Goal: Information Seeking & Learning: Find specific fact

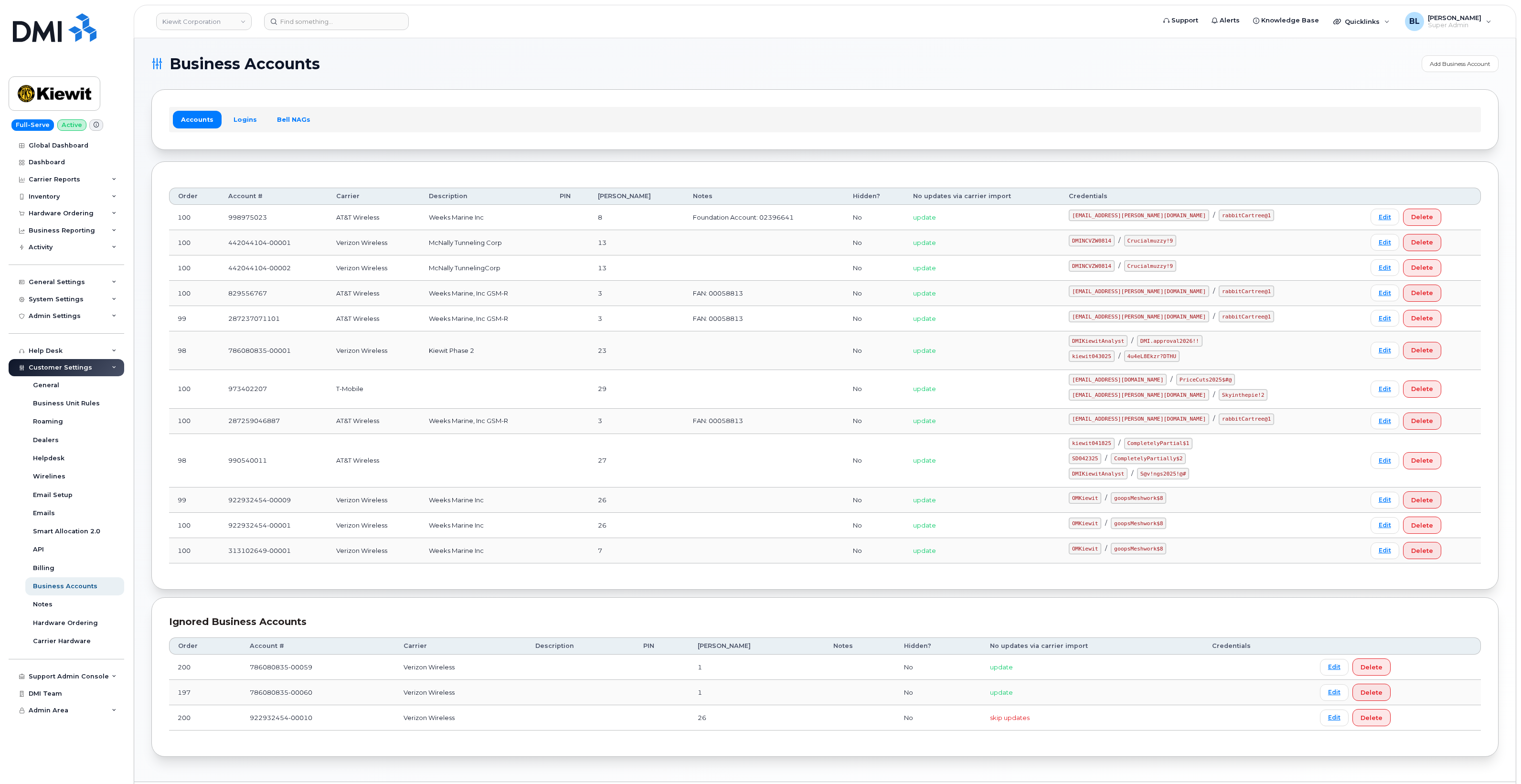
click at [1098, 361] on div "kiewit043025 / 4u4eL8Ekzr?DTHU" at bounding box center [1211, 356] width 284 height 12
drag, startPoint x: 1098, startPoint y: 358, endPoint x: 1137, endPoint y: 361, distance: 39.1
click at [1114, 361] on code "kiewit043025" at bounding box center [1091, 356] width 45 height 12
copy code "kiewit043025"
drag, startPoint x: 1150, startPoint y: 358, endPoint x: 1203, endPoint y: 363, distance: 53.2
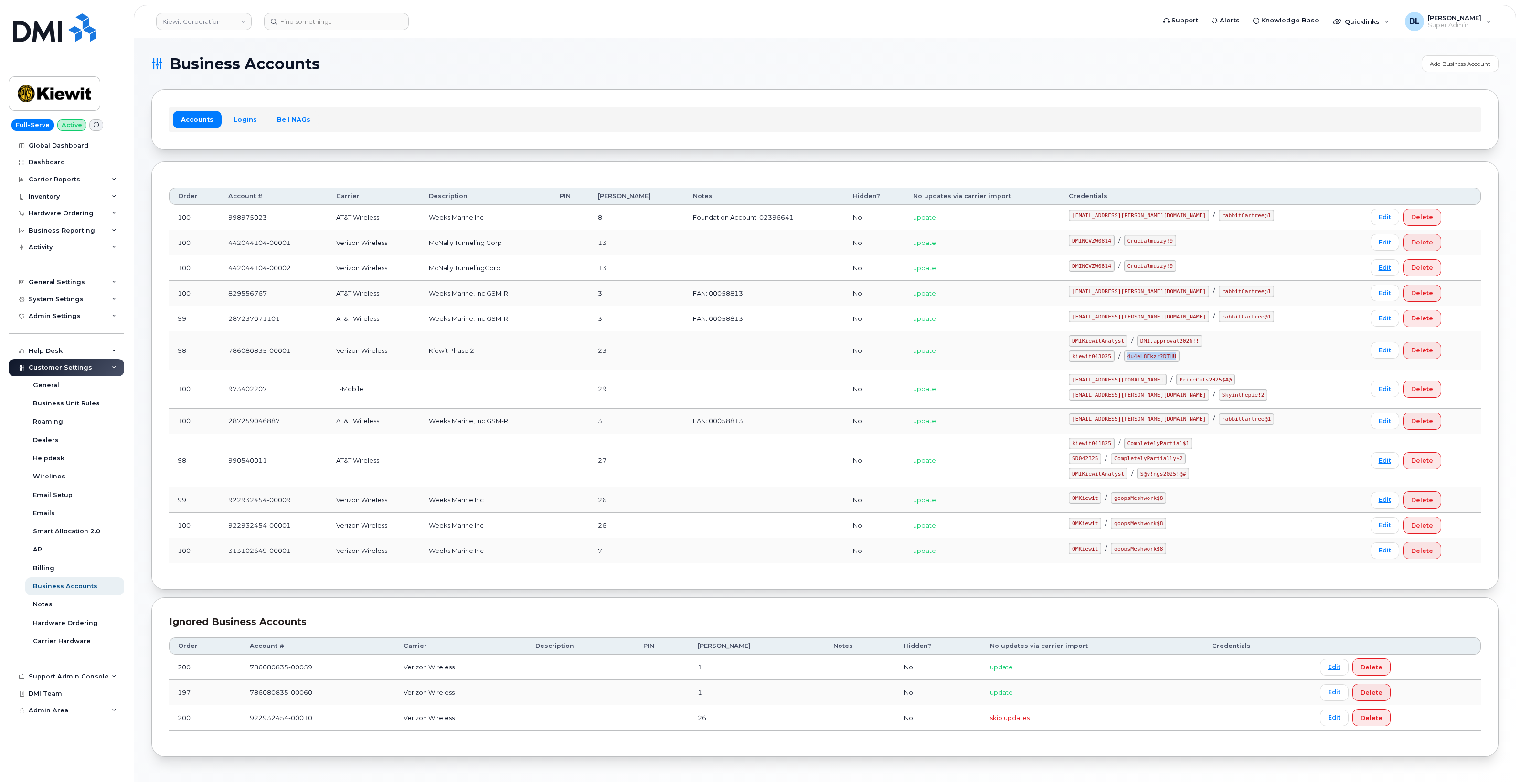
click at [1203, 362] on div "kiewit043025 / 4u4eL8Ekzr?DTHU" at bounding box center [1211, 356] width 284 height 12
copy code "4u4eL8Ekzr?DTHU"
click at [70, 174] on div "Carrier Reports" at bounding box center [66, 180] width 116 height 17
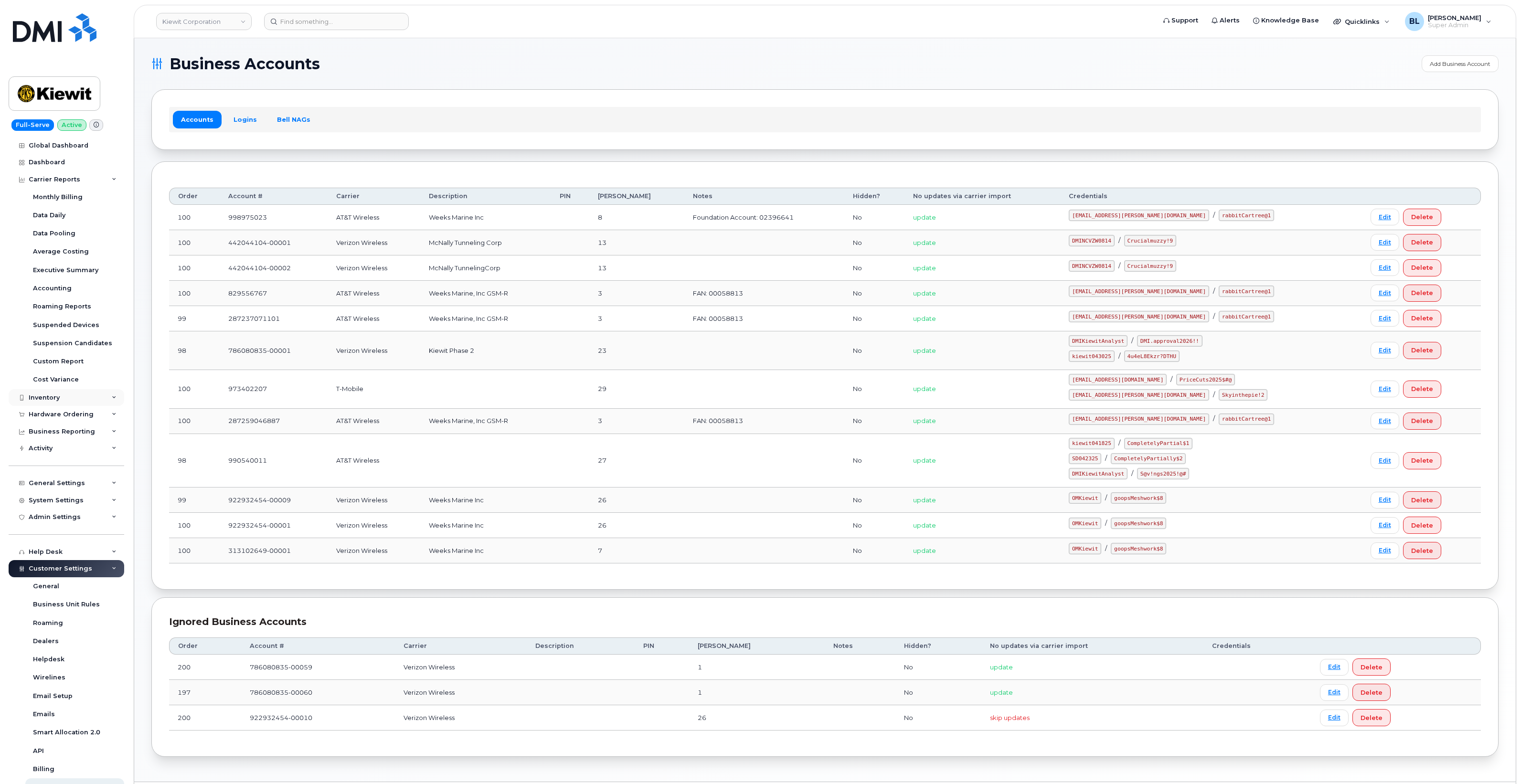
click at [81, 395] on div "Inventory" at bounding box center [66, 397] width 116 height 17
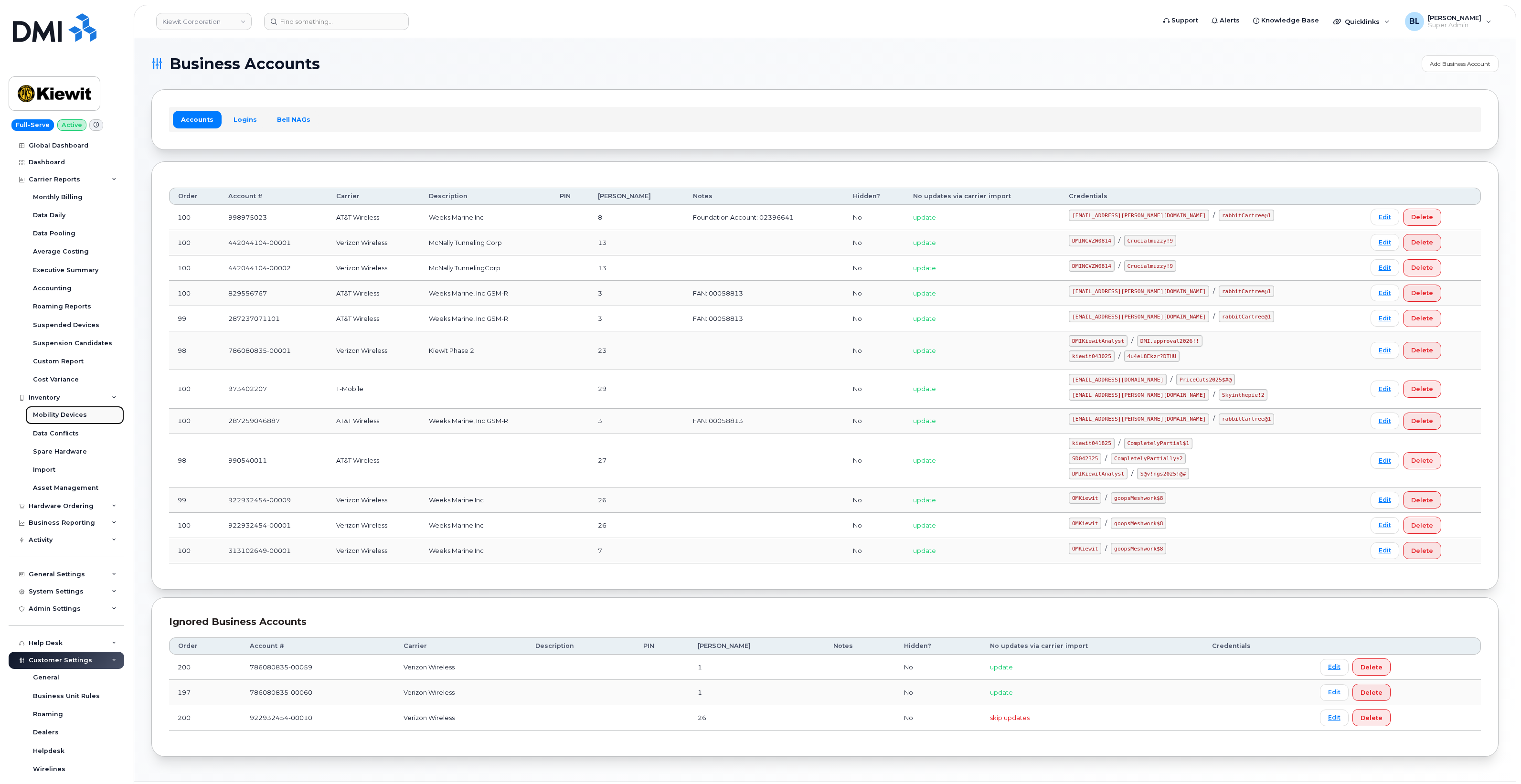
click at [84, 419] on div "Mobility Devices" at bounding box center [59, 415] width 54 height 9
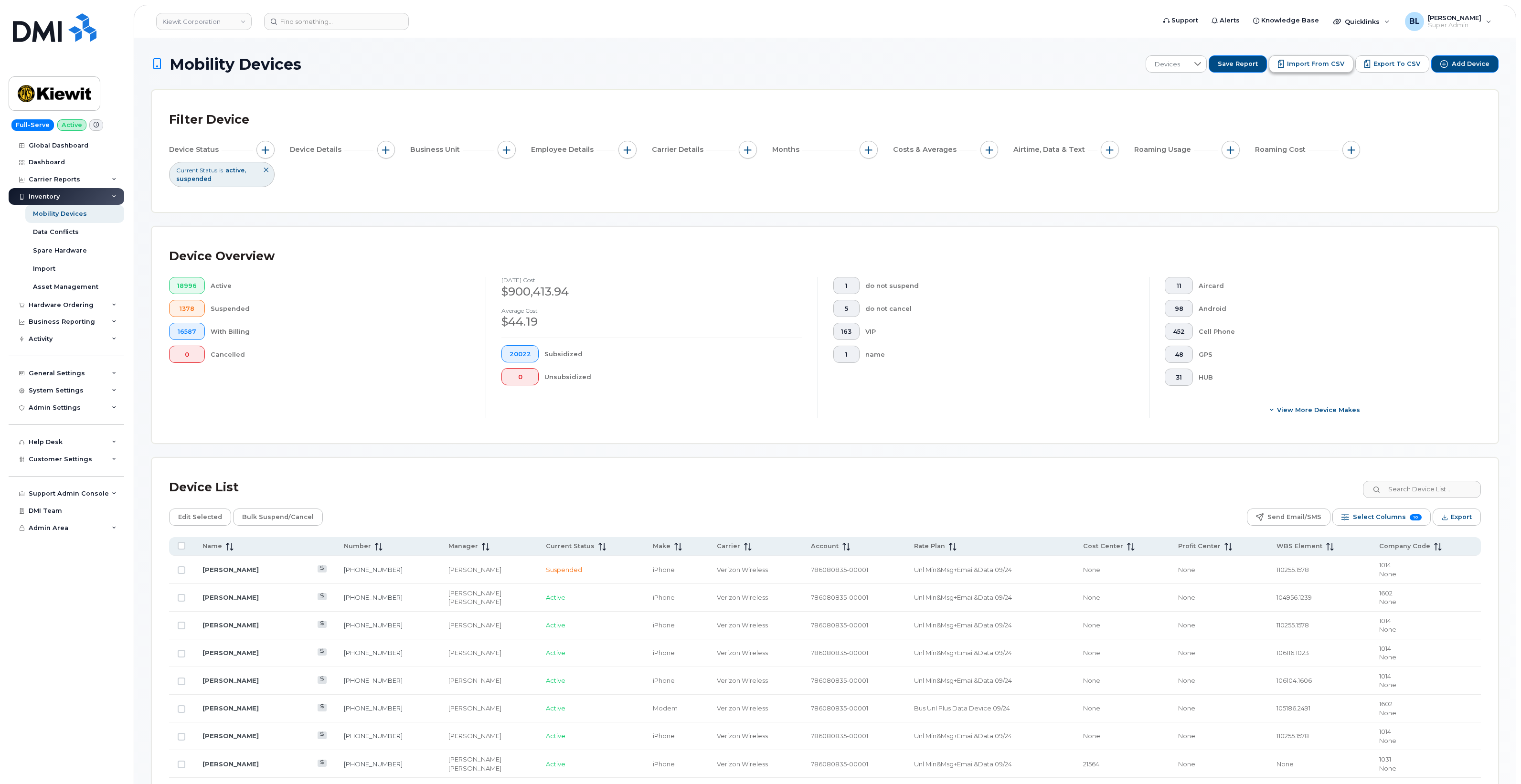
click at [1302, 69] on button "Import from CSV" at bounding box center [1311, 64] width 84 height 17
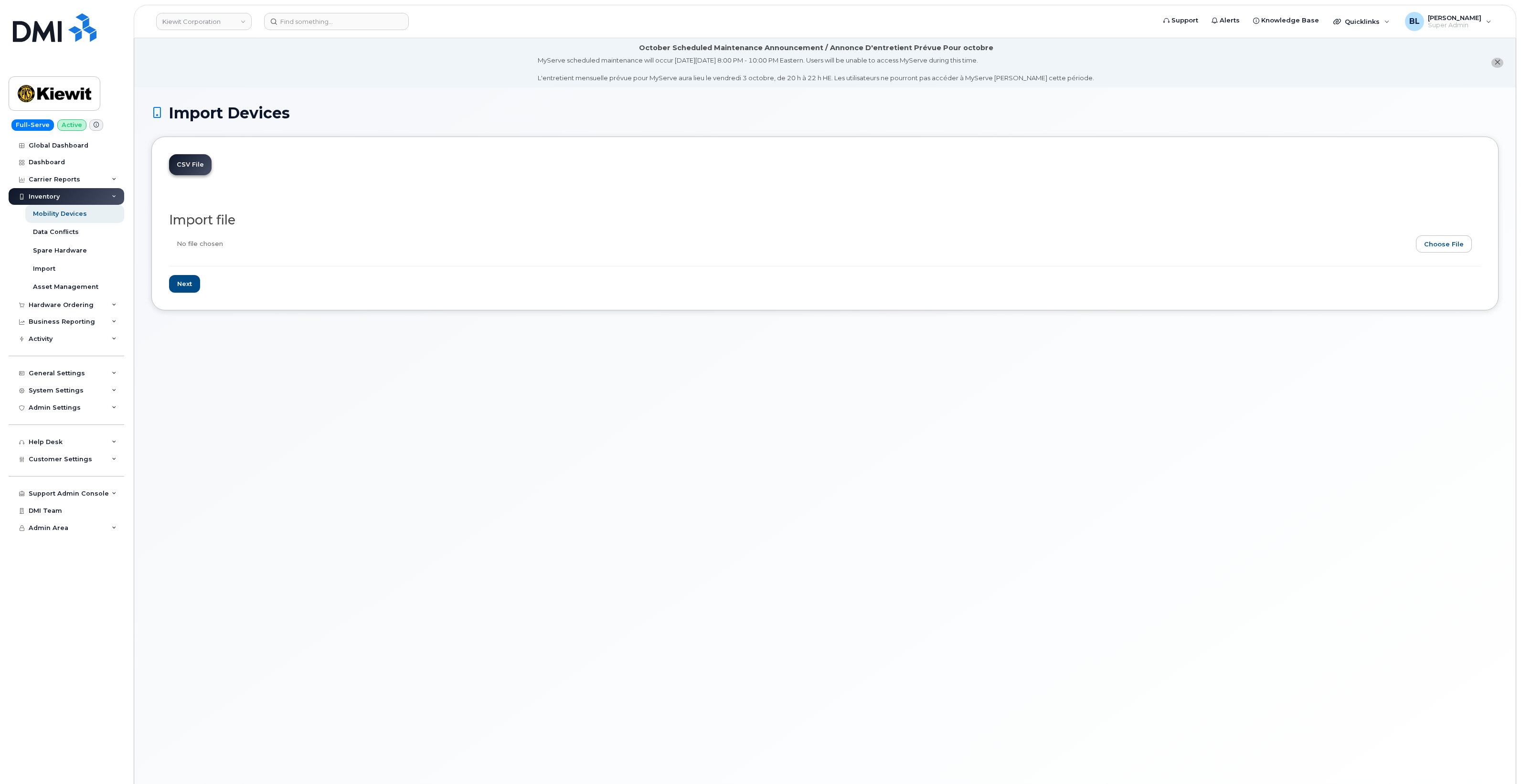
click at [1443, 235] on form "Import file Next" at bounding box center [824, 253] width 1312 height 80
click at [1443, 244] on input "file" at bounding box center [820, 246] width 1304 height 22
type input "C:\fakepath\Kiewit Corp - Verizon Username update - MyServe update - 10.06.csv"
click at [181, 287] on input "Next" at bounding box center [184, 283] width 31 height 18
type input "Loading..."
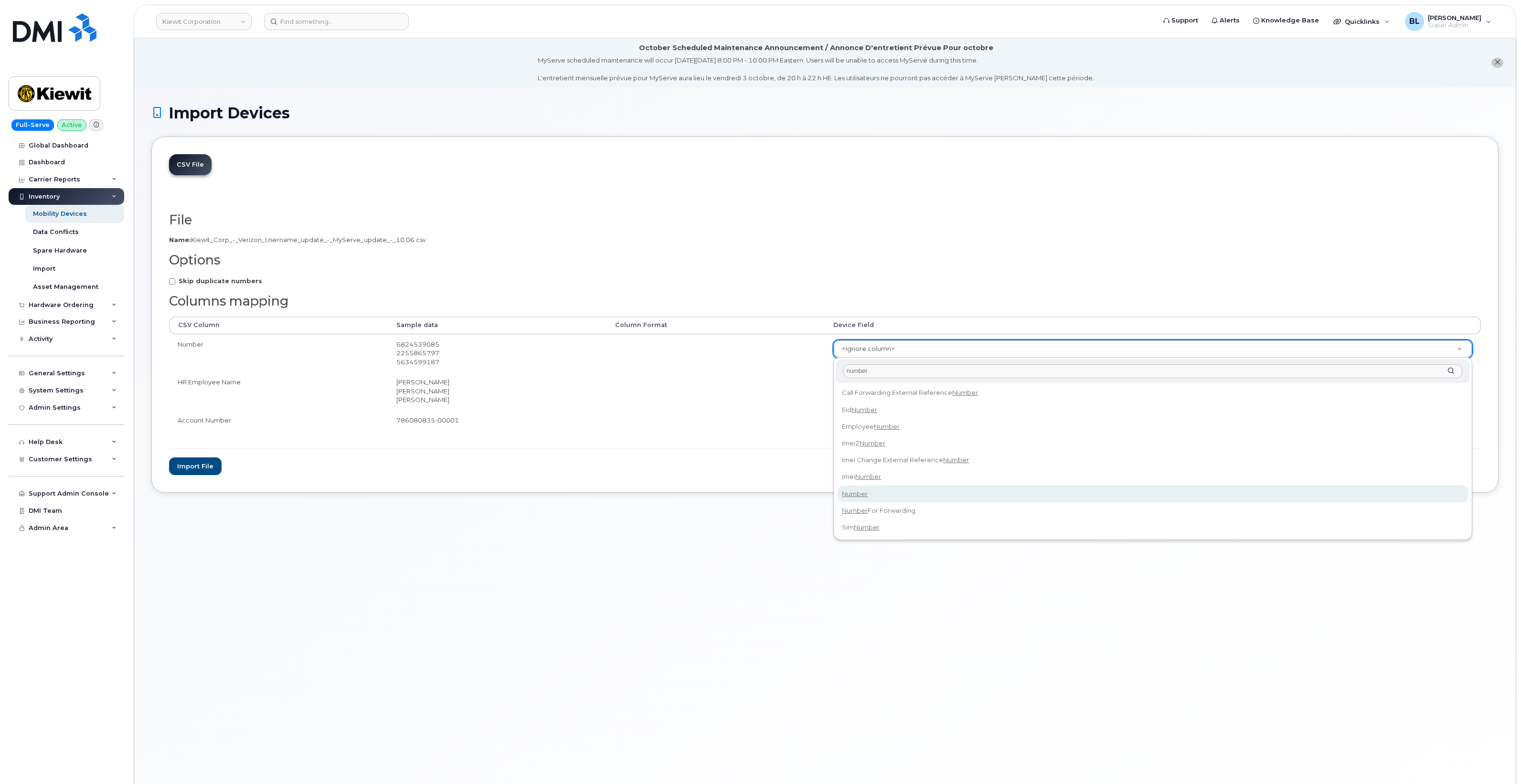
type input "number"
select select "number"
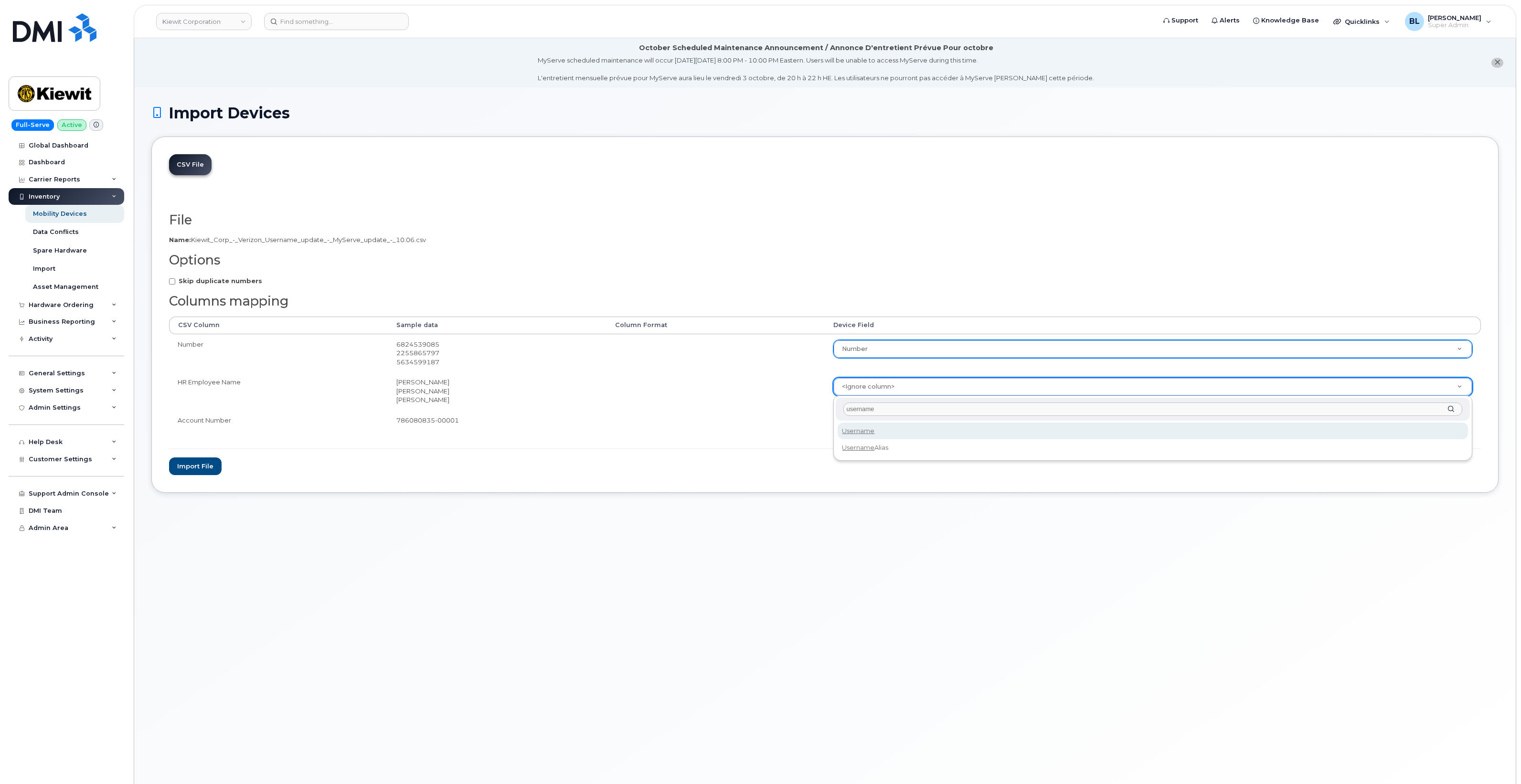
type input "username"
select select "username"
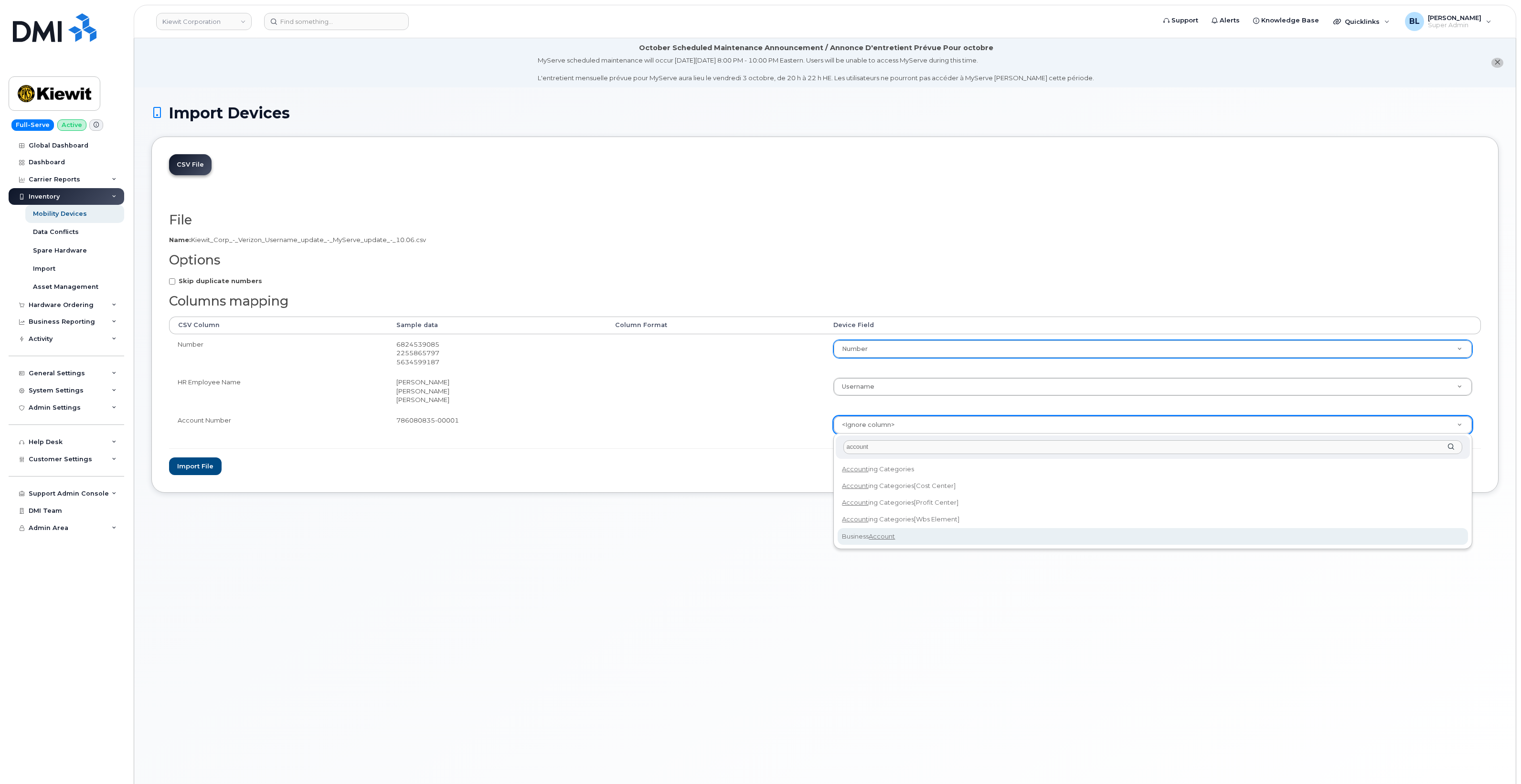
type input "account"
select select "business_account_id"
click at [203, 277] on strong "Skip duplicate numbers" at bounding box center [220, 281] width 84 height 8
click at [175, 278] on input "Skip duplicate numbers" at bounding box center [172, 281] width 6 height 6
checkbox input "true"
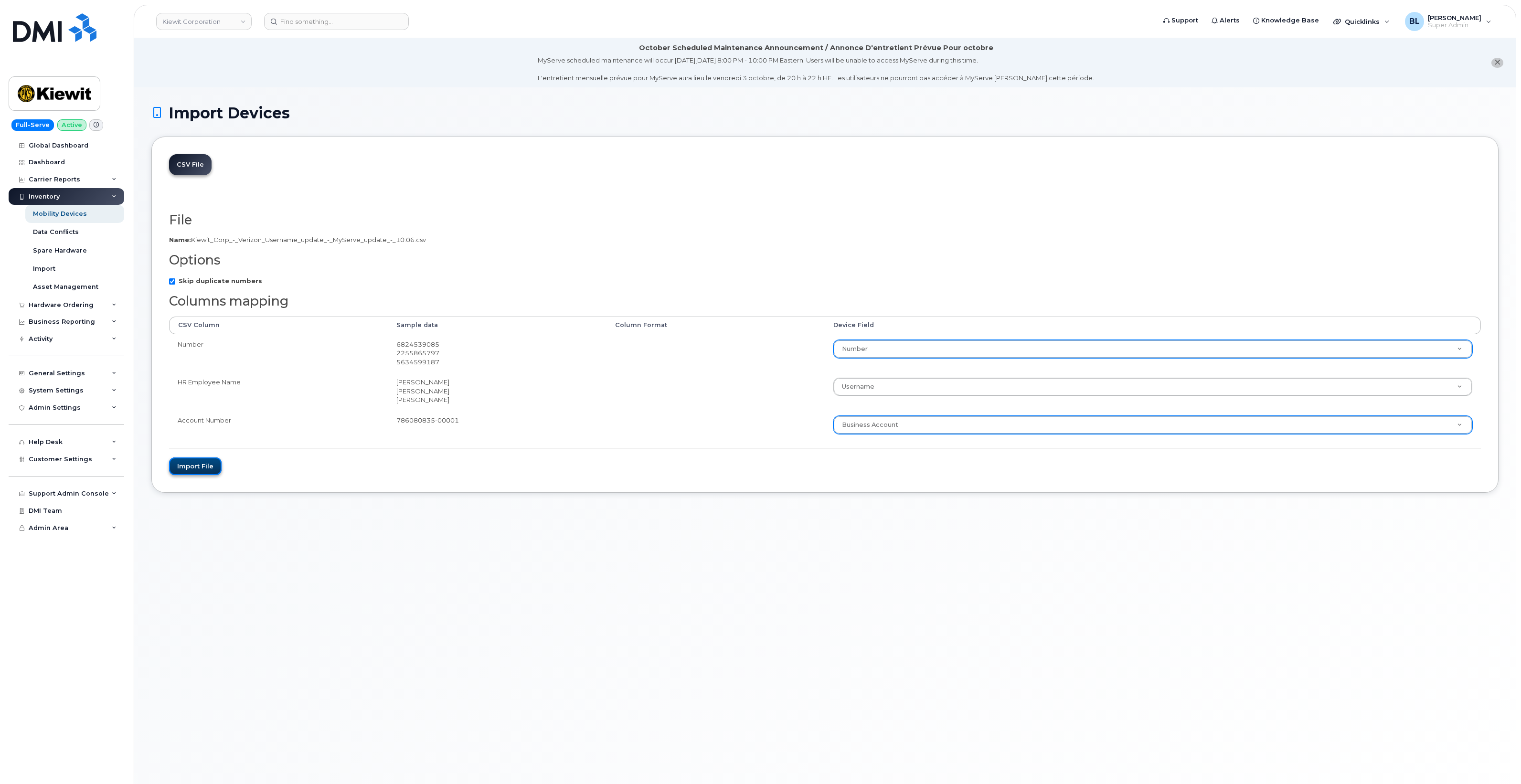
click at [201, 466] on button "Import file" at bounding box center [195, 466] width 52 height 18
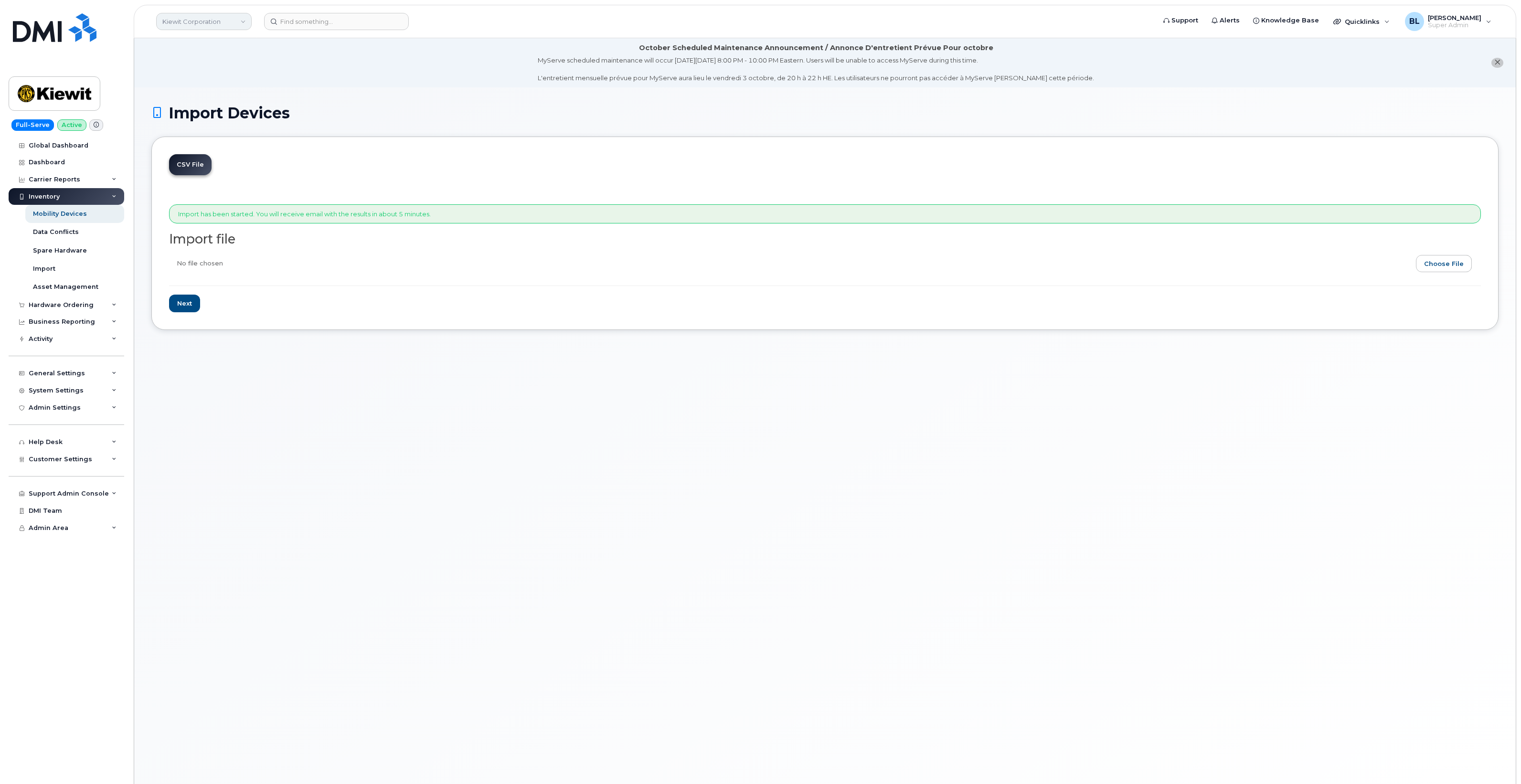
click at [220, 19] on link "Kiewit Corporation" at bounding box center [204, 22] width 95 height 17
type input "tc energy"
drag, startPoint x: 183, startPoint y: 91, endPoint x: 183, endPoint y: 84, distance: 7.0
click at [183, 91] on span "TC Energy" at bounding box center [181, 90] width 31 height 9
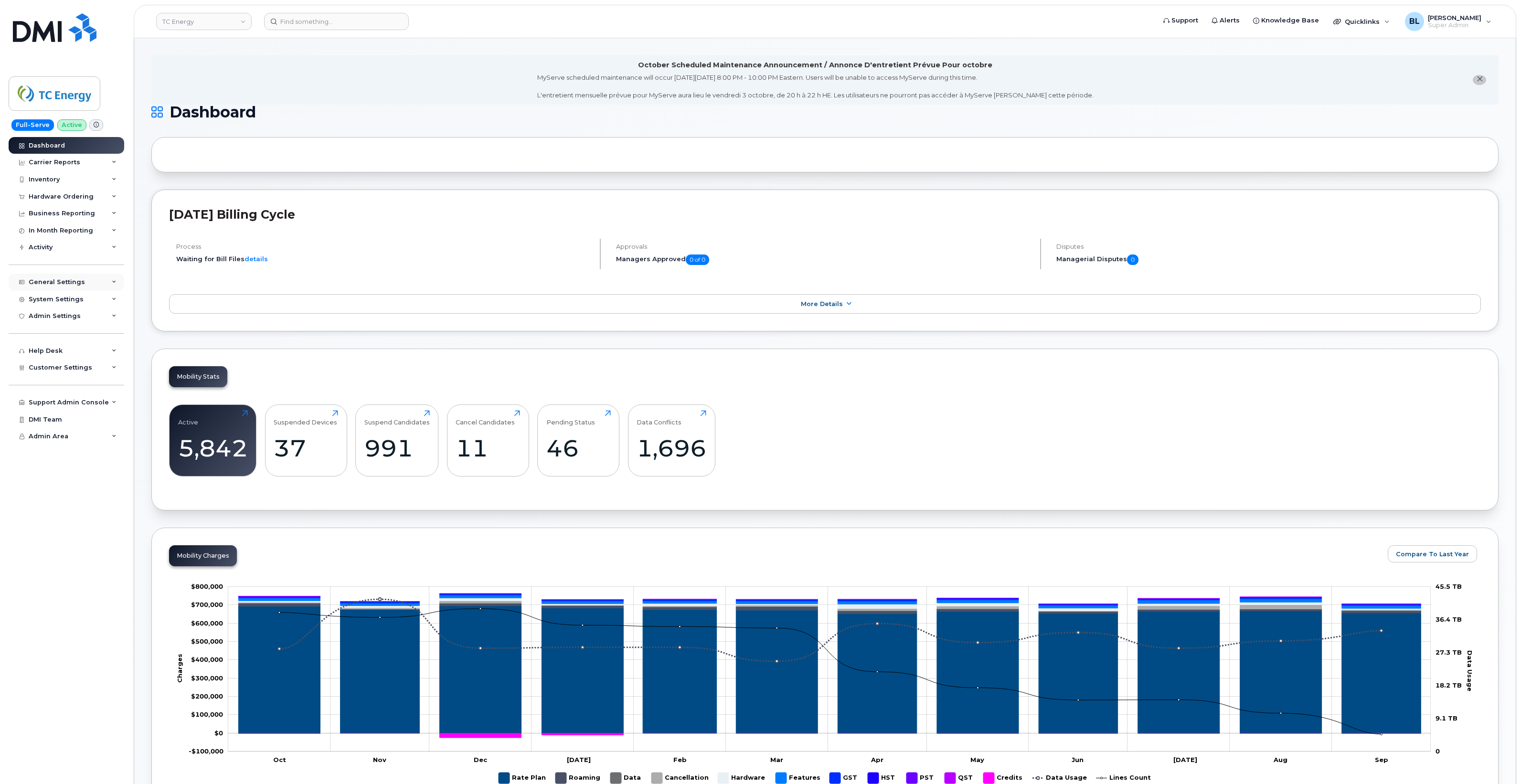
click at [91, 287] on div "General Settings" at bounding box center [66, 282] width 116 height 17
click at [78, 285] on div "General Settings" at bounding box center [57, 282] width 56 height 8
click at [62, 306] on div "System Settings" at bounding box center [66, 299] width 116 height 17
click at [70, 283] on div "General Settings" at bounding box center [57, 282] width 56 height 8
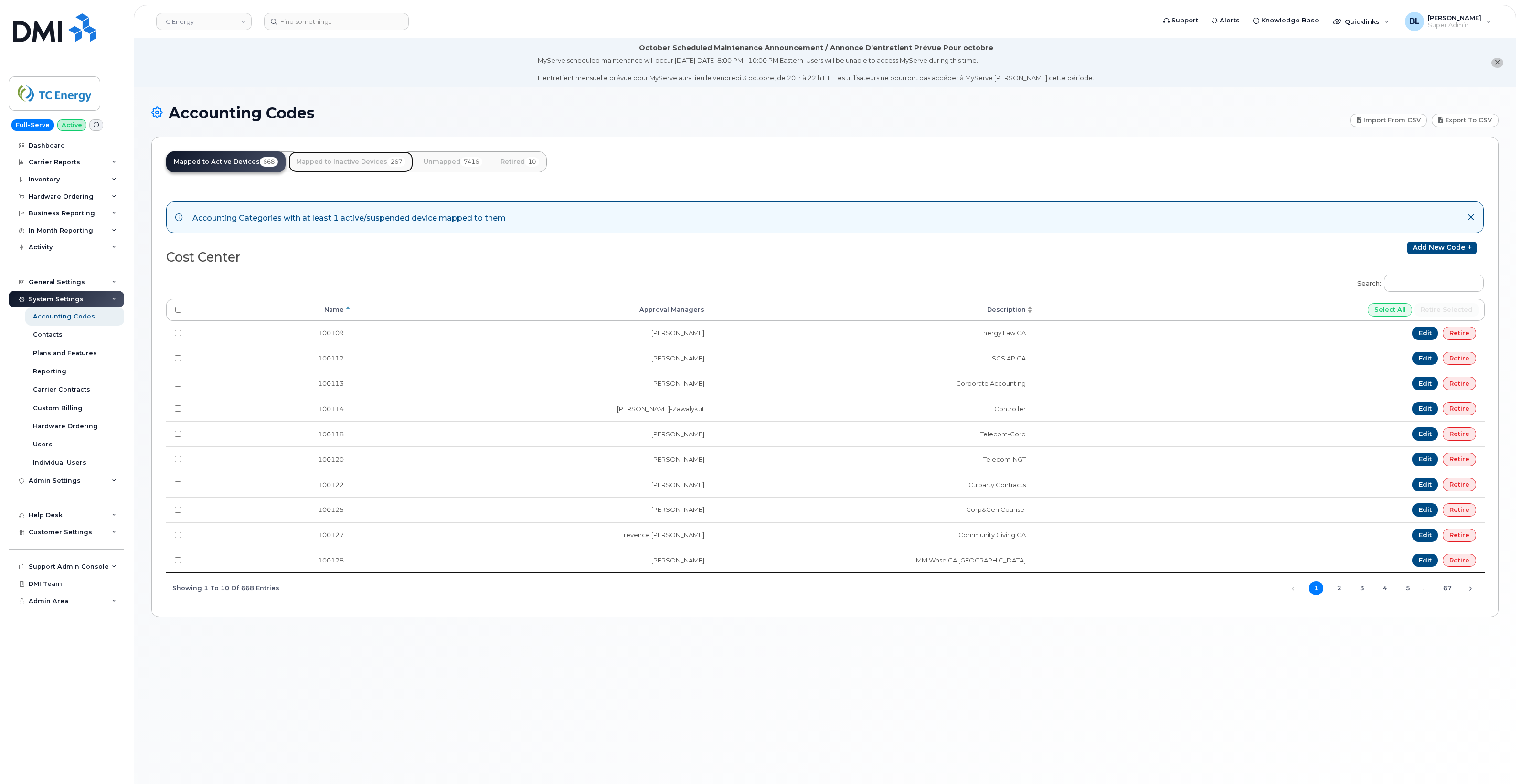
click at [362, 159] on link "Mapped to Inactive Devices 267" at bounding box center [351, 162] width 125 height 21
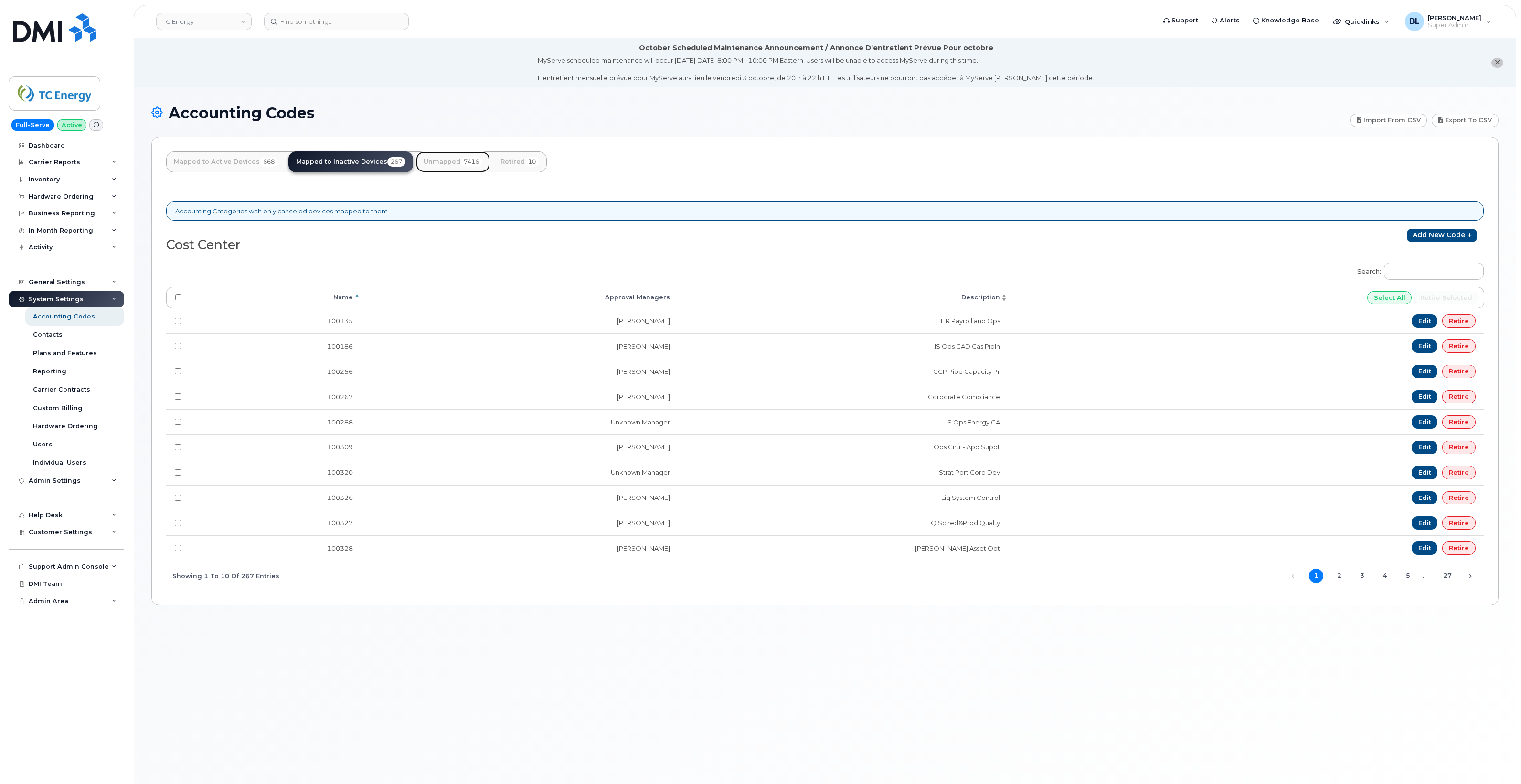
click at [452, 164] on link "Unmapped 7416" at bounding box center [452, 162] width 74 height 21
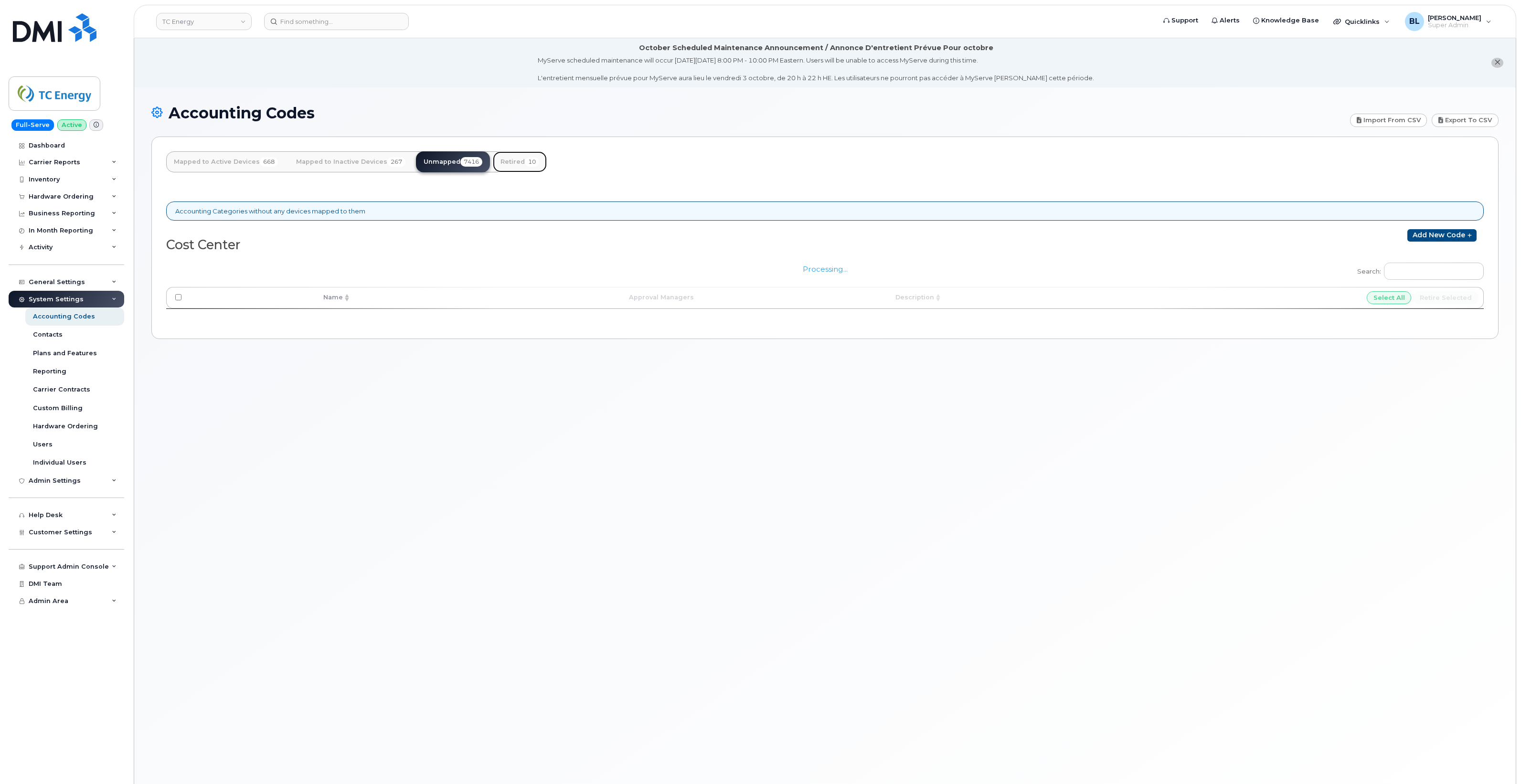
click at [523, 155] on link "Retired 10" at bounding box center [519, 162] width 54 height 21
click at [392, 166] on span "267" at bounding box center [396, 162] width 18 height 9
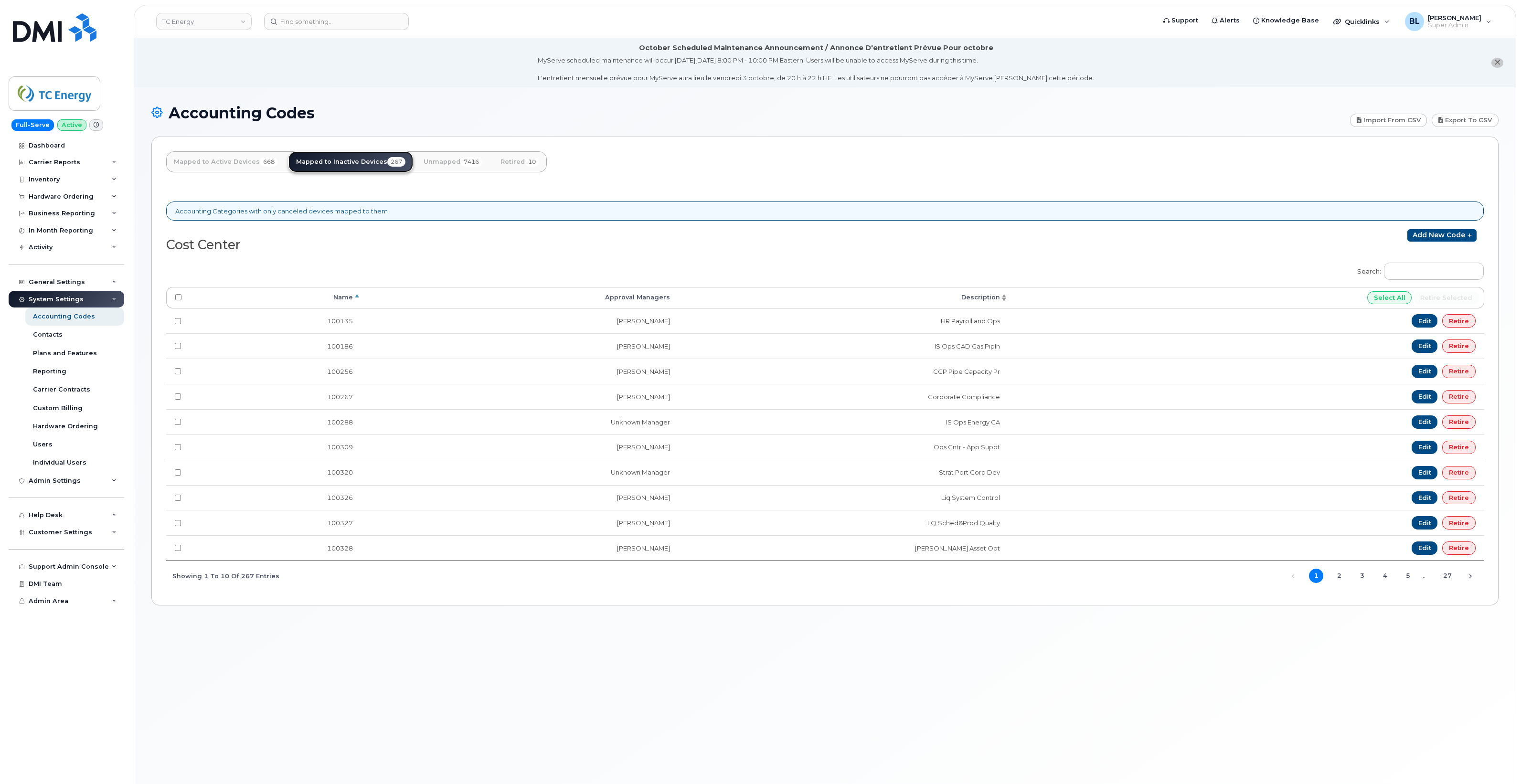
click at [325, 159] on link "Mapped to Inactive Devices 267" at bounding box center [351, 162] width 125 height 21
click at [233, 162] on link "Mapped to Active Devices 668" at bounding box center [226, 162] width 120 height 21
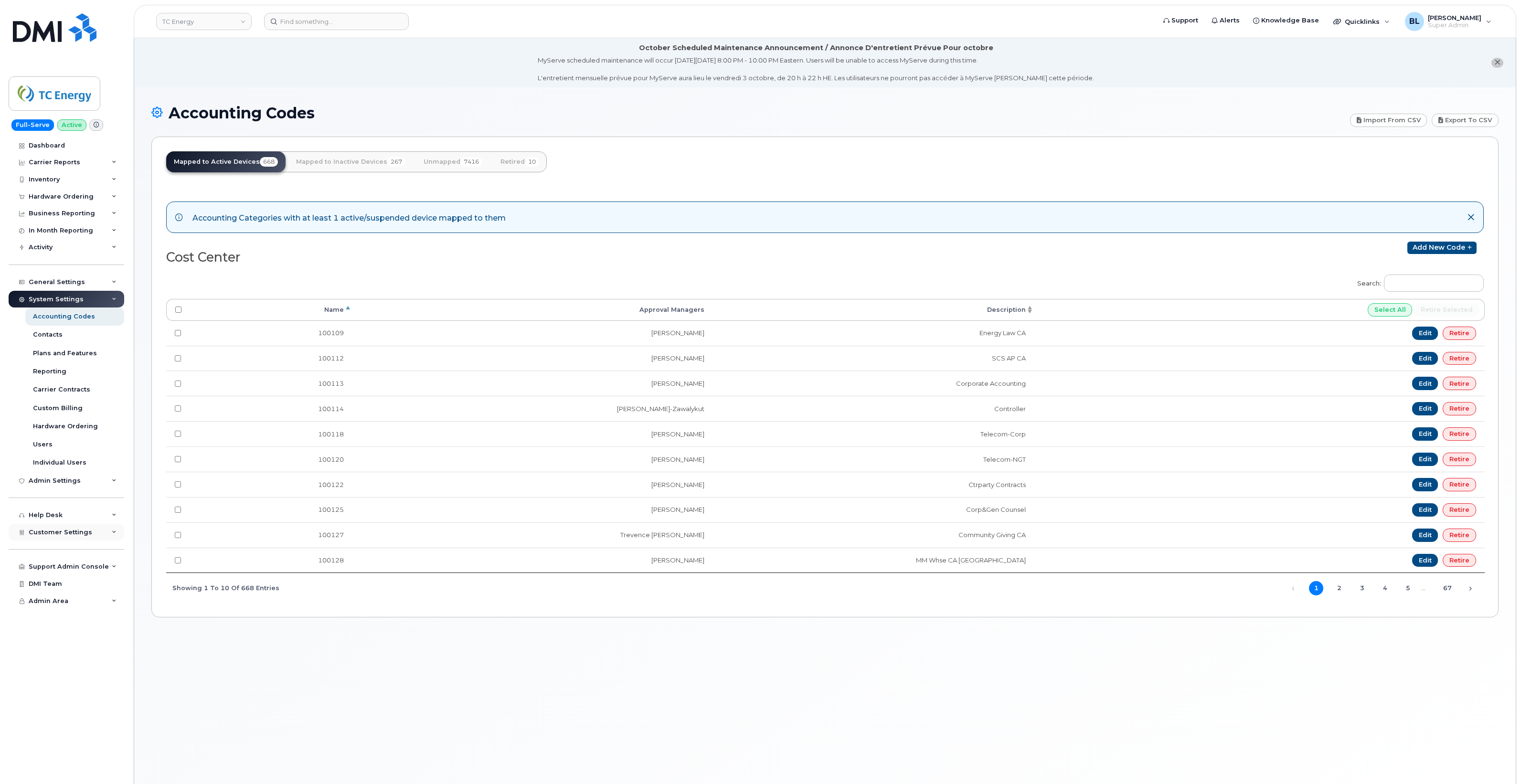
click at [74, 536] on span "Customer Settings" at bounding box center [60, 532] width 63 height 7
click at [72, 540] on div "Customer Settings" at bounding box center [66, 533] width 116 height 17
click at [77, 520] on div "Help Desk" at bounding box center [66, 515] width 116 height 17
click at [79, 516] on div "Help Desk" at bounding box center [66, 515] width 116 height 17
click at [81, 580] on link "DMI Team" at bounding box center [66, 584] width 116 height 17
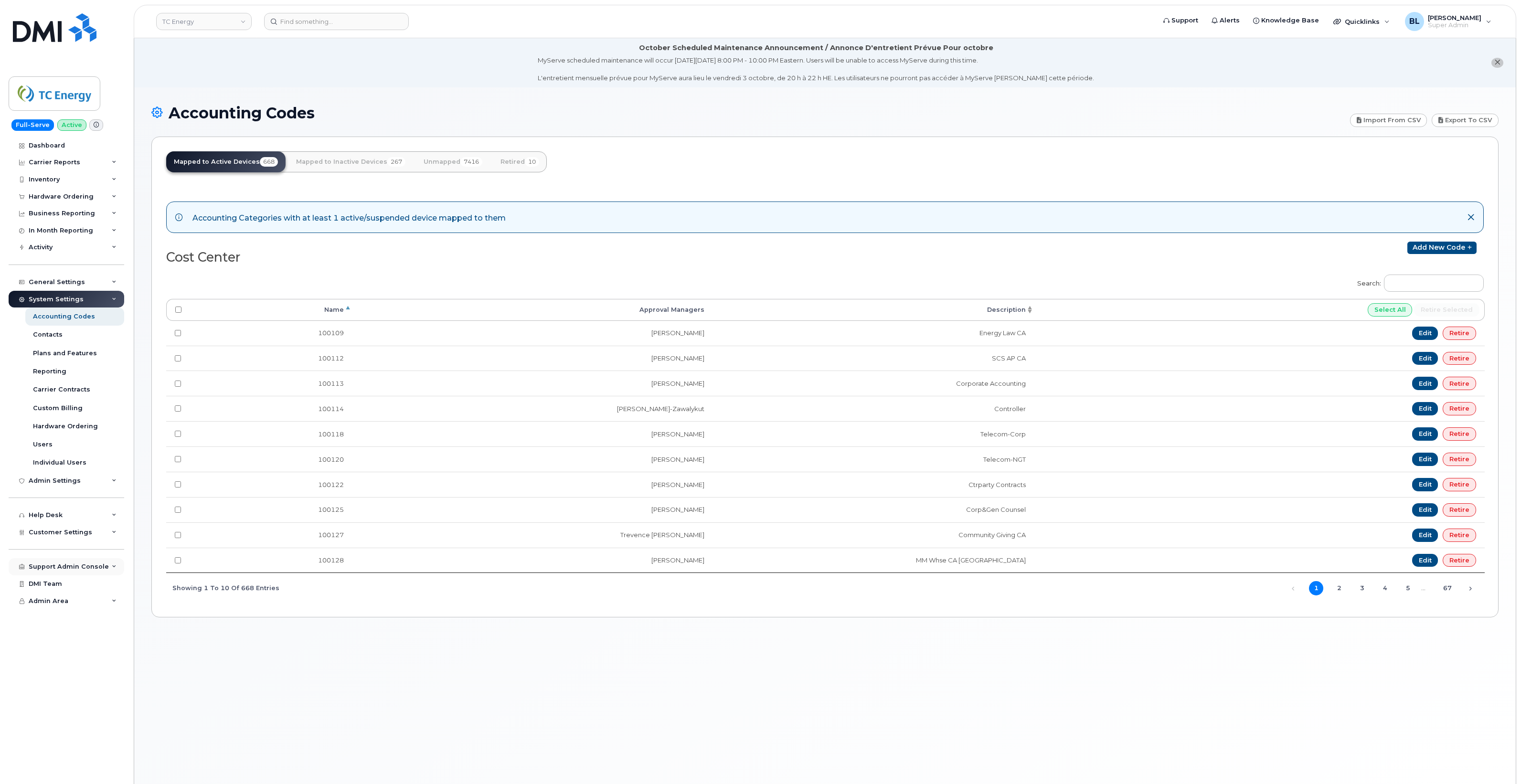
click at [93, 568] on div "Support Admin Console" at bounding box center [69, 567] width 80 height 8
drag, startPoint x: 93, startPoint y: 568, endPoint x: 51, endPoint y: 625, distance: 70.8
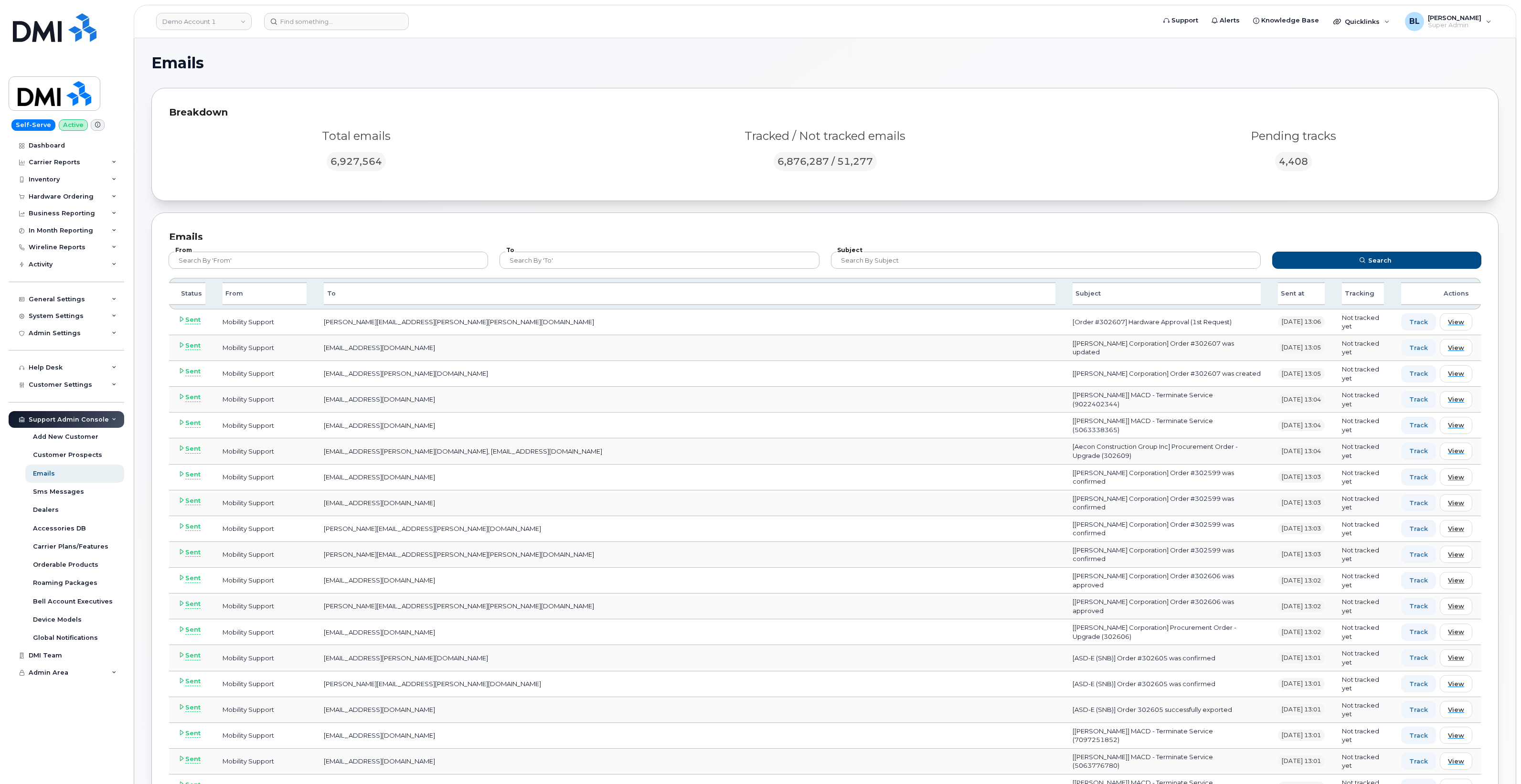
click at [726, 241] on form "From To Subject Search" at bounding box center [825, 258] width 1330 height 38
click at [719, 262] on input "text" at bounding box center [659, 260] width 320 height 17
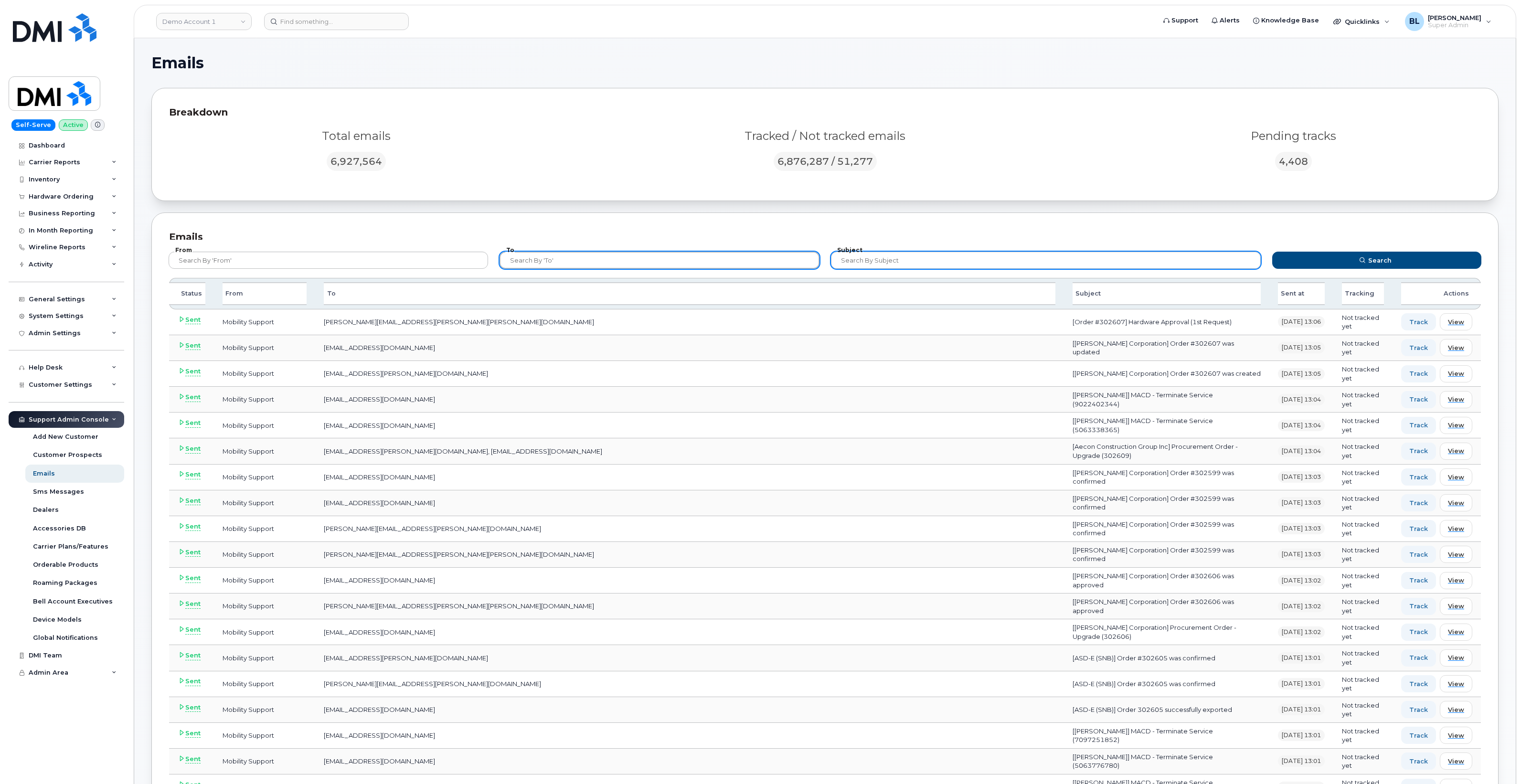
paste input "trevor_ebl@tcenergy.com"
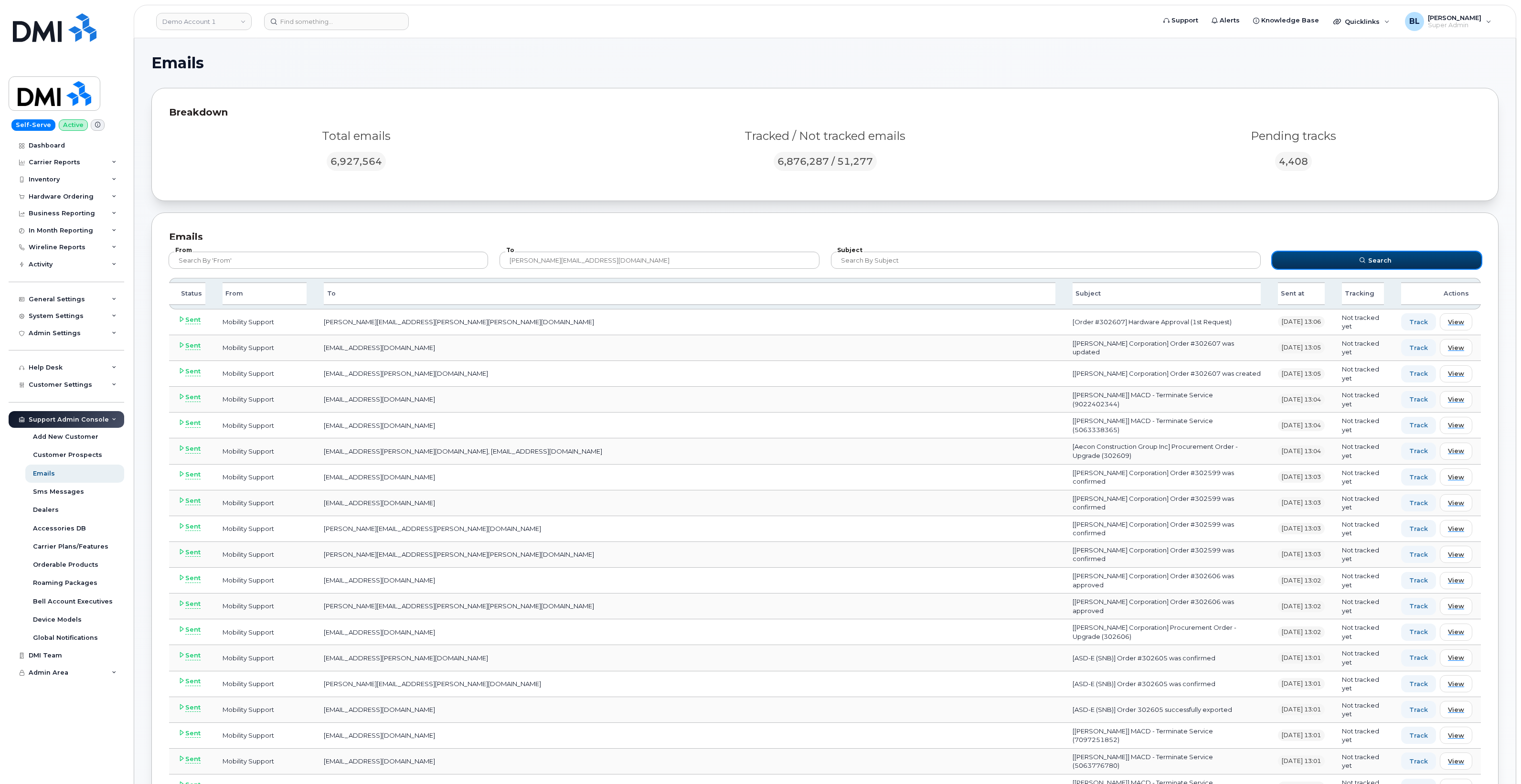
click at [1366, 261] on icon "submit" at bounding box center [1362, 259] width 5 height 5
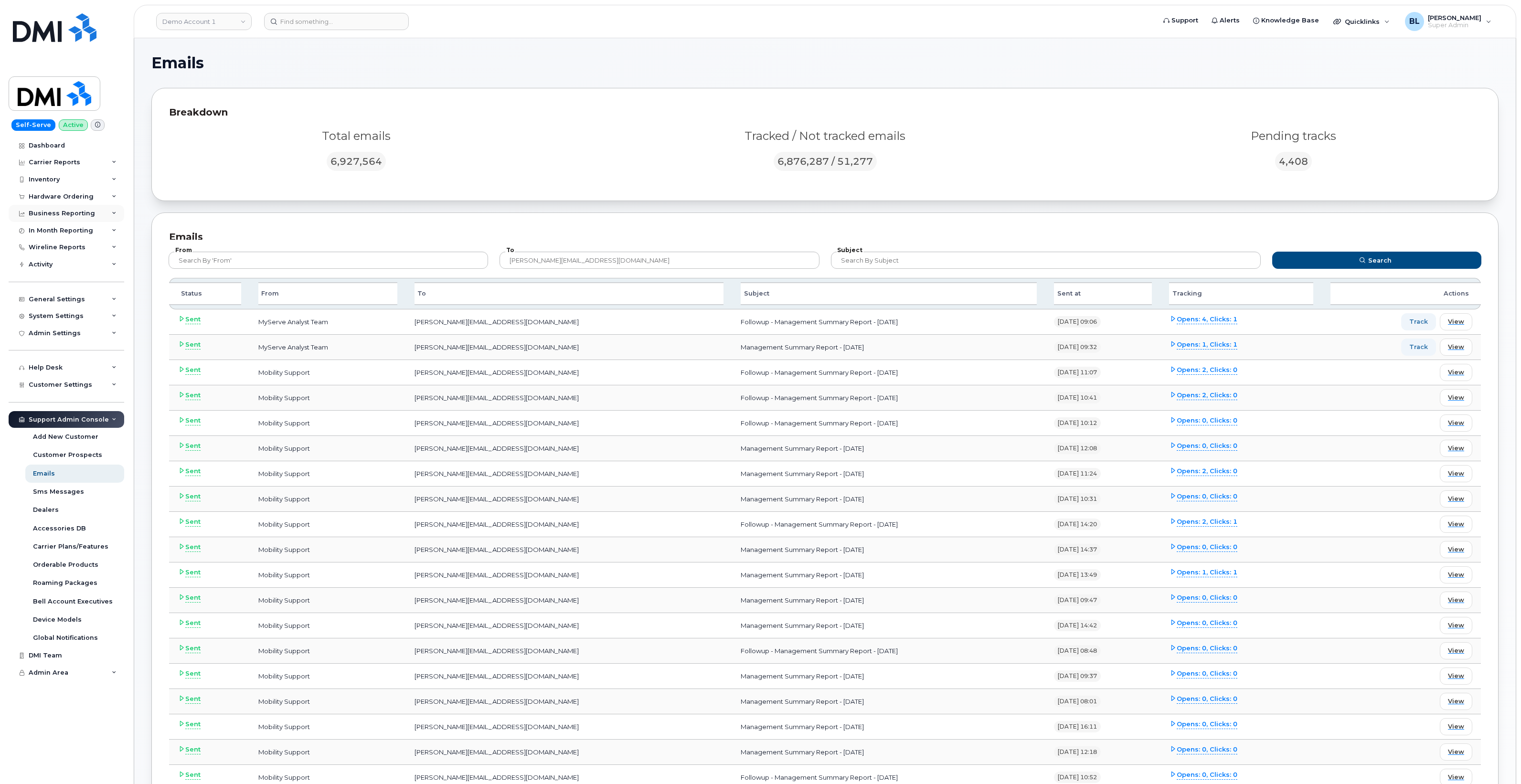
click at [77, 219] on div "Business Reporting" at bounding box center [66, 213] width 116 height 17
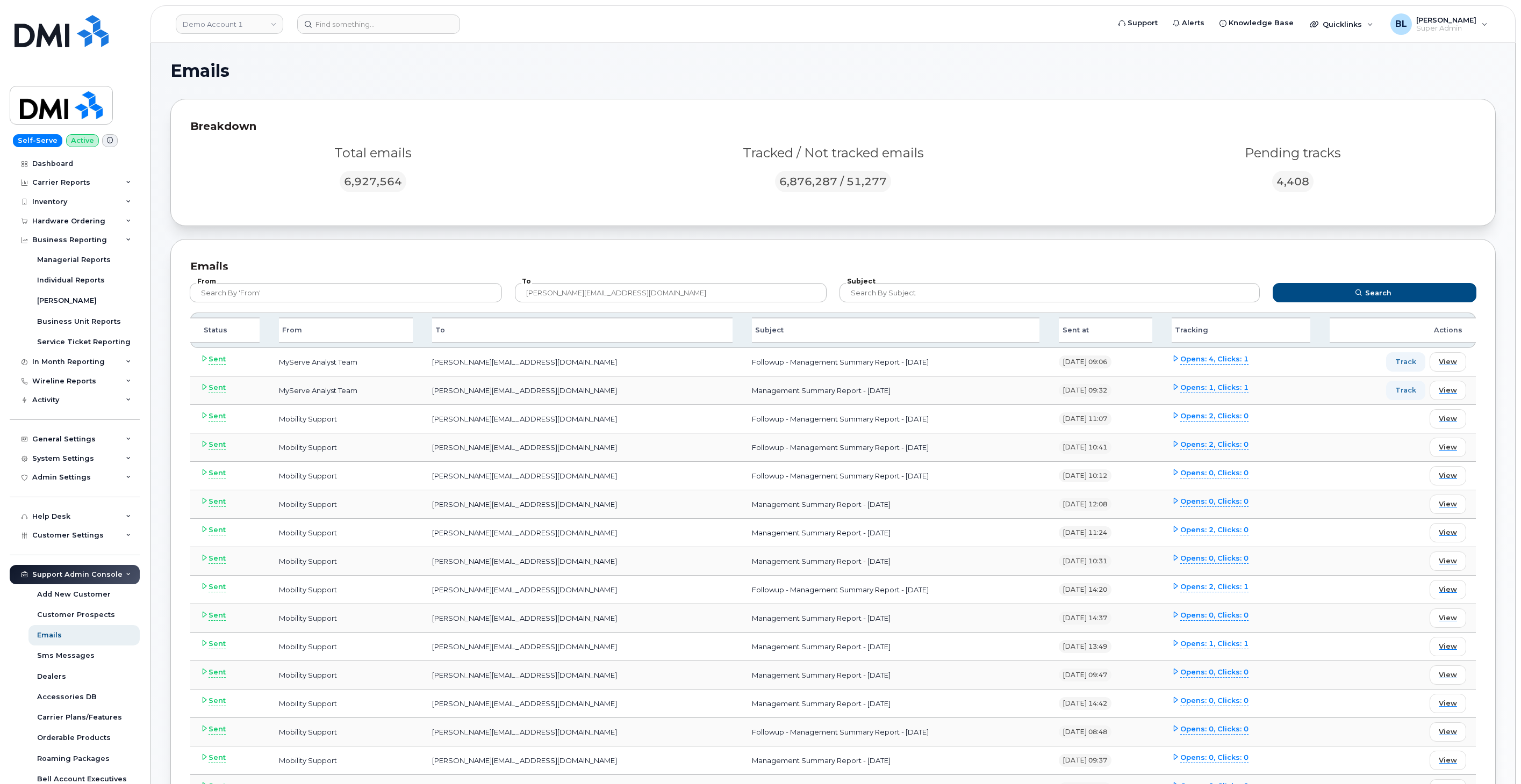
drag, startPoint x: 611, startPoint y: 358, endPoint x: 829, endPoint y: 362, distance: 218.0
click at [829, 362] on td "Followup - Management Summary Report - August 2025" at bounding box center [895, 362] width 307 height 28
copy td "Followup - Management Summary Report - August 2025"
click at [742, 403] on td "Management Summary Report - August 2025" at bounding box center [895, 391] width 307 height 28
drag, startPoint x: 618, startPoint y: 388, endPoint x: 788, endPoint y: 396, distance: 170.2
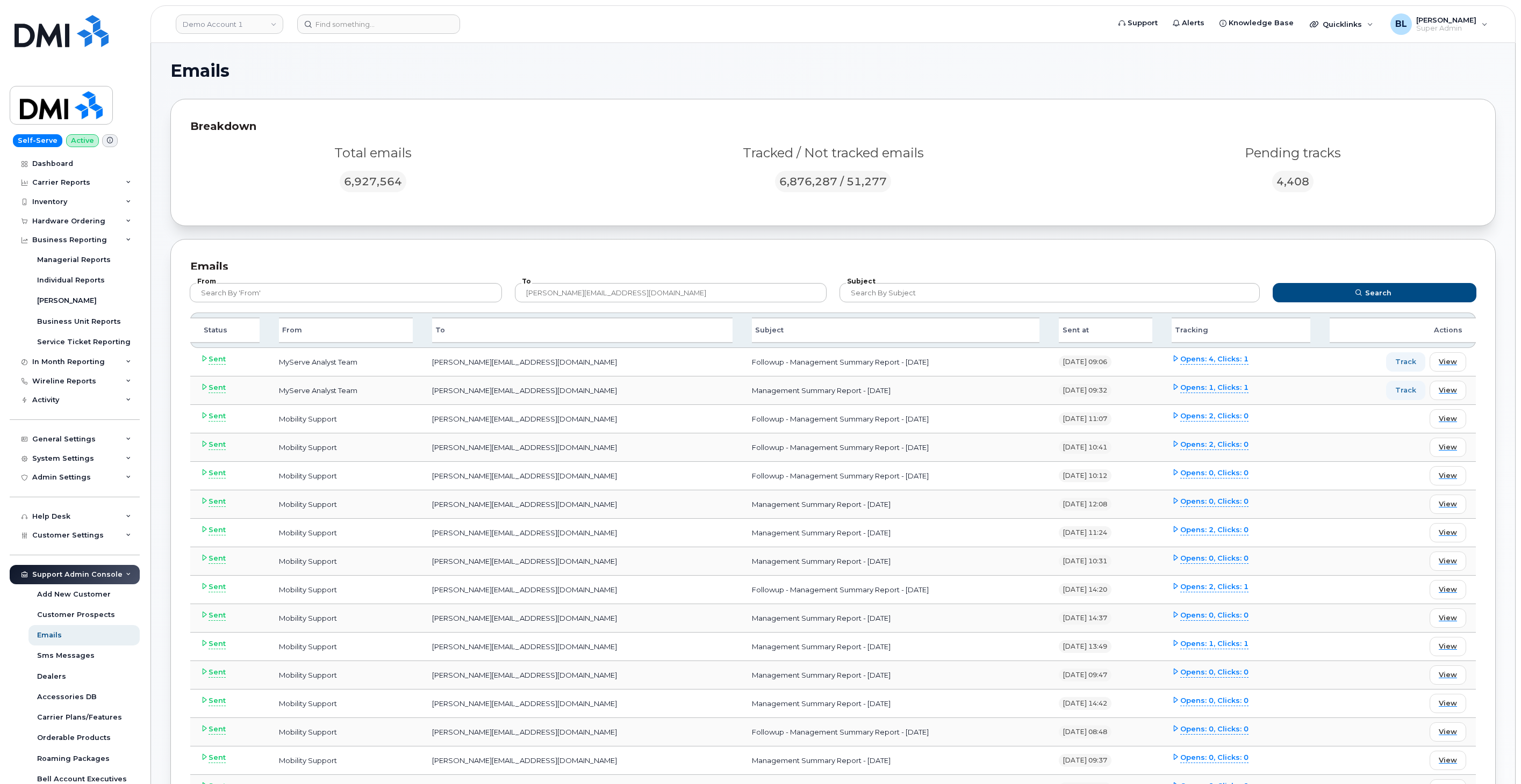
click at [788, 396] on td "Management Summary Report - August 2025" at bounding box center [895, 391] width 307 height 28
copy td "Management Summary Report - August 2025"
drag, startPoint x: 615, startPoint y: 417, endPoint x: 812, endPoint y: 422, distance: 197.1
click at [812, 422] on td "Followup - Management Summary Report - June 2025" at bounding box center [895, 419] width 307 height 28
copy td "Followup - Management Summary Report - June 202"
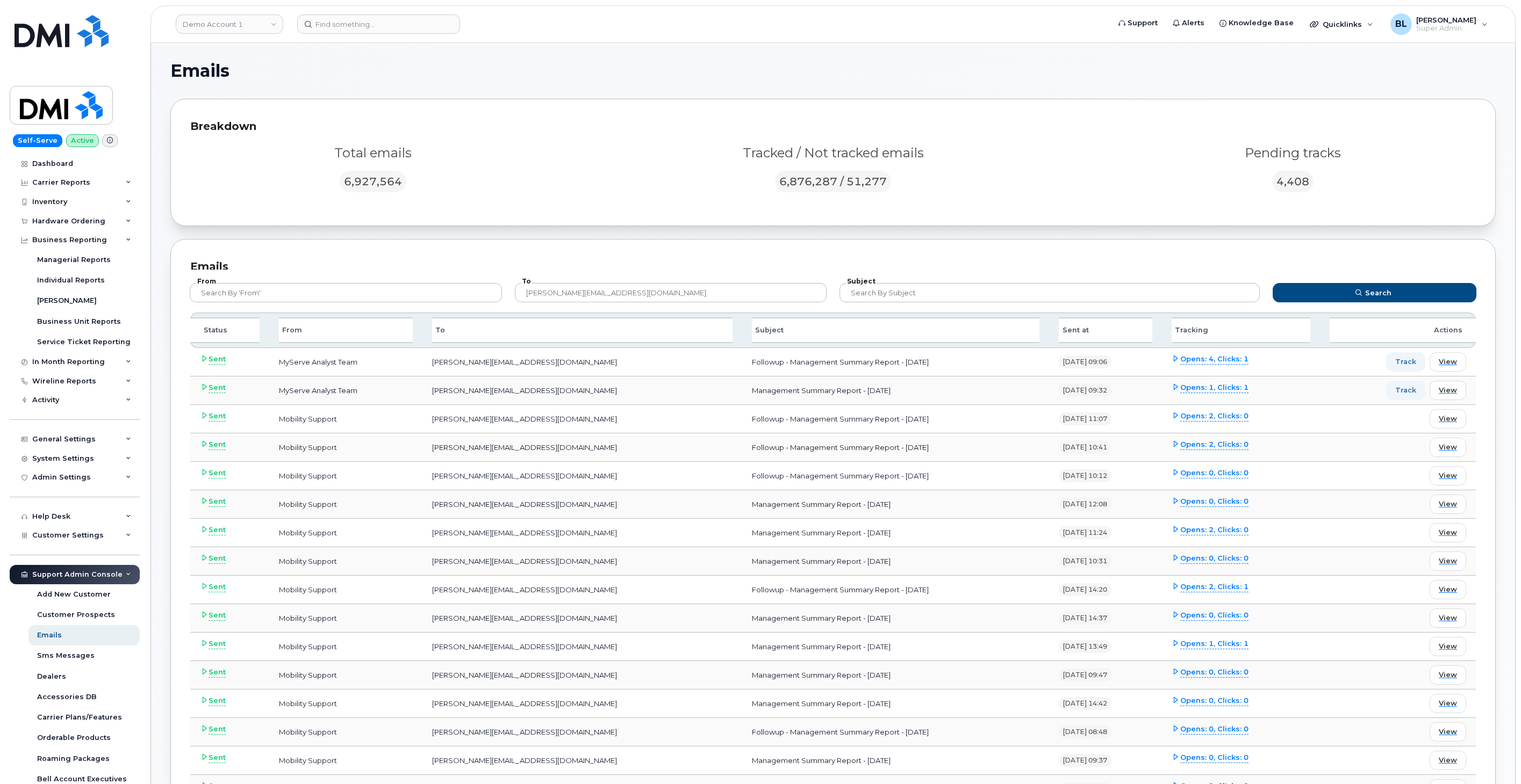
drag, startPoint x: 812, startPoint y: 422, endPoint x: 629, endPoint y: 425, distance: 183.0
click at [742, 427] on td "Followup - Management Summary Report - June 2025" at bounding box center [895, 419] width 307 height 28
click at [742, 421] on td "Followup - Management Summary Report - June 2025" at bounding box center [895, 419] width 307 height 28
drag, startPoint x: 619, startPoint y: 418, endPoint x: 432, endPoint y: 431, distance: 187.5
click at [819, 418] on td "Followup - Management Summary Report - June 2025" at bounding box center [895, 419] width 307 height 28
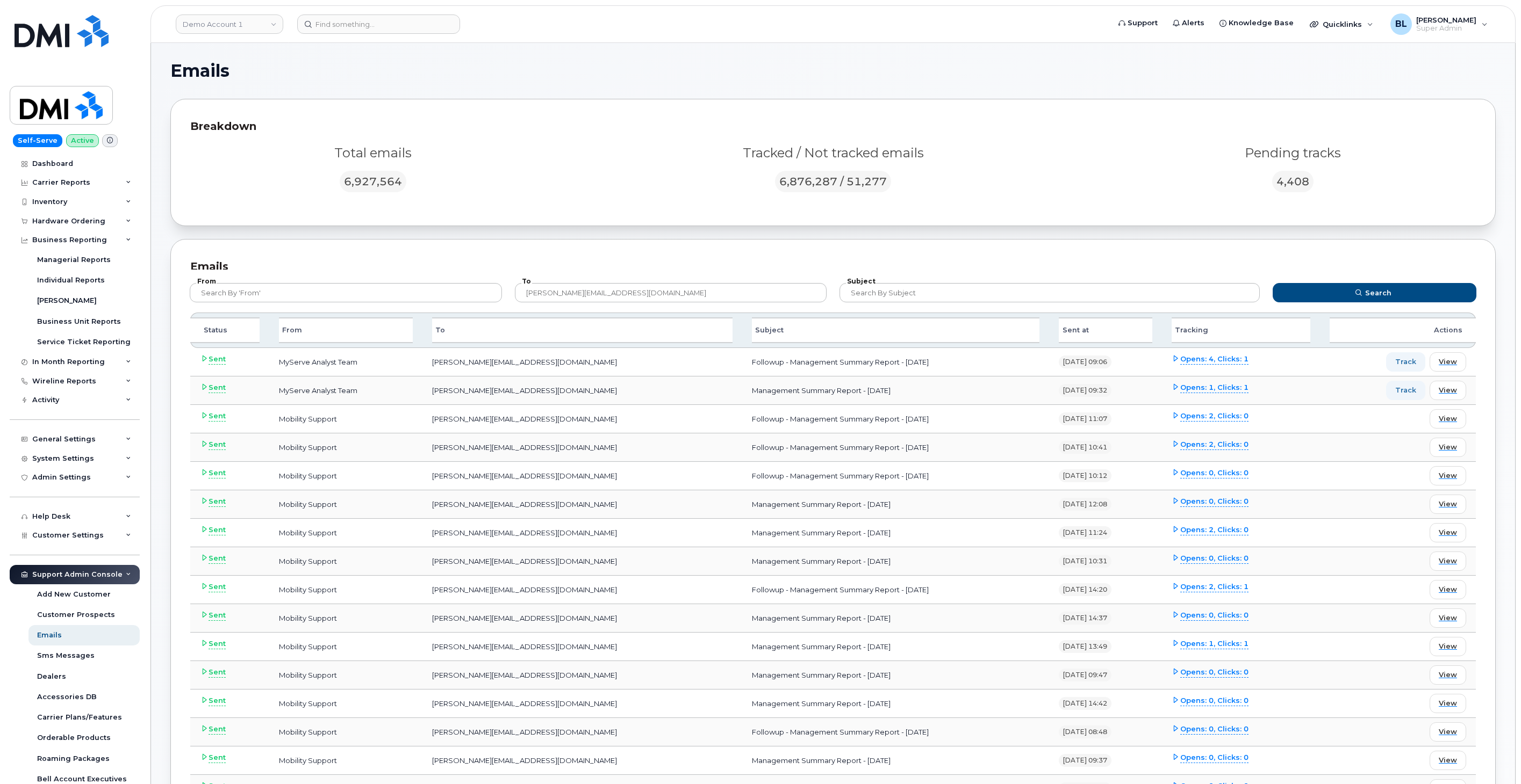
copy td "Followup - Management Summary Report - June 2025"
drag, startPoint x: 620, startPoint y: 444, endPoint x: 815, endPoint y: 449, distance: 195.1
click at [815, 449] on td "Followup - Management Summary Report - July 2025" at bounding box center [895, 447] width 307 height 28
copy td "Followup - Management Summary Report - July 2025"
drag, startPoint x: 618, startPoint y: 474, endPoint x: 866, endPoint y: 475, distance: 248.0
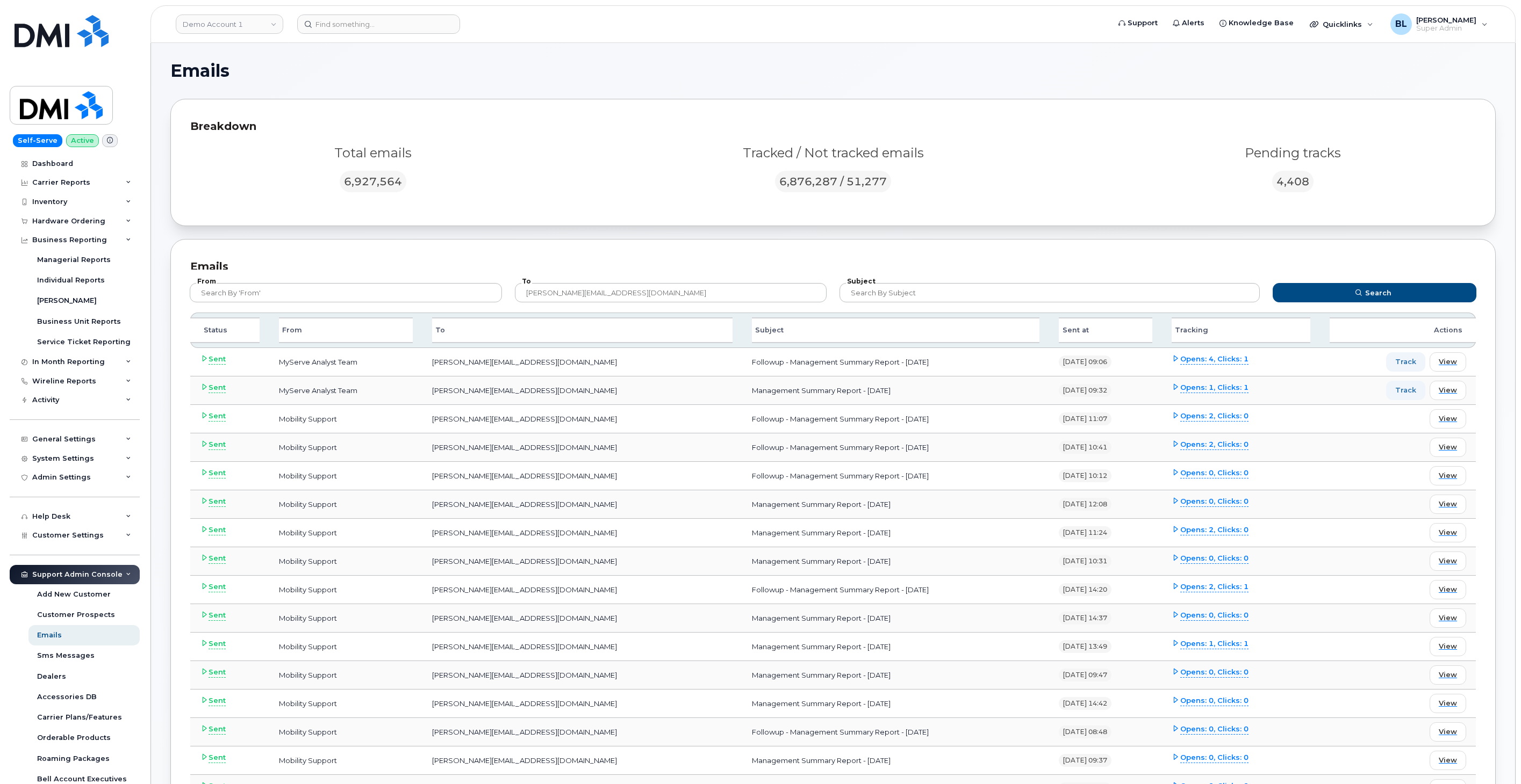
click at [866, 475] on td "Followup - Management Summary Report - May 2025" at bounding box center [895, 476] width 307 height 28
copy td "Followup - Management Summary Report - May 2025"
drag, startPoint x: 622, startPoint y: 503, endPoint x: 789, endPoint y: 508, distance: 167.1
click at [789, 508] on td "Management Summary Report - July 2025" at bounding box center [895, 505] width 307 height 28
copy td "Management Summary Report - July 2025"
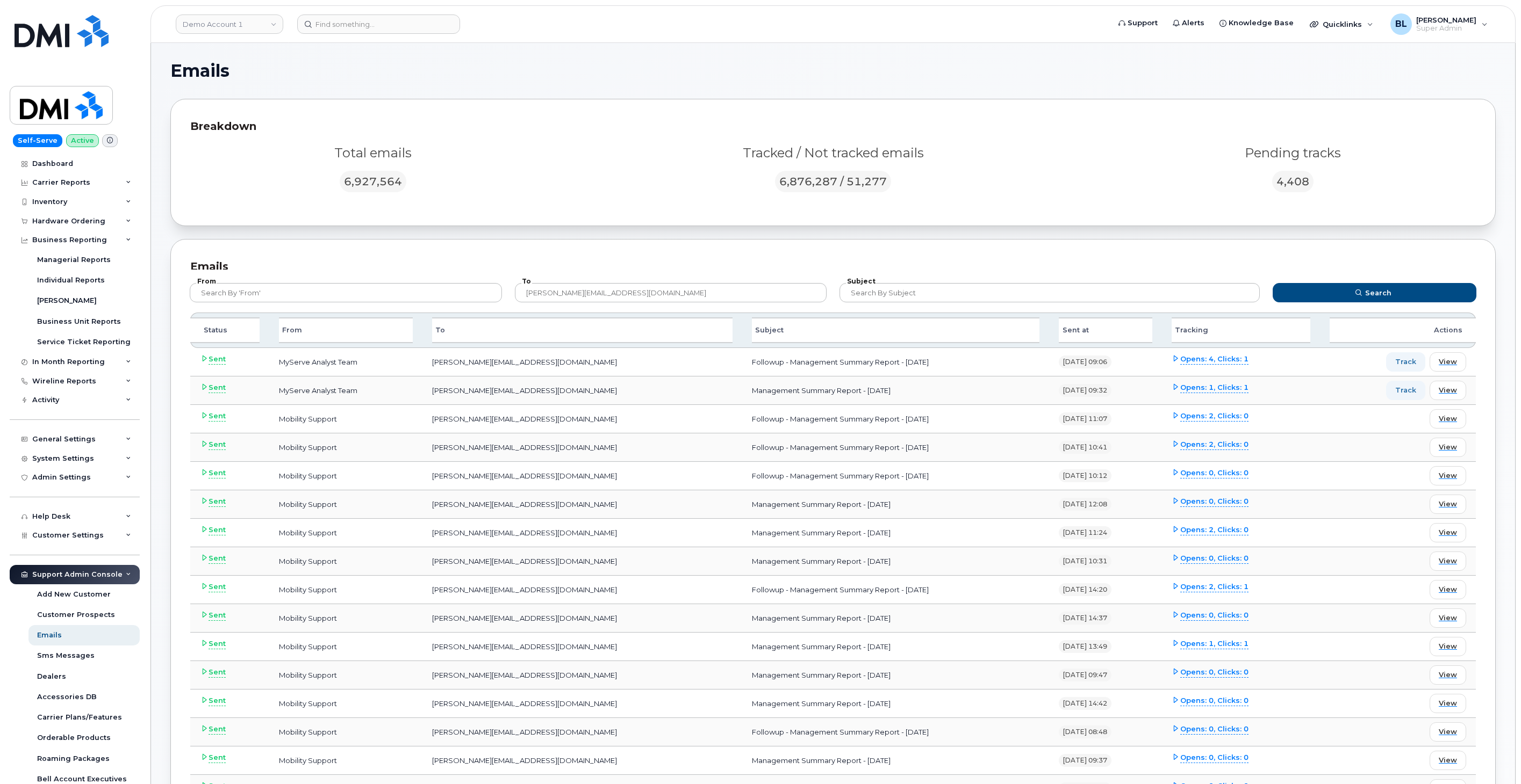
drag, startPoint x: 620, startPoint y: 531, endPoint x: 806, endPoint y: 534, distance: 186.0
click at [806, 534] on td "Management Summary Report - June 2025" at bounding box center [895, 533] width 307 height 28
copy td "Management Summary Report - June 2025"
drag, startPoint x: 618, startPoint y: 560, endPoint x: 772, endPoint y: 563, distance: 154.0
click at [772, 563] on td "Management Summary Report - May 2025" at bounding box center [895, 562] width 307 height 28
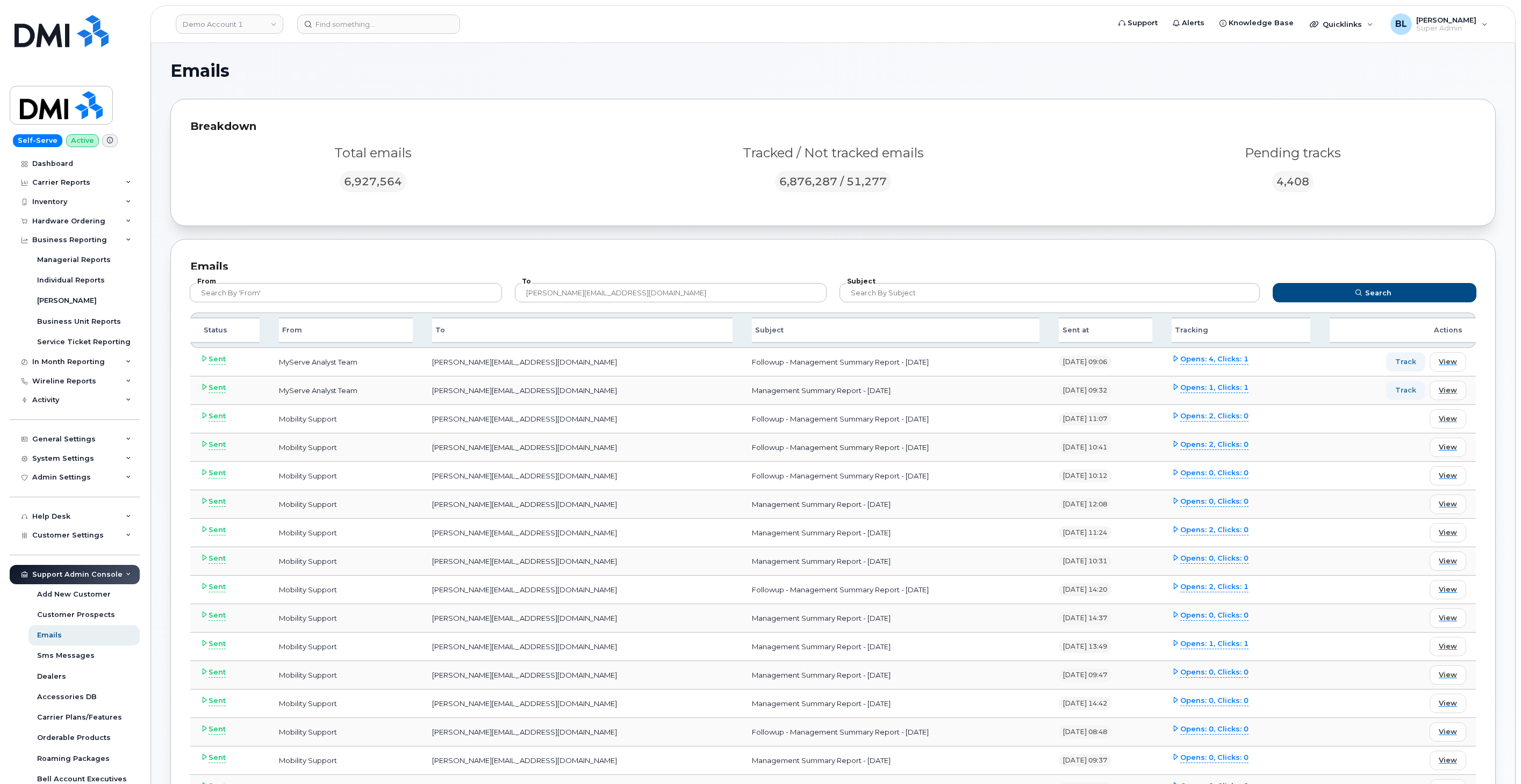
copy td "Management Summary Report - May 2025"
drag, startPoint x: 296, startPoint y: 208, endPoint x: 384, endPoint y: 255, distance: 99.8
click at [296, 208] on div "Breakdown Total emails 6,927,564 Tracked / Not tracked emails 6,876,287 / 51,27…" at bounding box center [833, 162] width 1325 height 127
drag, startPoint x: 642, startPoint y: 292, endPoint x: 352, endPoint y: 265, distance: 291.3
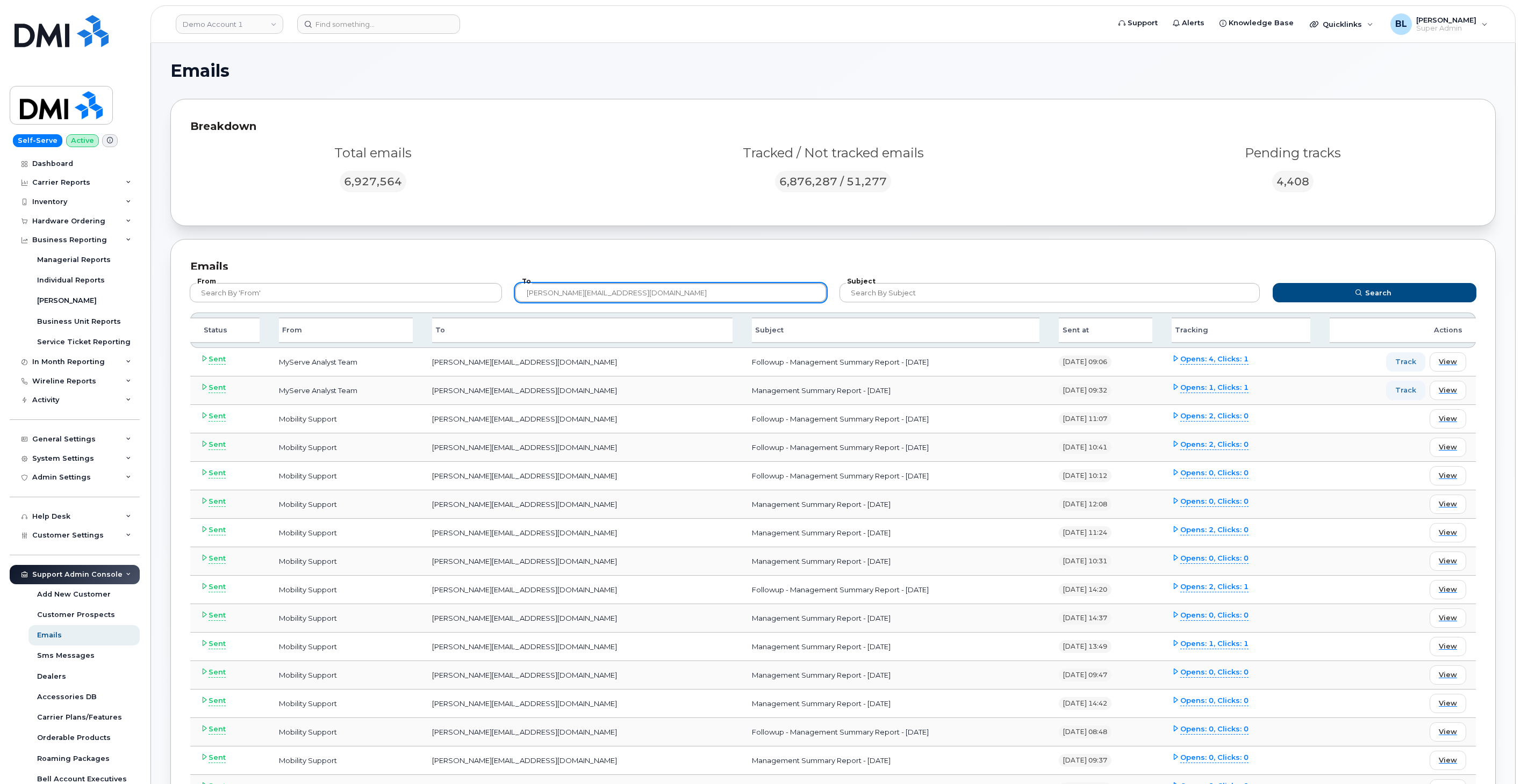
paste input "BENJAMIN.NICHOLS@MASSELEC.COM"
type input "BENJAMIN.NICHOLS@MASSELEC.COM"
click at [1273, 283] on button "Search" at bounding box center [1375, 293] width 204 height 19
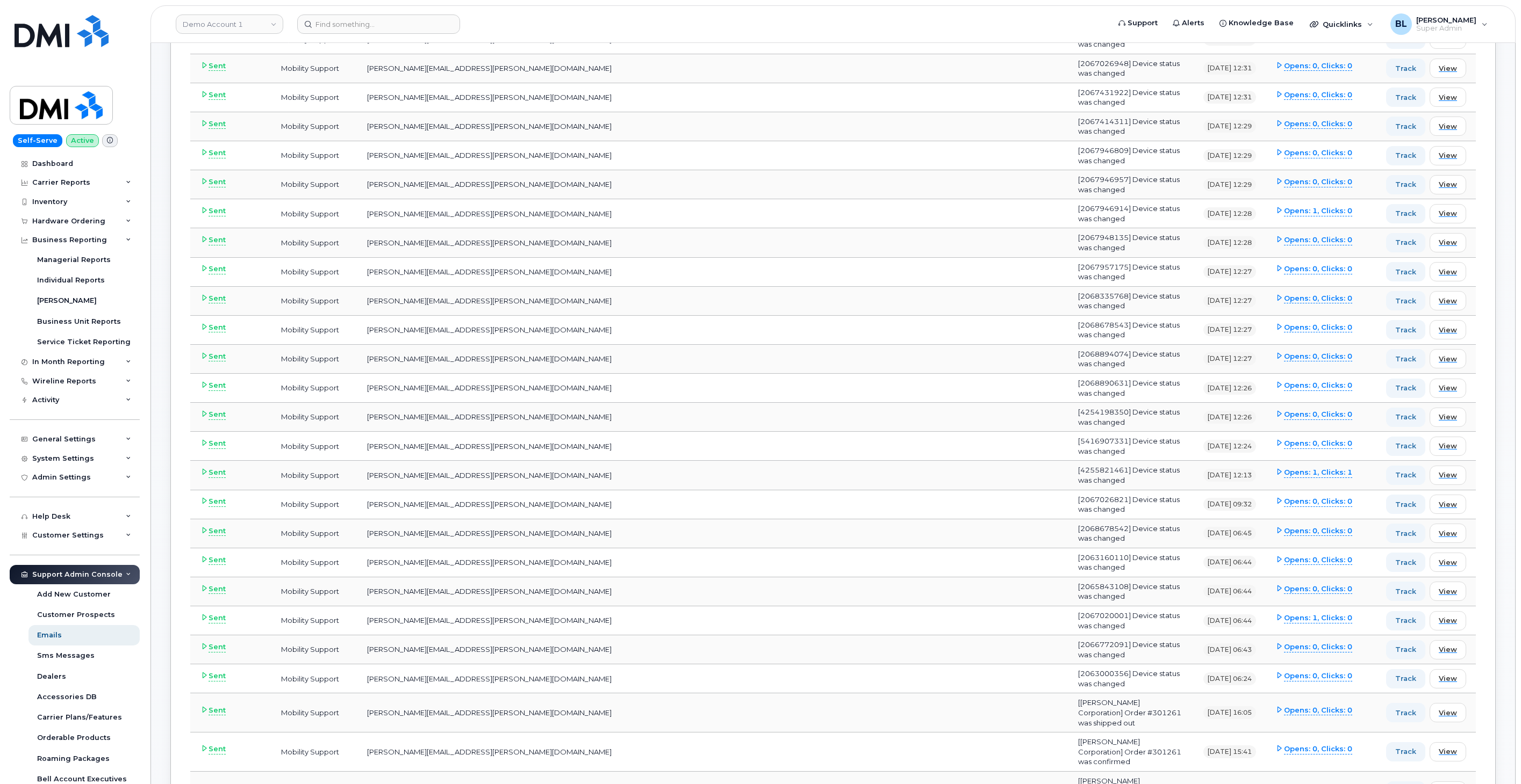
scroll to position [795, 0]
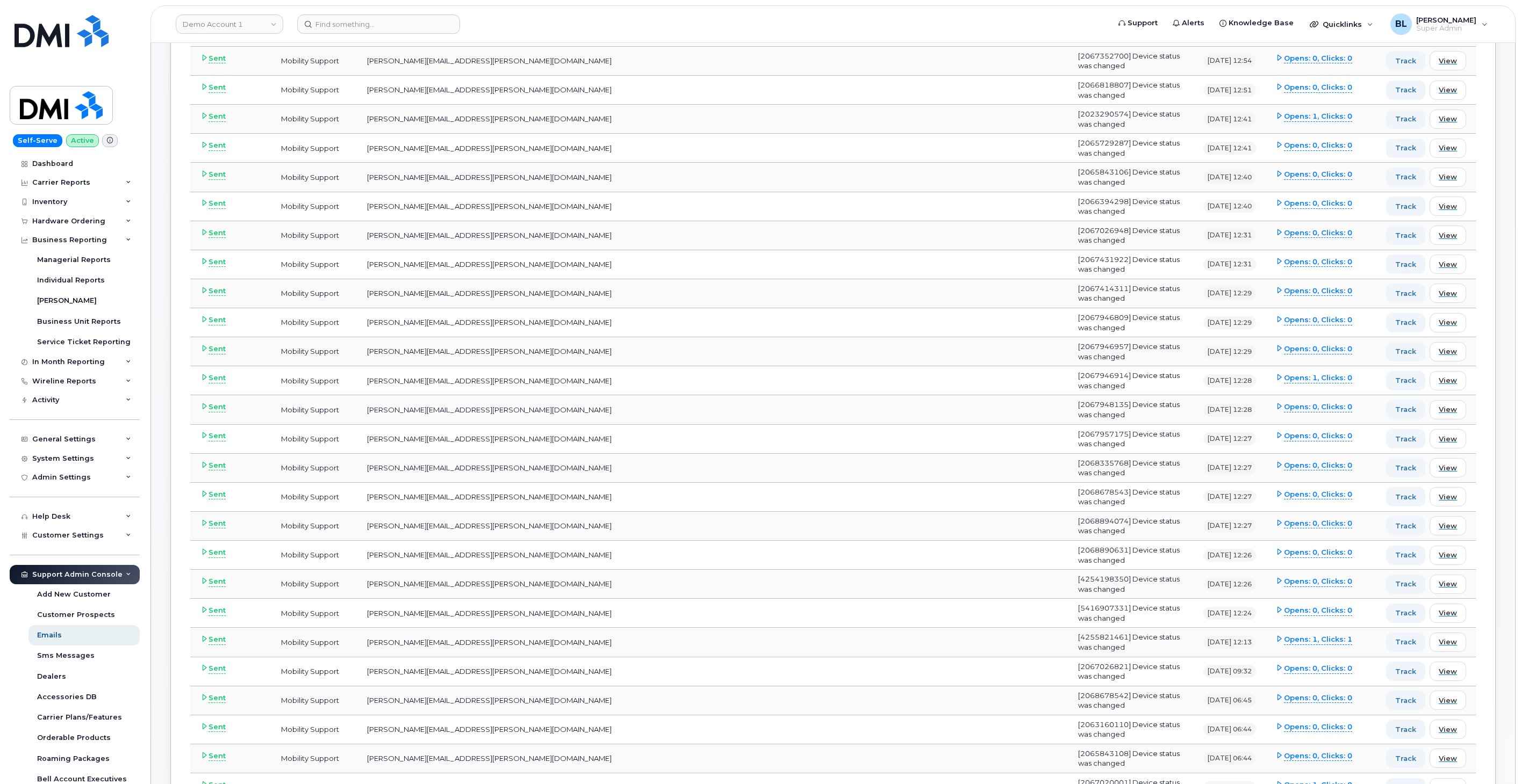
click at [353, 34] on header "Demo Account 1 Support Alerts Knowledge Base Quicklinks Suspend / Cancel Device…" at bounding box center [833, 24] width 1365 height 38
click at [353, 34] on header "Demo Account 1 Support Alerts Knowledge Base Quicklinks Suspend / Cancel Device…" at bounding box center [833, 24] width 1365 height 38
click at [353, 30] on input at bounding box center [378, 25] width 163 height 19
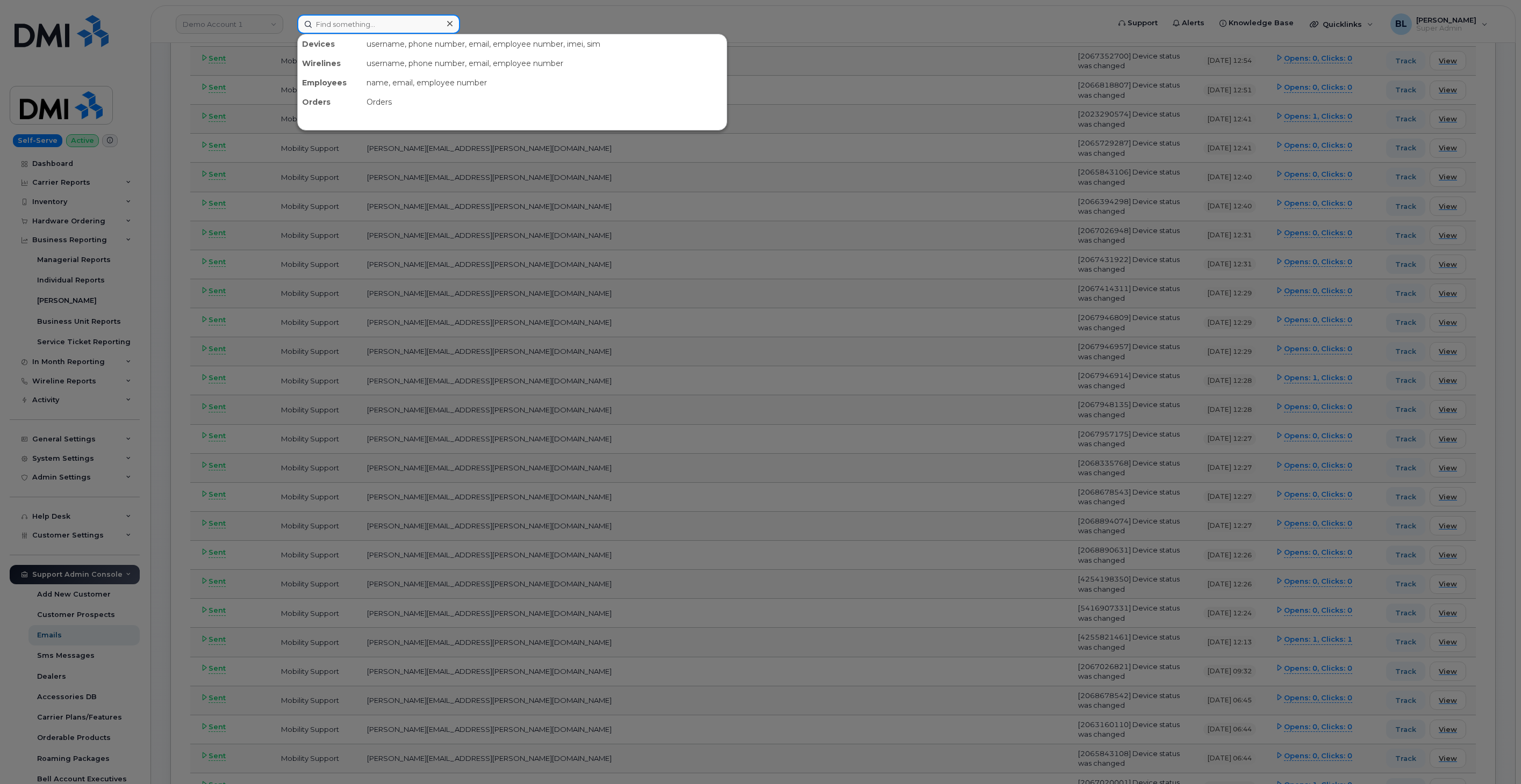
paste input "BENJAMIN.NICHOLS@MASSELEC.COM"
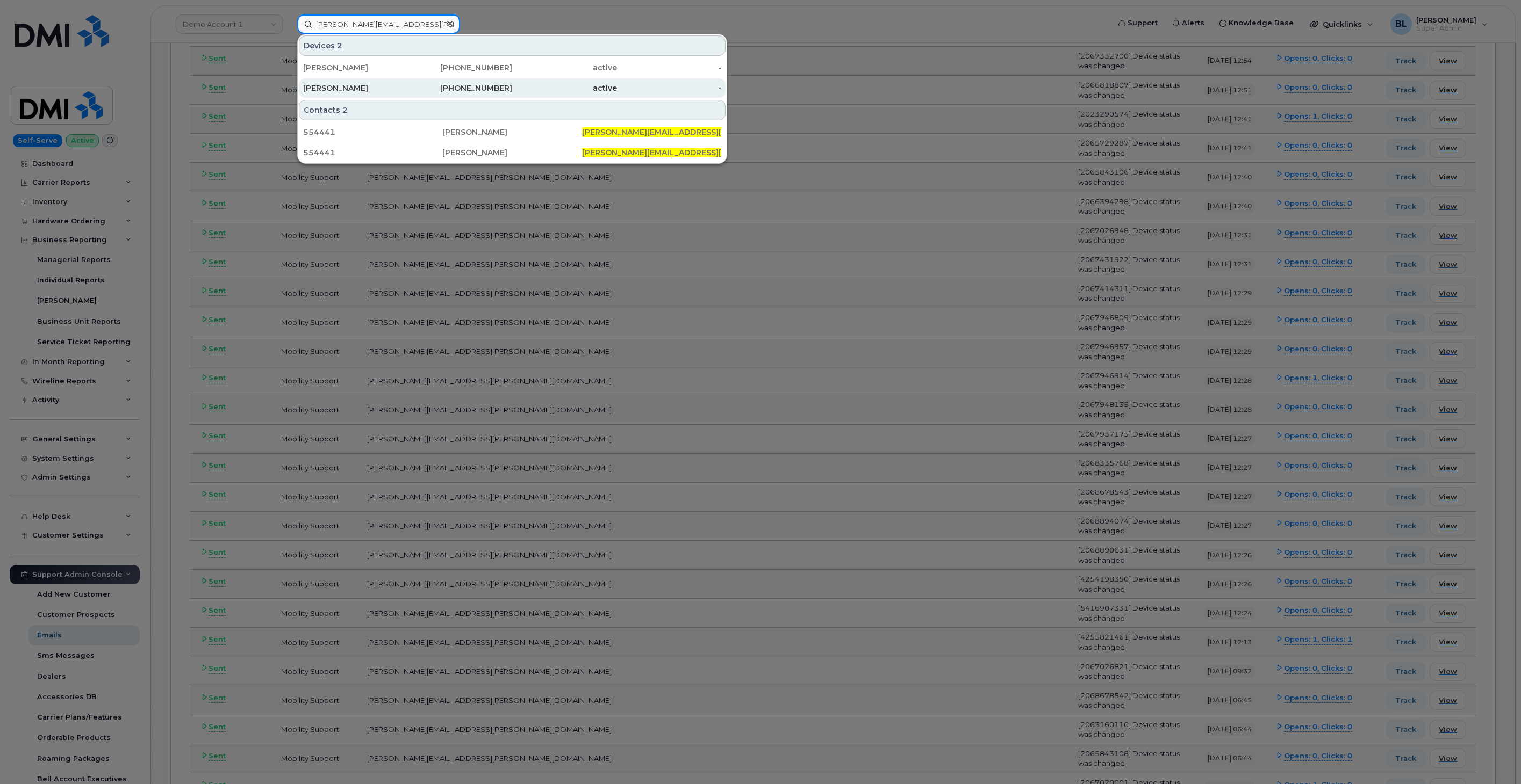
type input "BENJAMIN.NICHOLS@MASSELEC.COM"
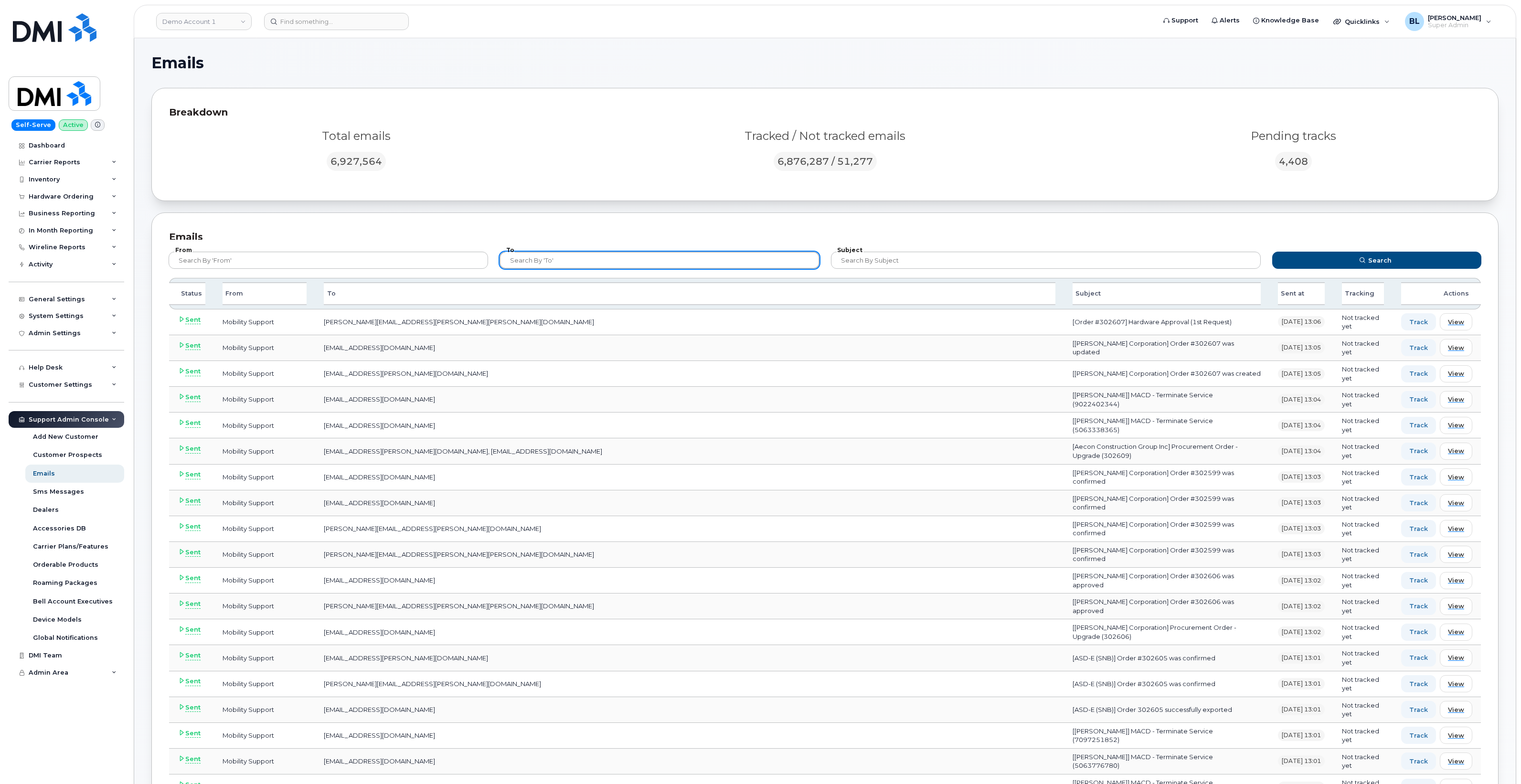
click at [653, 263] on input "text" at bounding box center [659, 260] width 320 height 17
paste input "diana_sembrat@tcenergy.com"
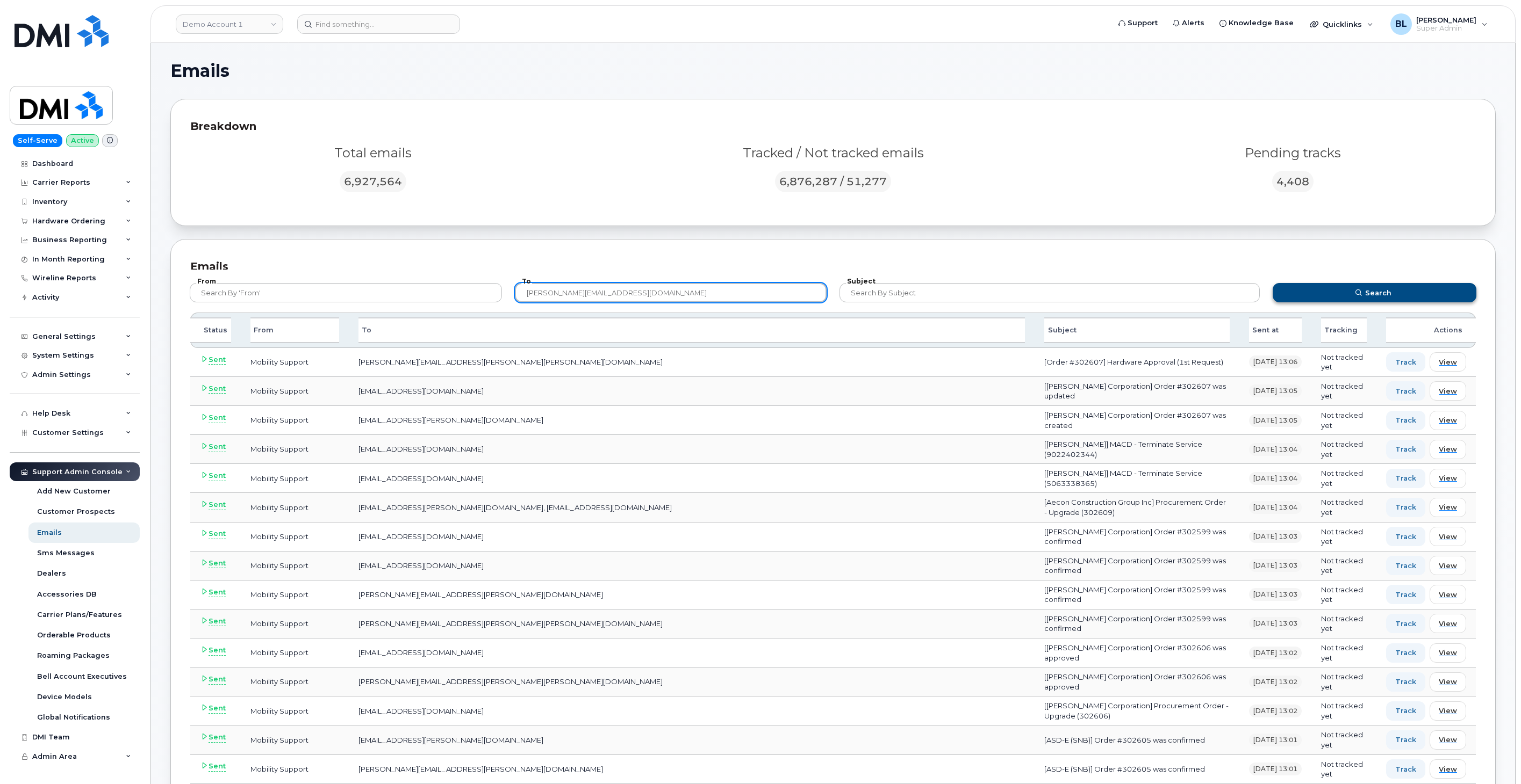
type input "diana_sembrat@tcenergy.com"
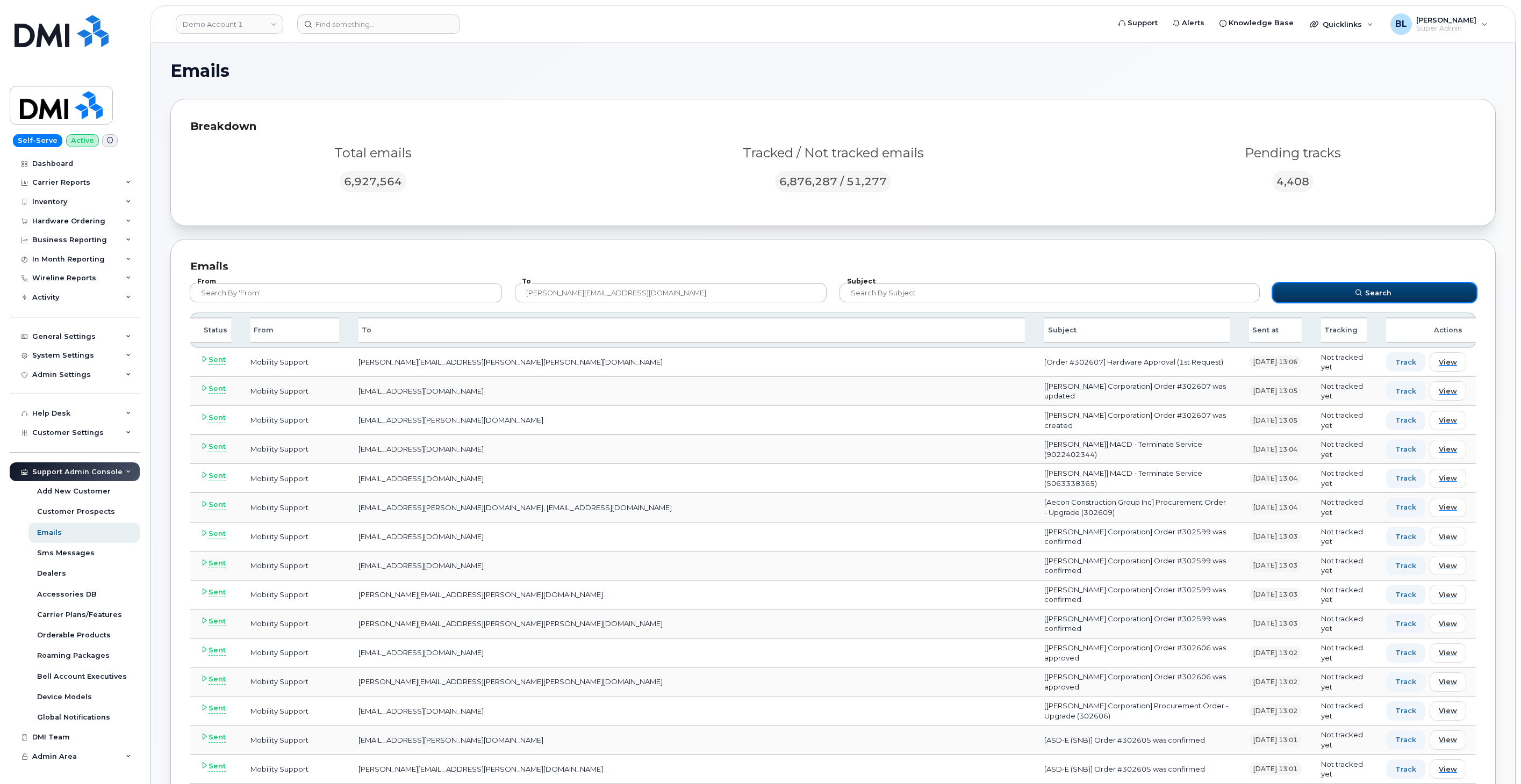
click at [1362, 287] on button "Search" at bounding box center [1375, 293] width 204 height 19
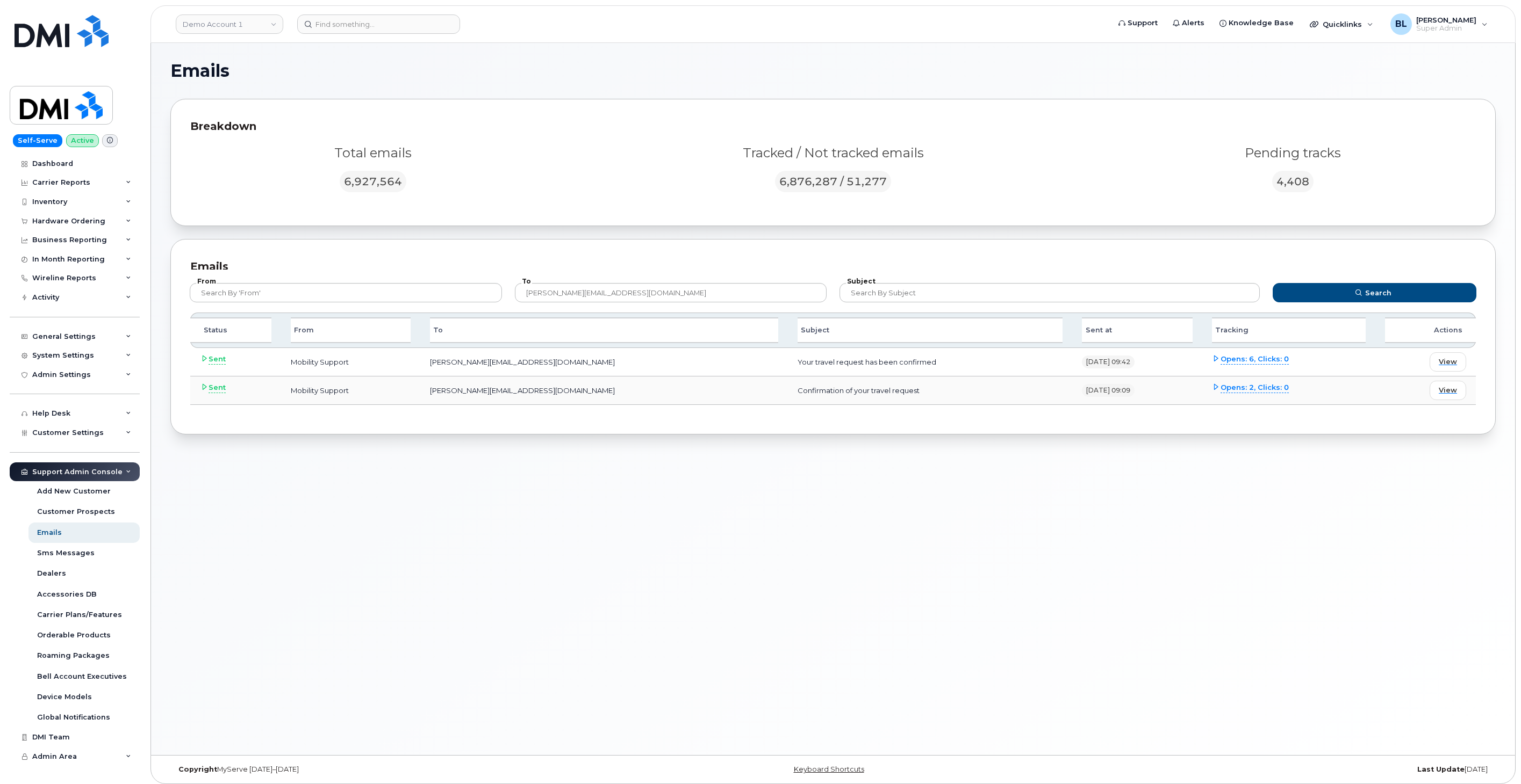
click at [542, 105] on div "Breakdown Total emails 6,927,564 Tracked / Not tracked emails 6,876,287 / 51,27…" at bounding box center [833, 162] width 1325 height 127
click at [352, 28] on input at bounding box center [378, 25] width 163 height 19
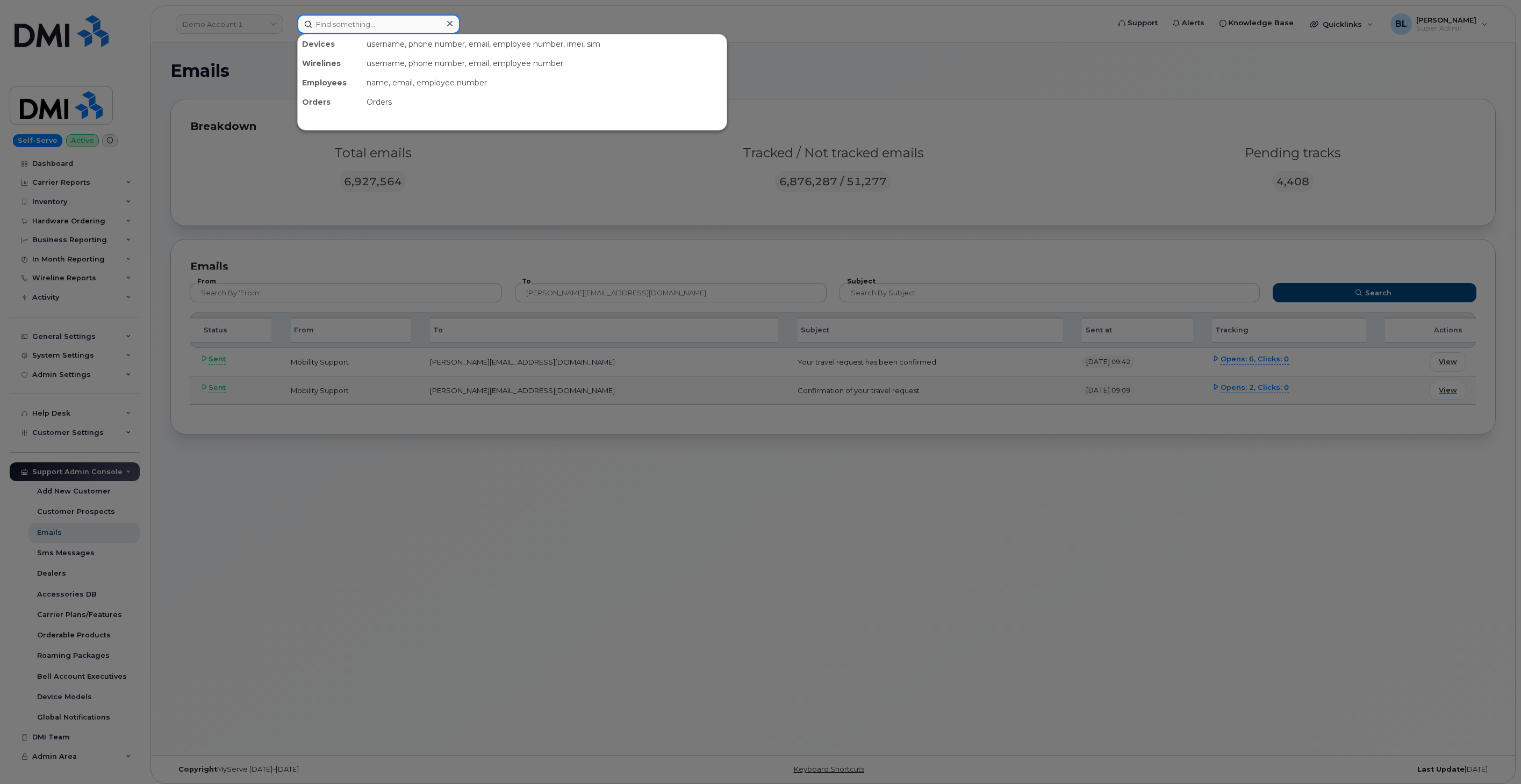
paste input "9175939953"
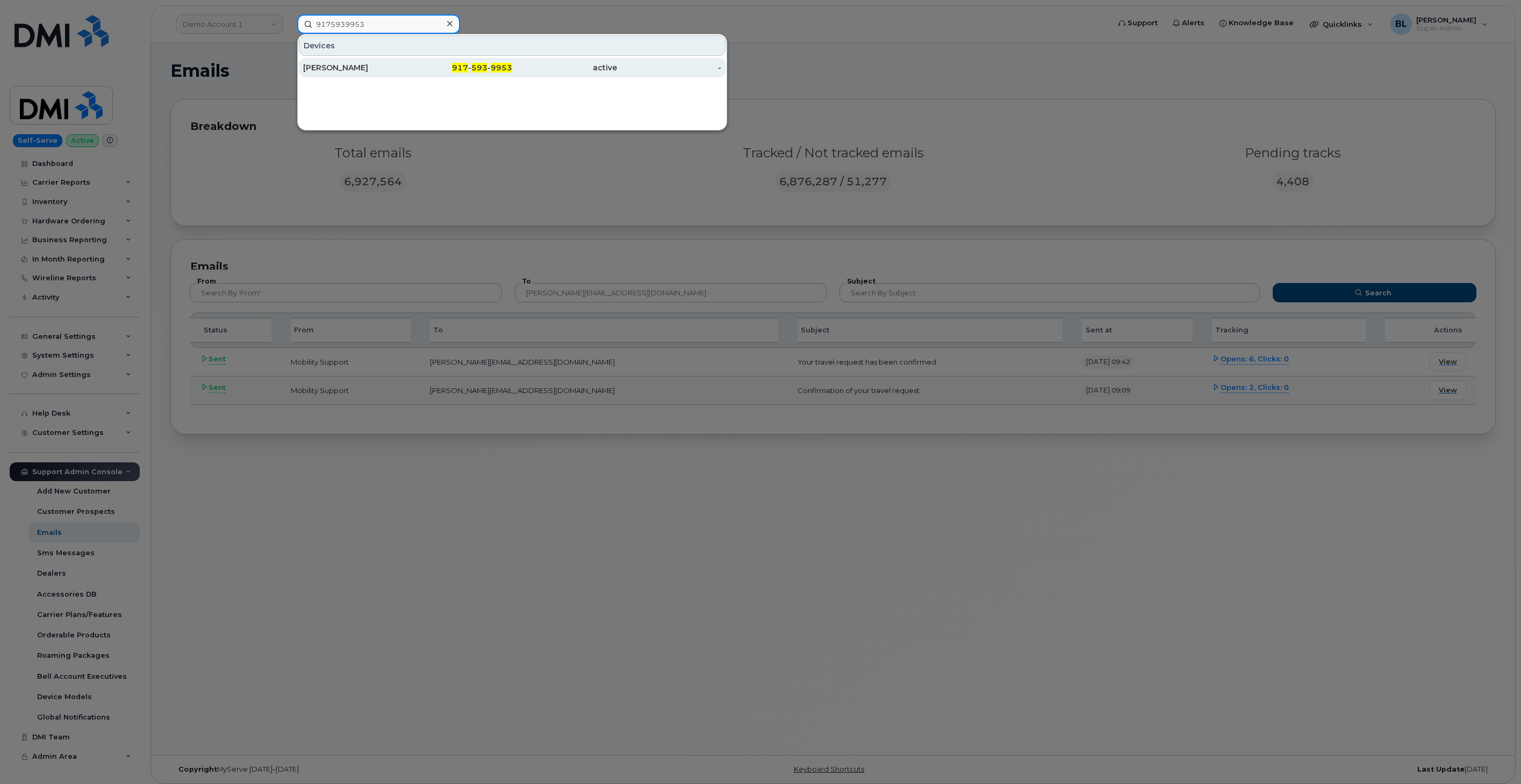
type input "9175939953"
click at [461, 64] on span "917" at bounding box center [460, 68] width 16 height 10
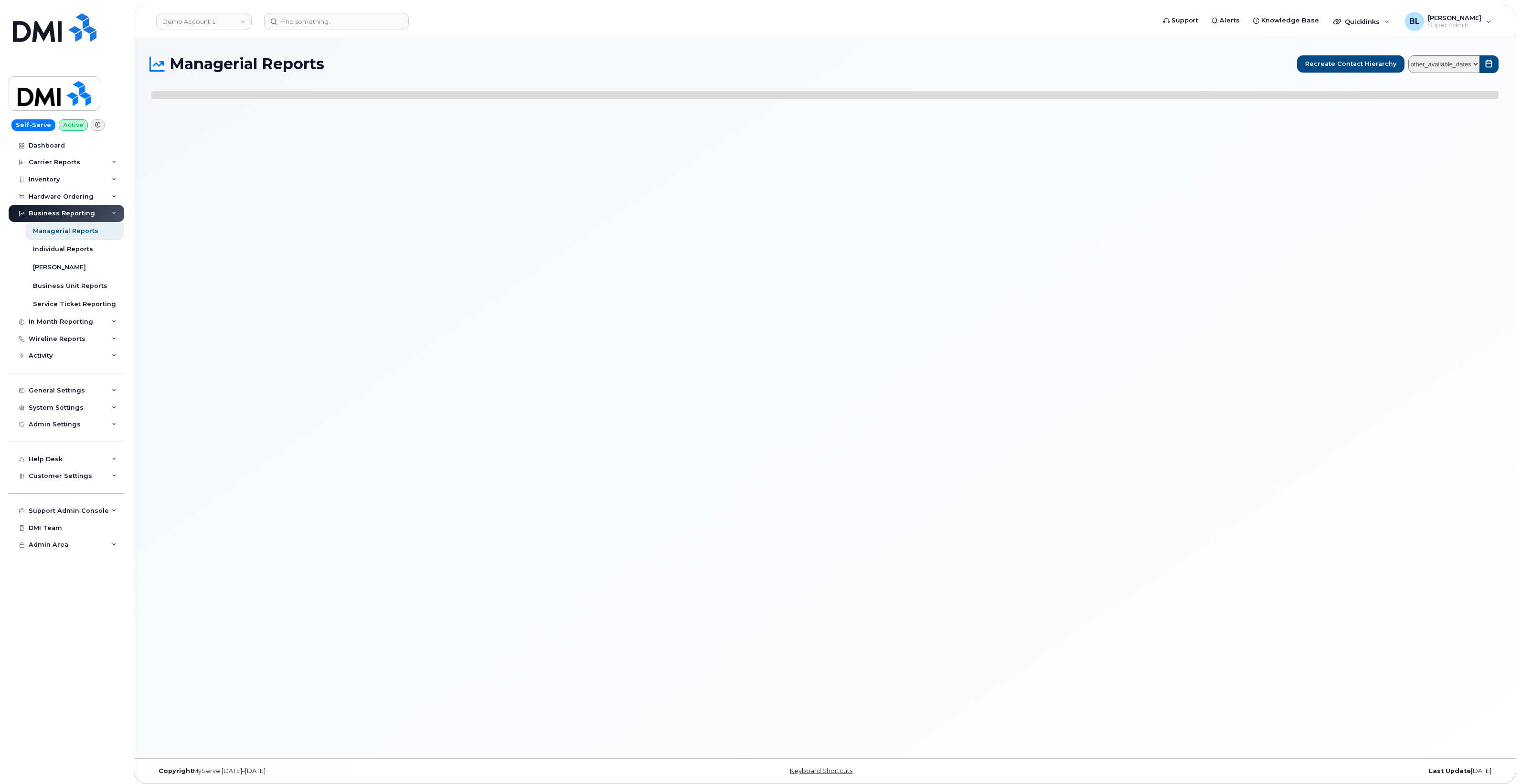
select select
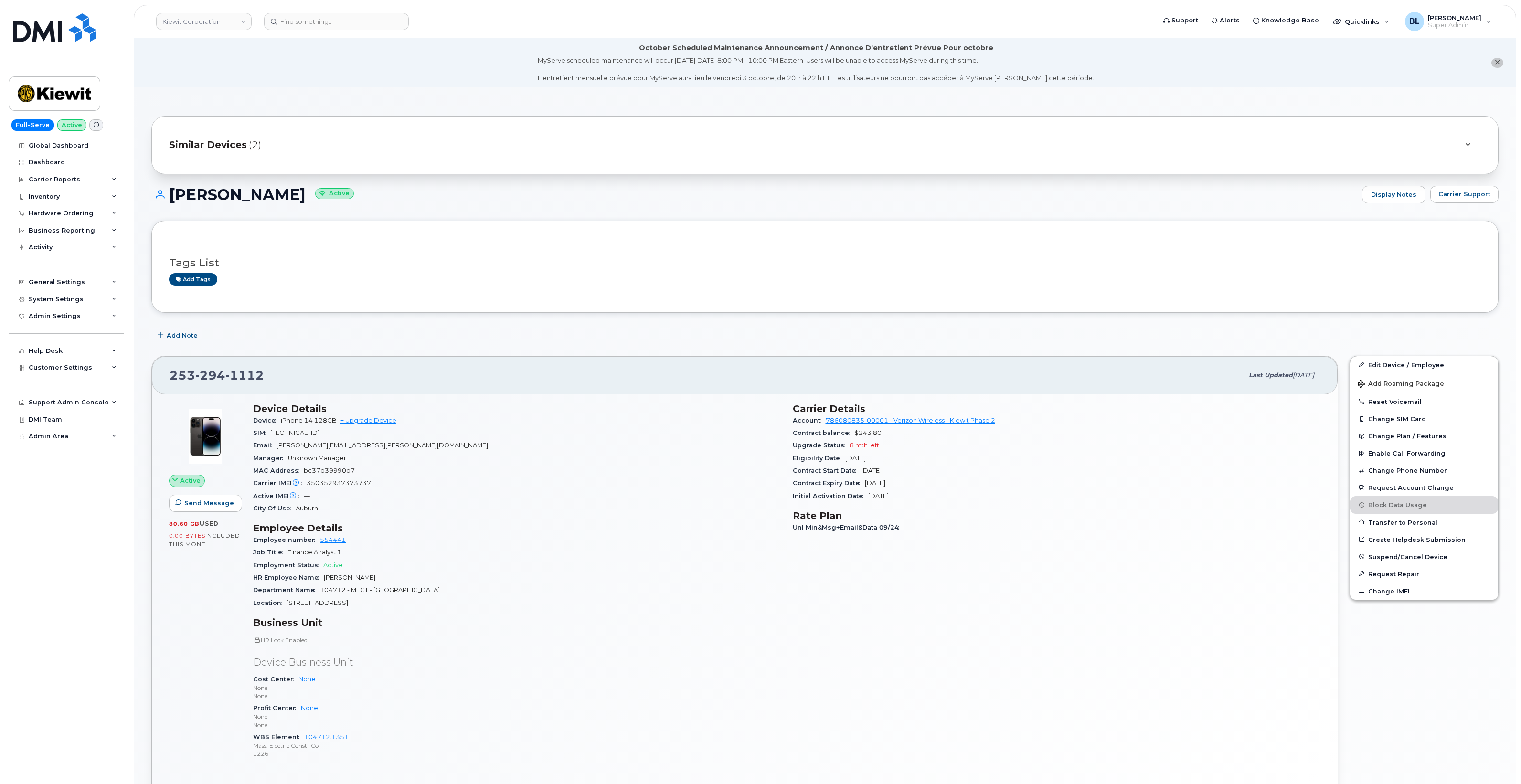
click at [677, 332] on div "Add Note" at bounding box center [825, 336] width 1347 height 17
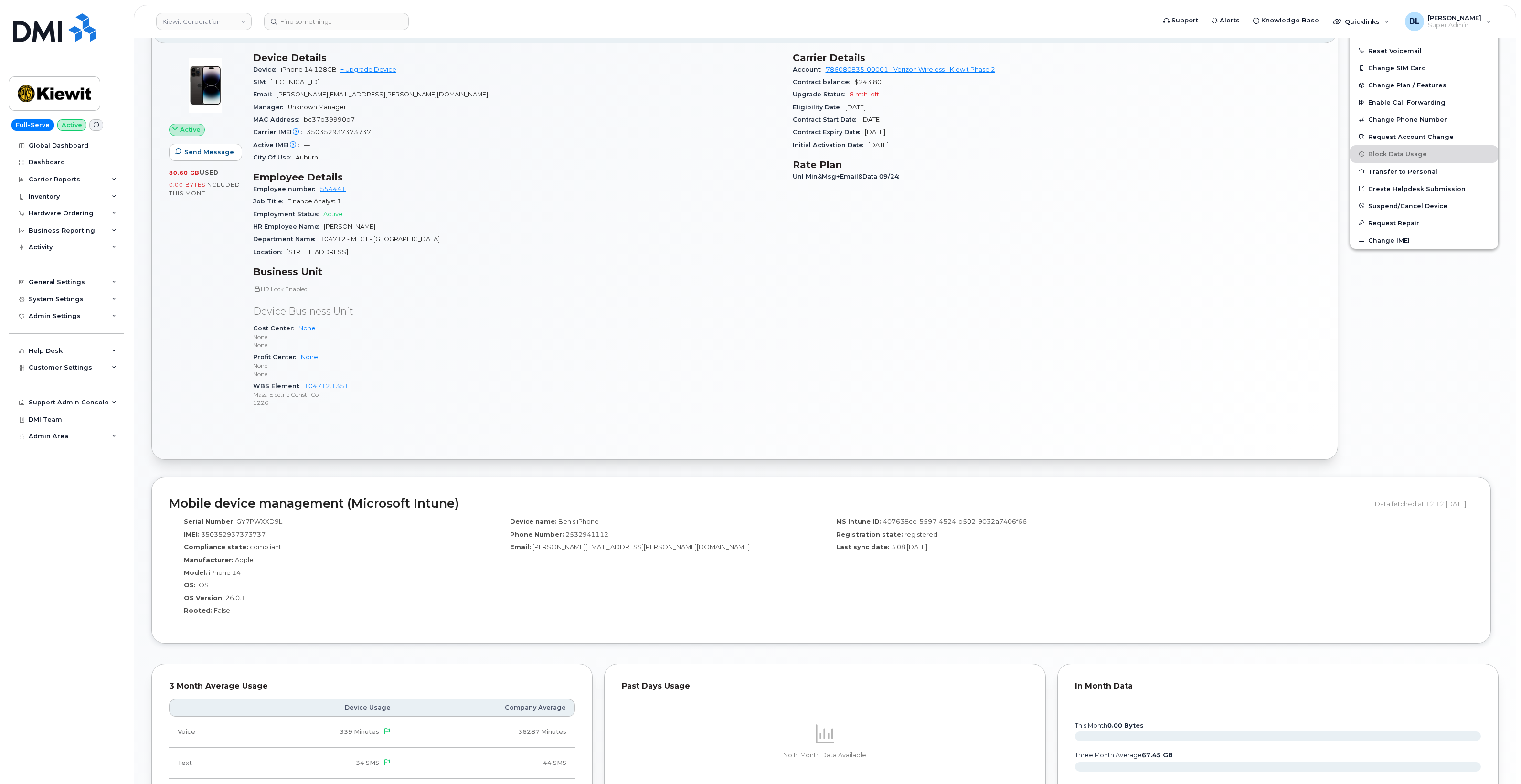
scroll to position [477, 0]
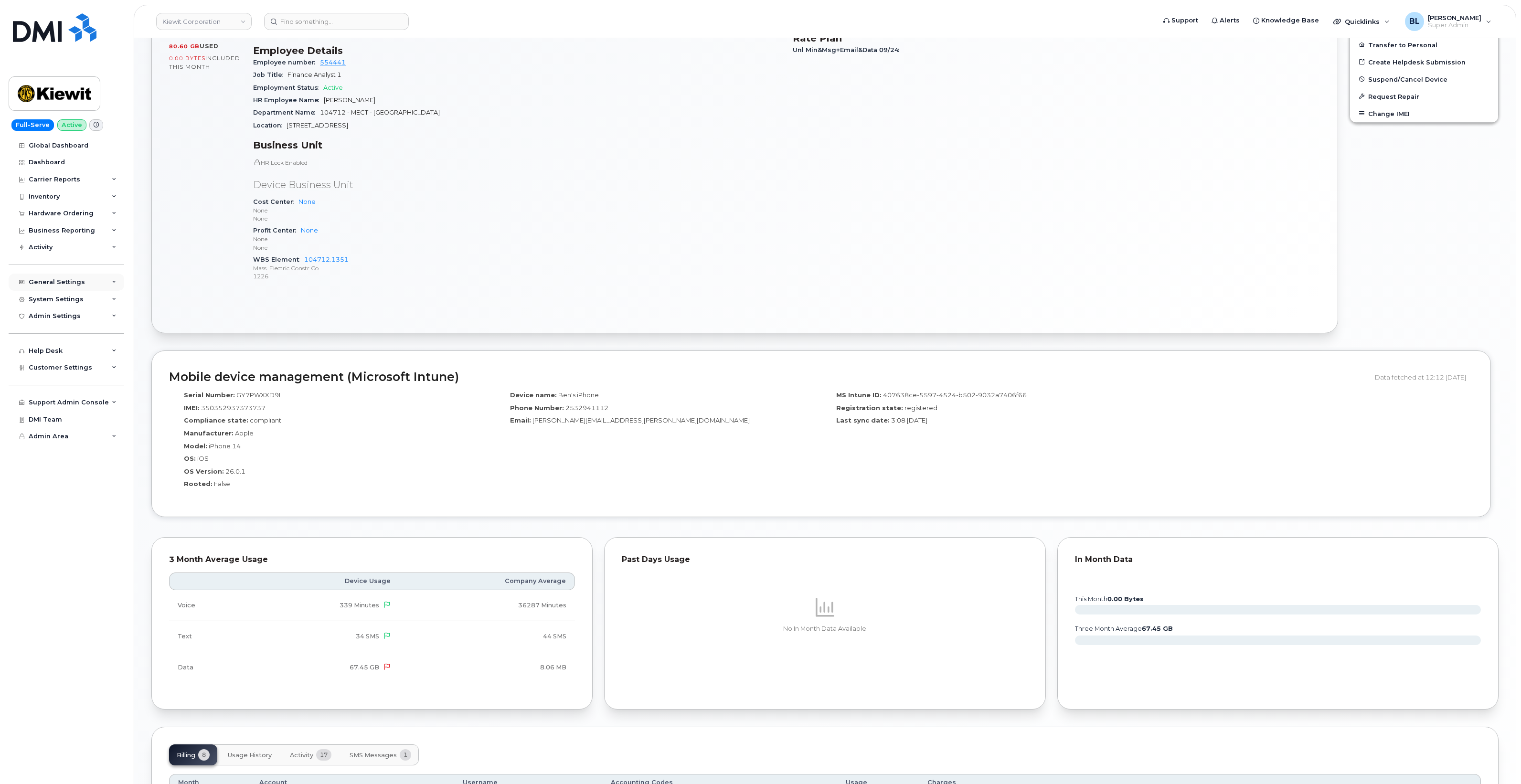
click at [70, 289] on div "General Settings" at bounding box center [66, 282] width 116 height 17
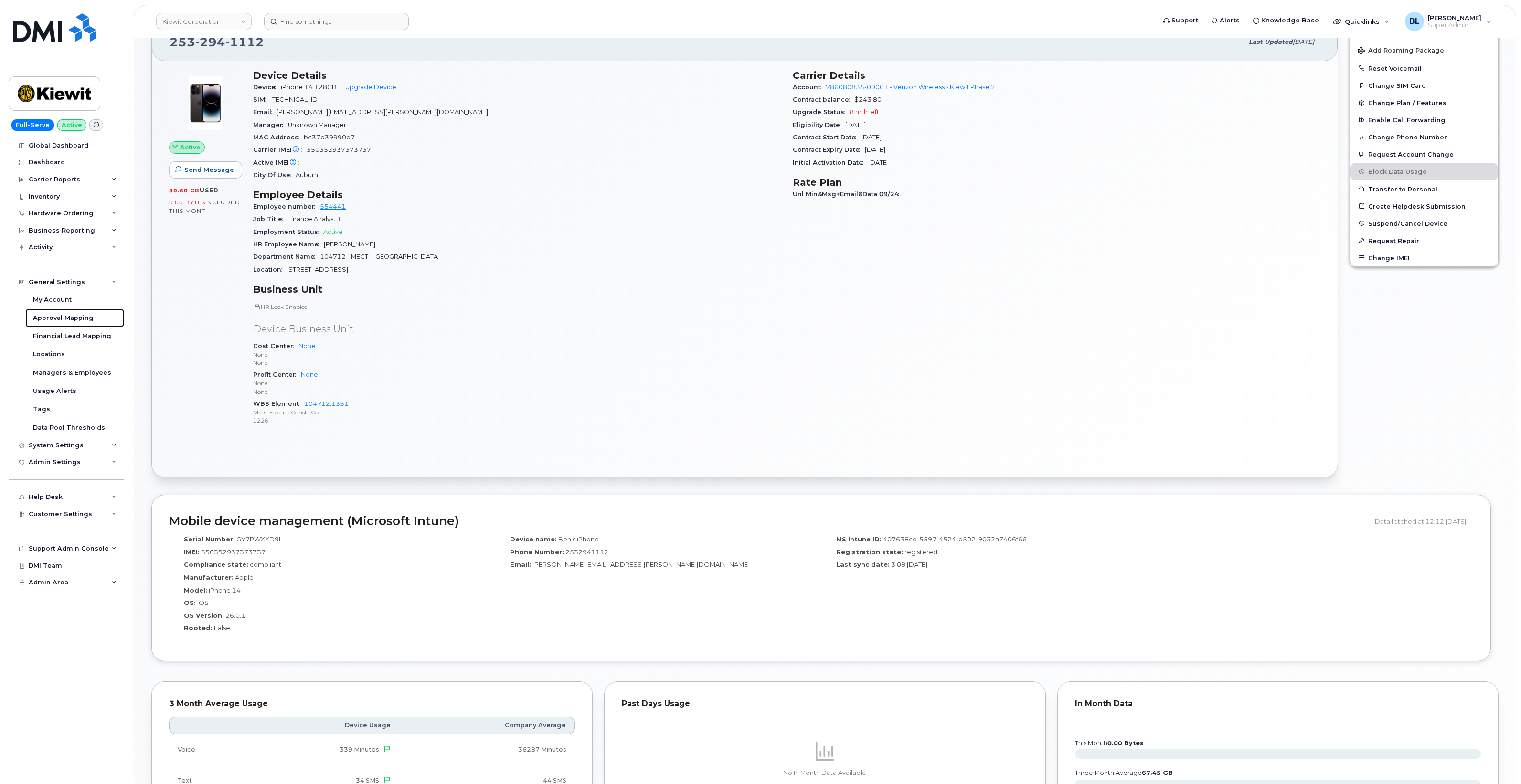
scroll to position [318, 0]
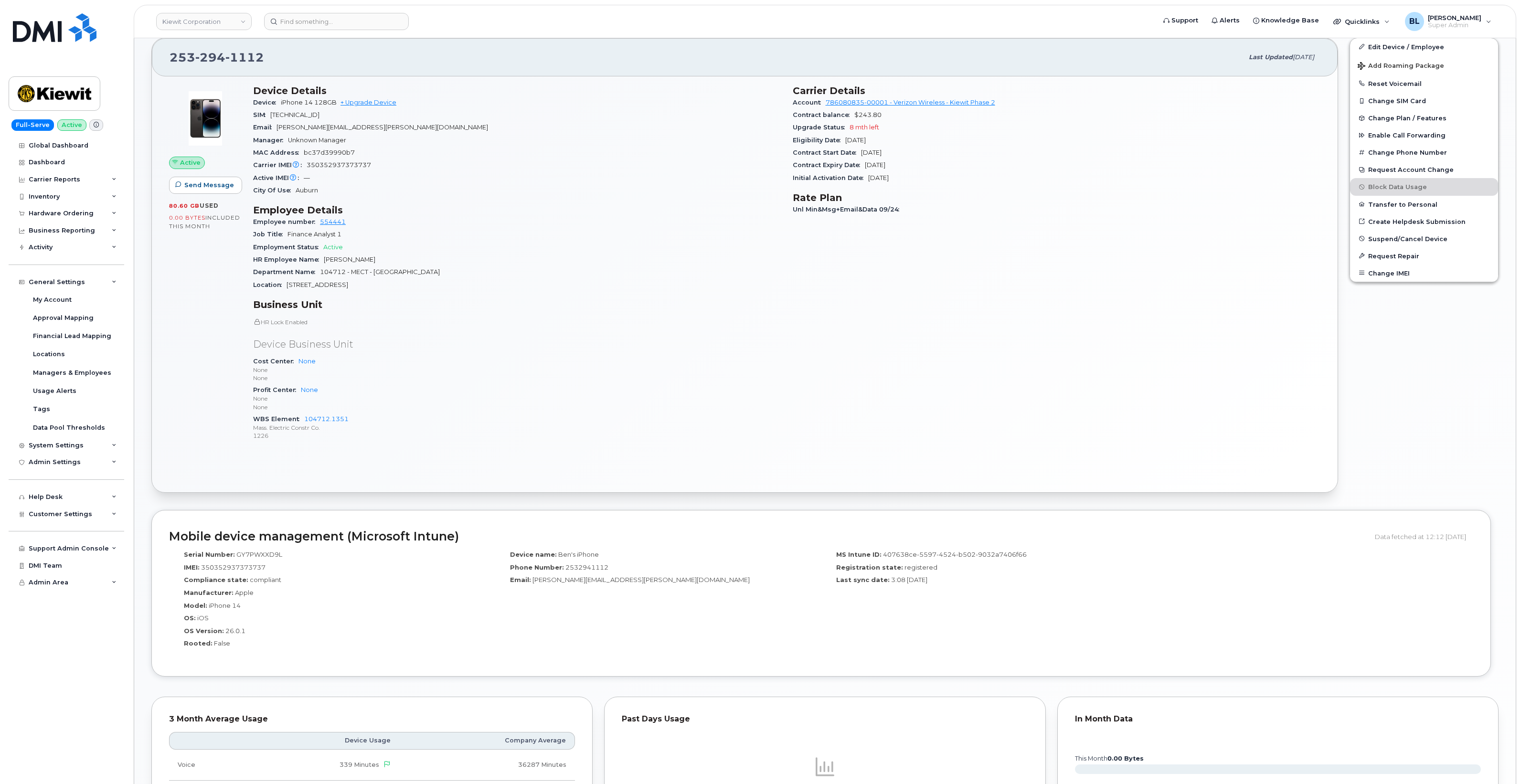
drag, startPoint x: 323, startPoint y: 260, endPoint x: 386, endPoint y: 254, distance: 63.3
click at [387, 254] on section "Employee Details Employee number 554441 Job Title Finance Analyst 1 Employment …" at bounding box center [517, 248] width 528 height 87
drag, startPoint x: 386, startPoint y: 254, endPoint x: 383, endPoint y: 258, distance: 5.0
click at [383, 258] on div "HR Employee Name Benjamin Nichols" at bounding box center [517, 260] width 528 height 12
drag, startPoint x: 380, startPoint y: 259, endPoint x: 323, endPoint y: 261, distance: 57.0
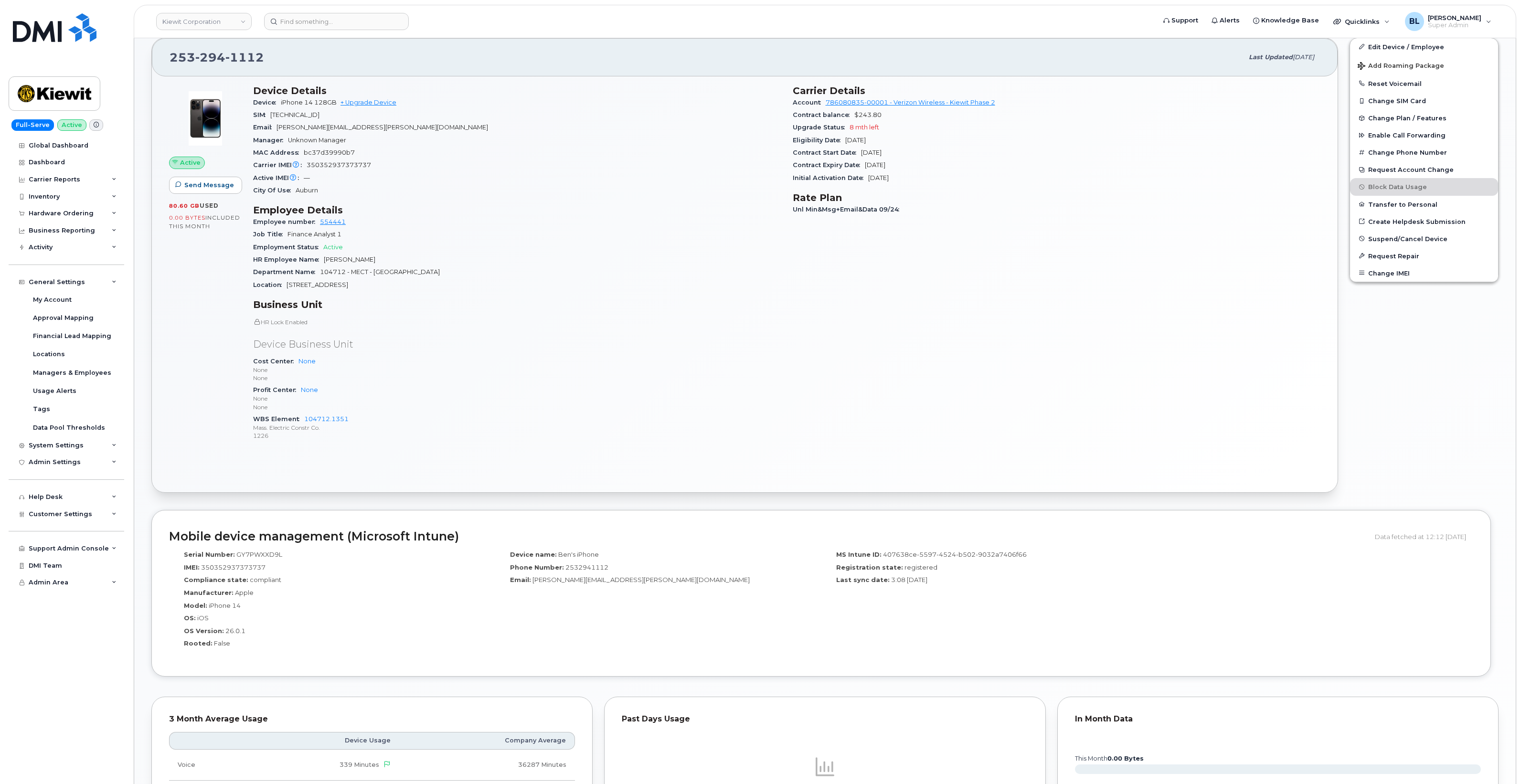
click at [323, 261] on div "HR Employee Name Benjamin Nichols" at bounding box center [517, 260] width 528 height 12
copy span "[PERSON_NAME]"
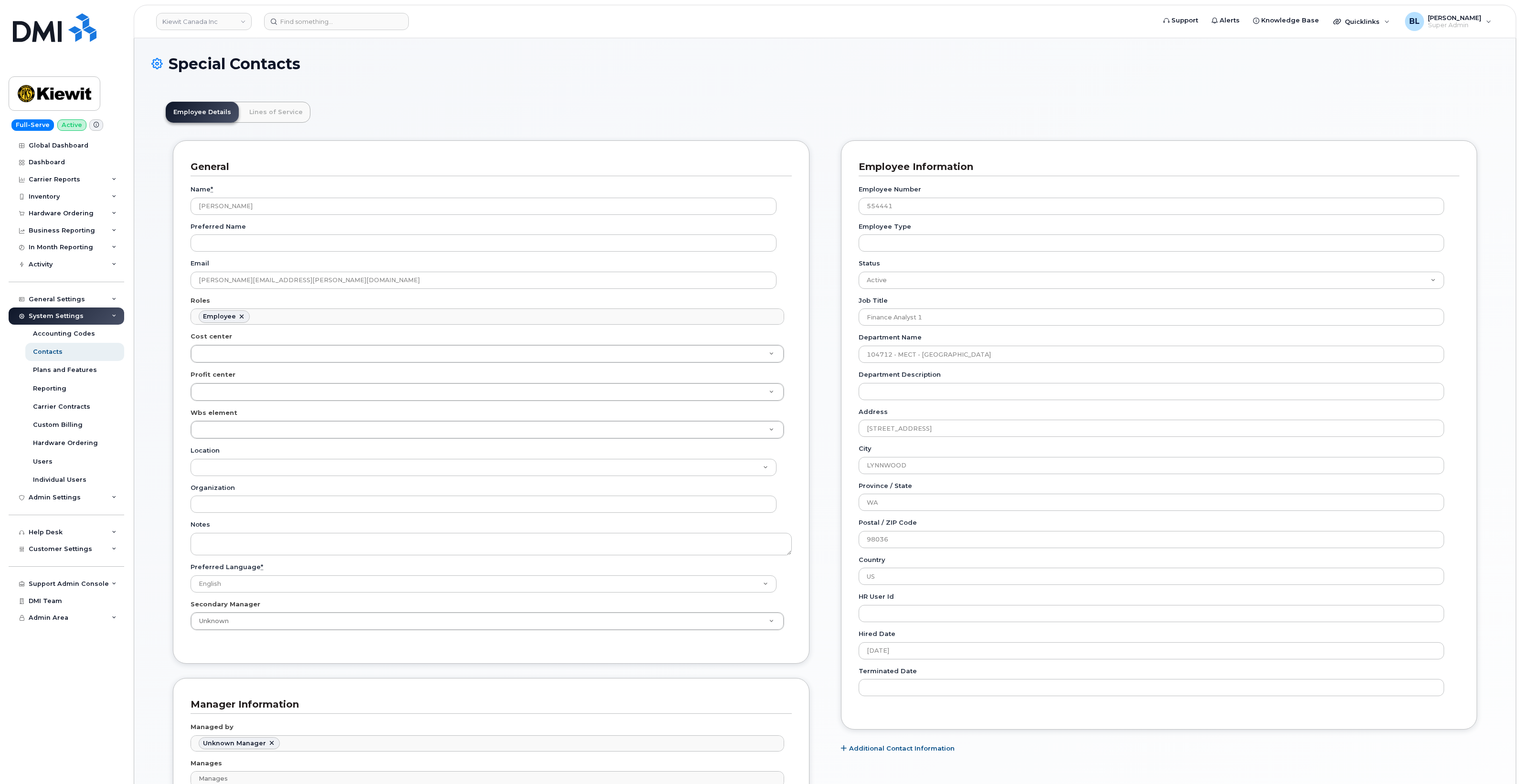
scroll to position [30, 0]
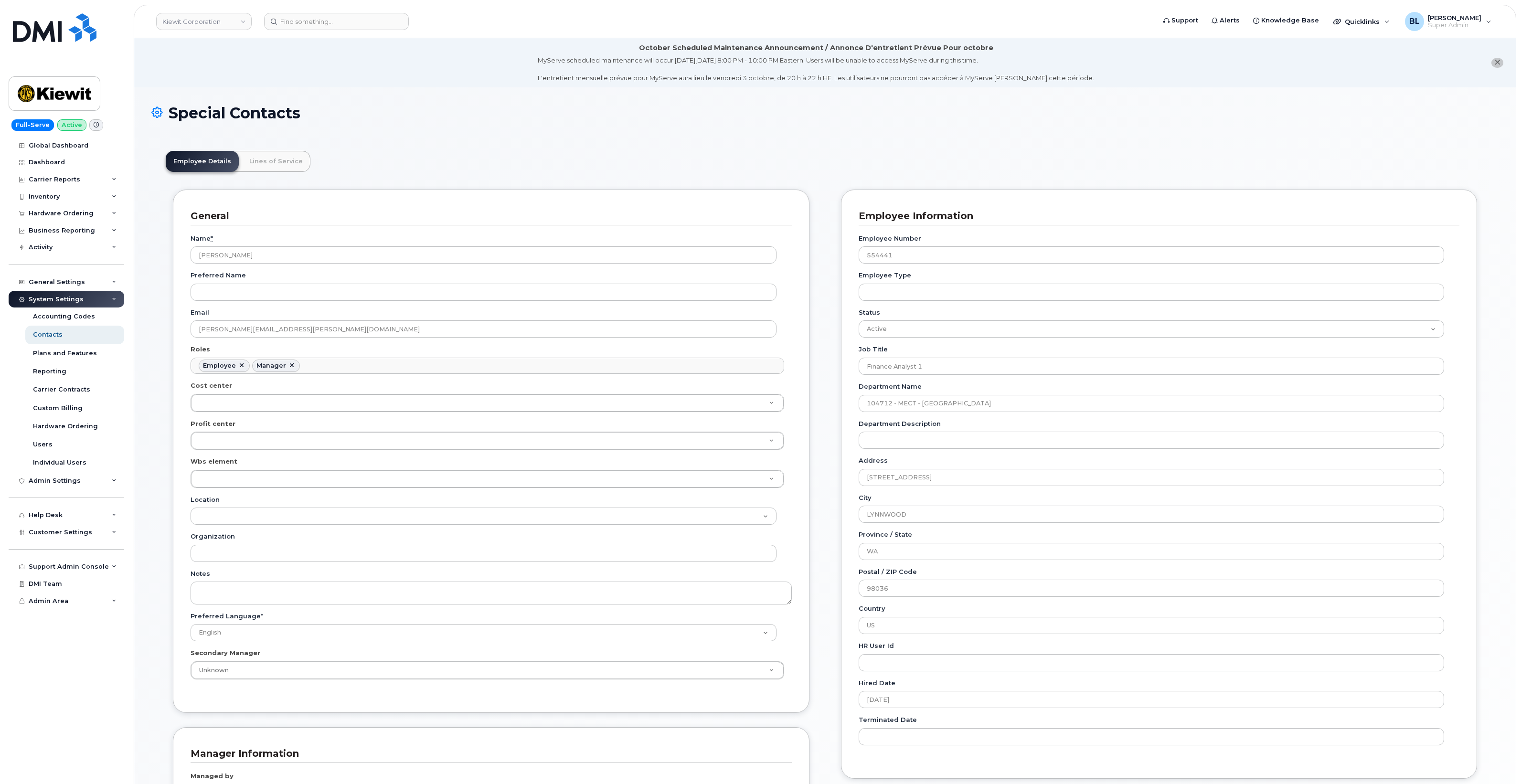
scroll to position [30, 0]
click at [74, 217] on div "Hardware Ordering" at bounding box center [61, 213] width 65 height 8
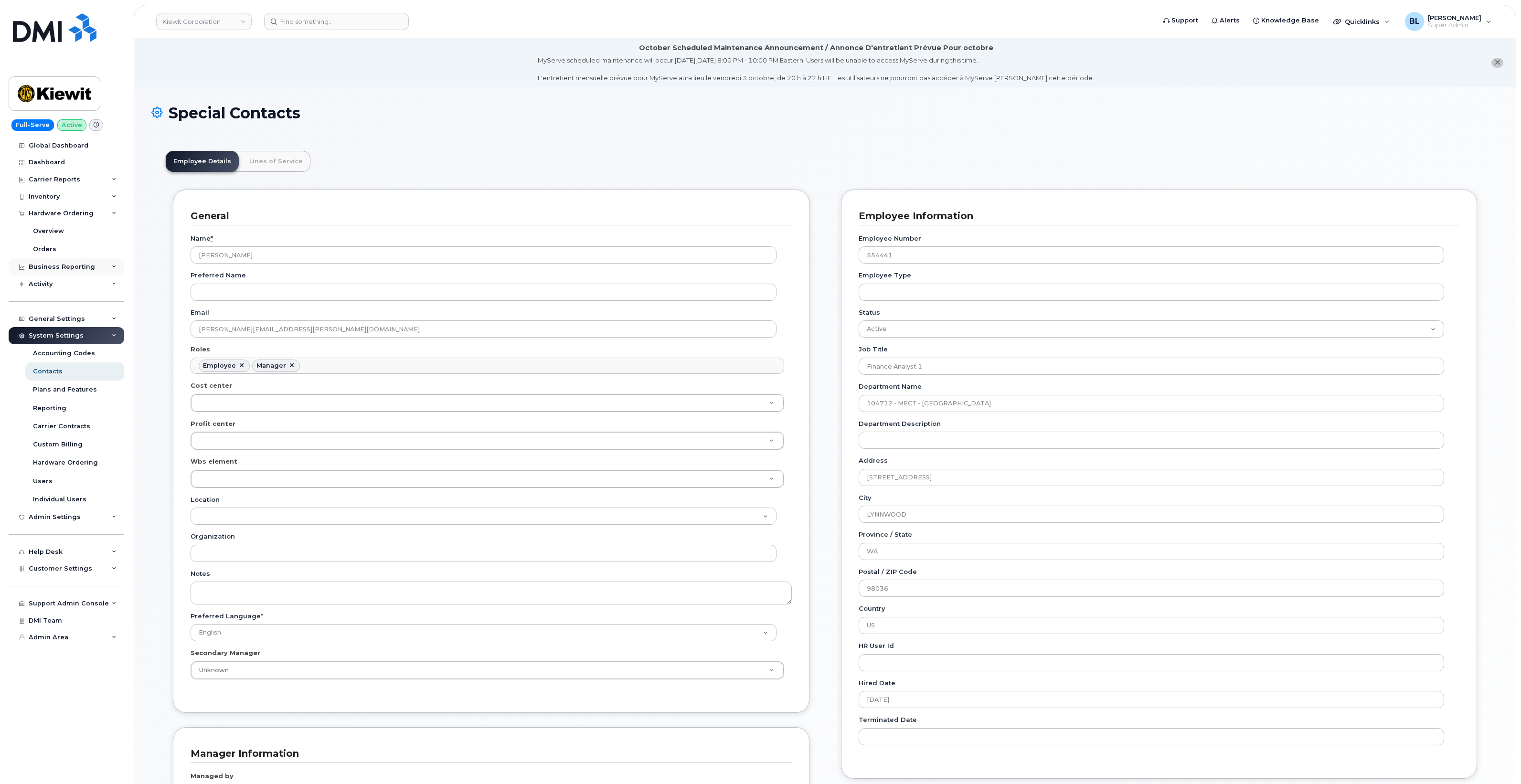
click at [58, 269] on div "Business Reporting" at bounding box center [62, 267] width 66 height 8
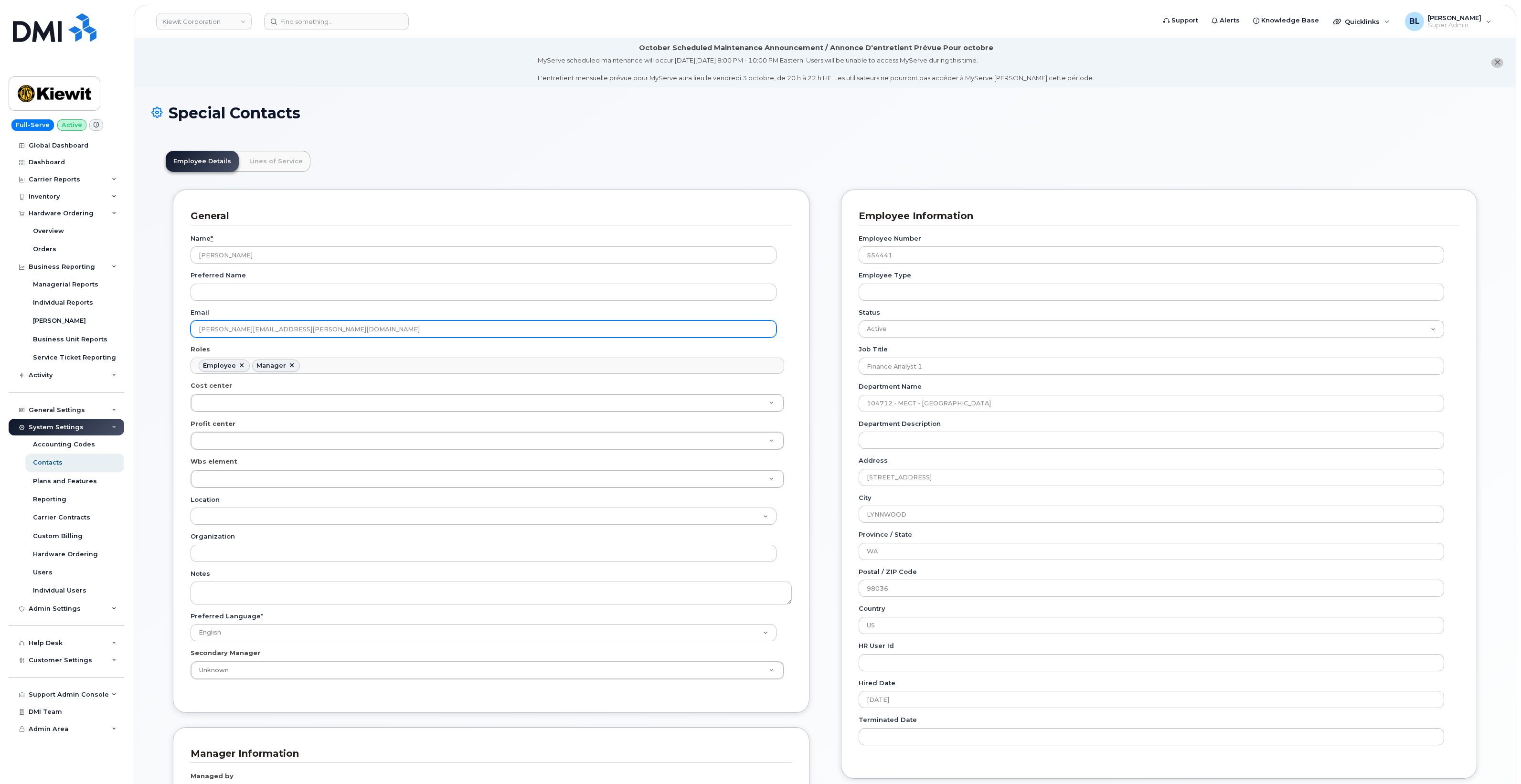
drag, startPoint x: 370, startPoint y: 330, endPoint x: 0, endPoint y: 295, distance: 371.7
click at [134, 299] on div "Kiewit Corporation Support Alerts Knowledge Base Quicklinks Suspend / Cancel De…" at bounding box center [825, 640] width 1383 height 1203
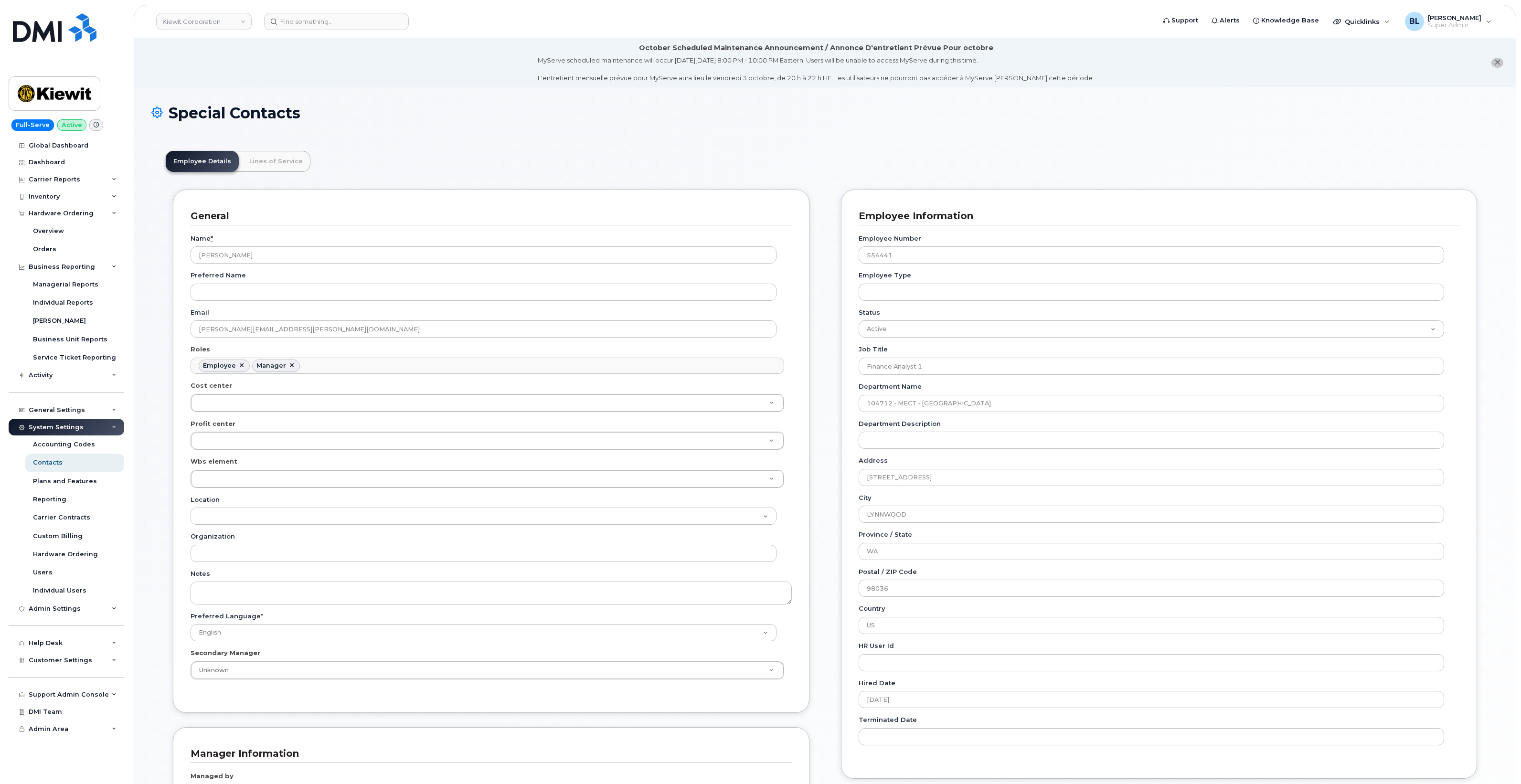
click at [368, 340] on div "Name * Benjamin Nichols Preferred Name Email BENJAMIN.NICHOLS@MASSELEC.COM Role…" at bounding box center [491, 460] width 602 height 469
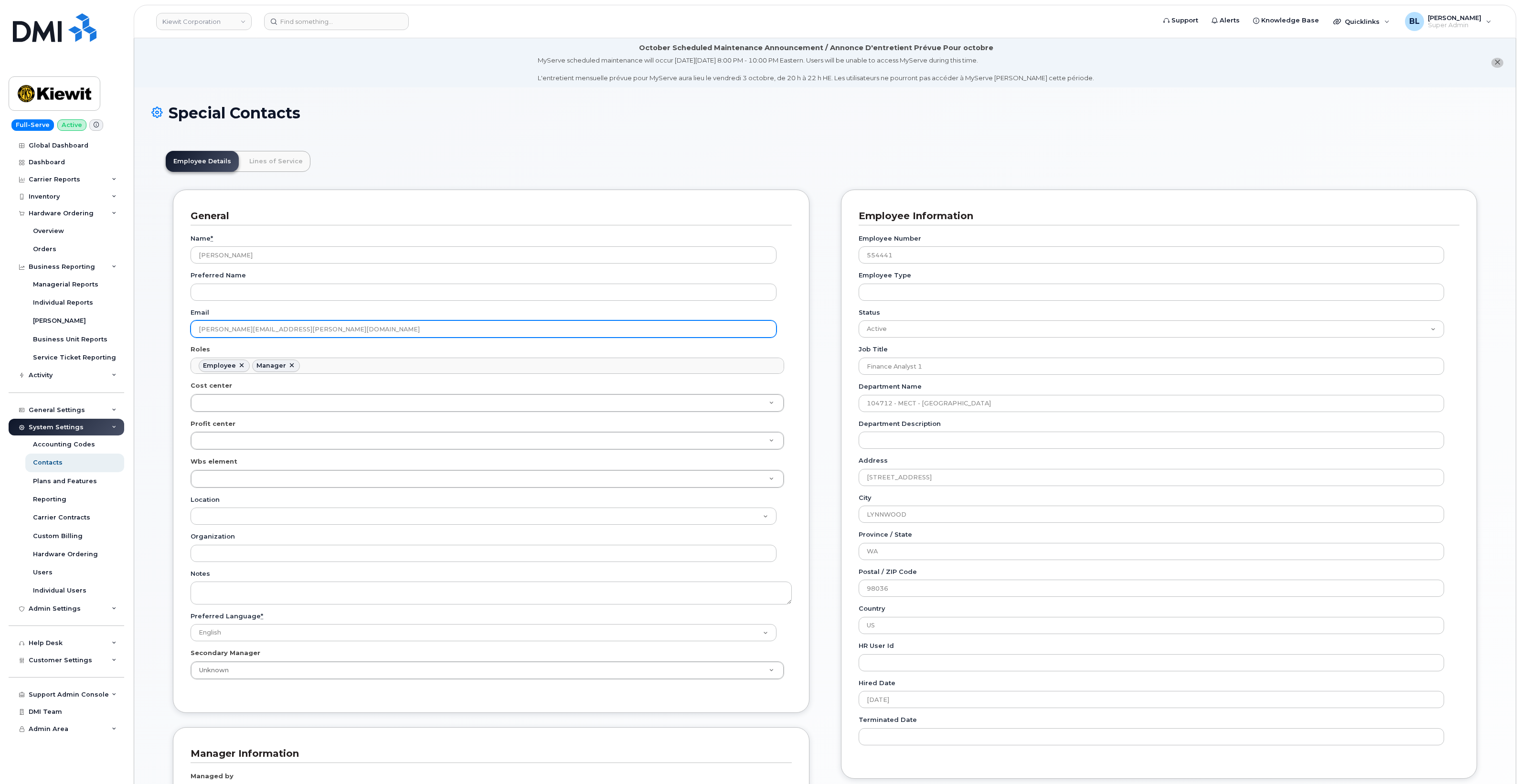
drag, startPoint x: 370, startPoint y: 329, endPoint x: 3, endPoint y: 282, distance: 370.0
click at [134, 298] on div "Kiewit Corporation Support Alerts Knowledge Base Quicklinks Suspend / Cancel De…" at bounding box center [825, 640] width 1383 height 1203
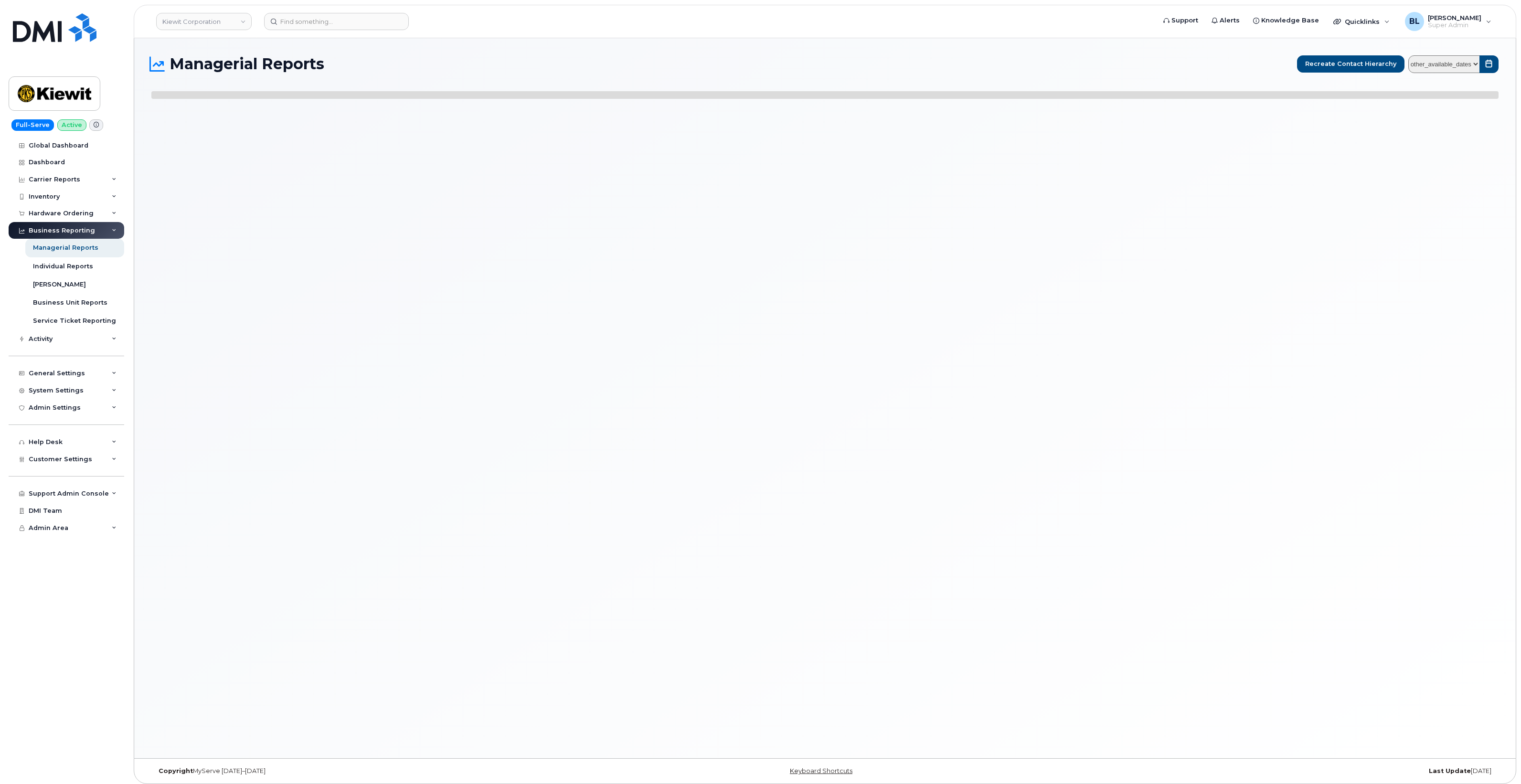
select select
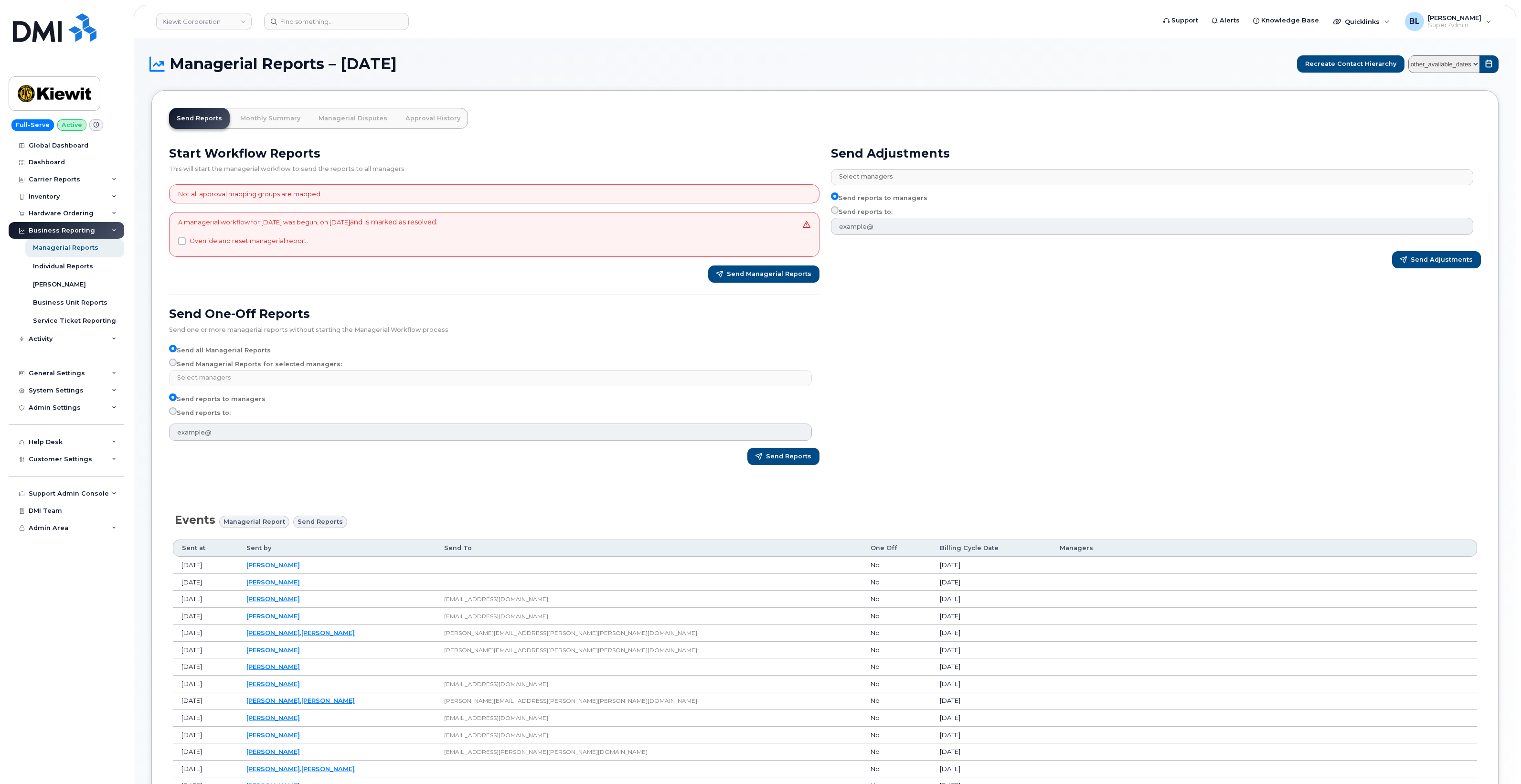
click at [263, 524] on span "Managerial Report" at bounding box center [254, 522] width 62 height 9
click at [305, 519] on span "Send reports" at bounding box center [320, 522] width 45 height 9
click at [233, 365] on label "Send Managerial Reports for selected managers:" at bounding box center [255, 364] width 173 height 12
click at [177, 365] on input "Send Managerial Reports for selected managers:" at bounding box center [173, 362] width 8 height 8
radio input "true"
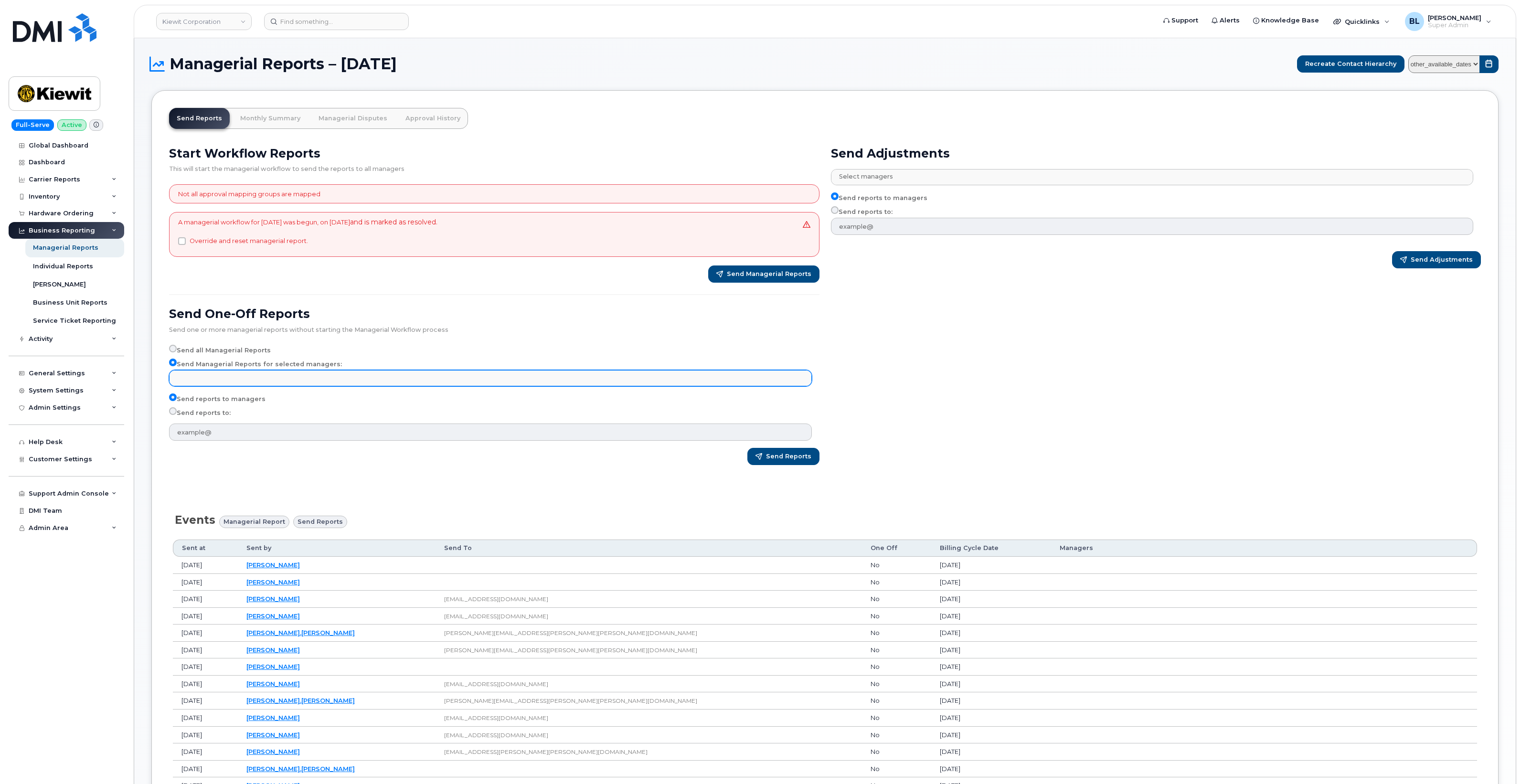
click at [240, 383] on input "text" at bounding box center [491, 377] width 634 height 13
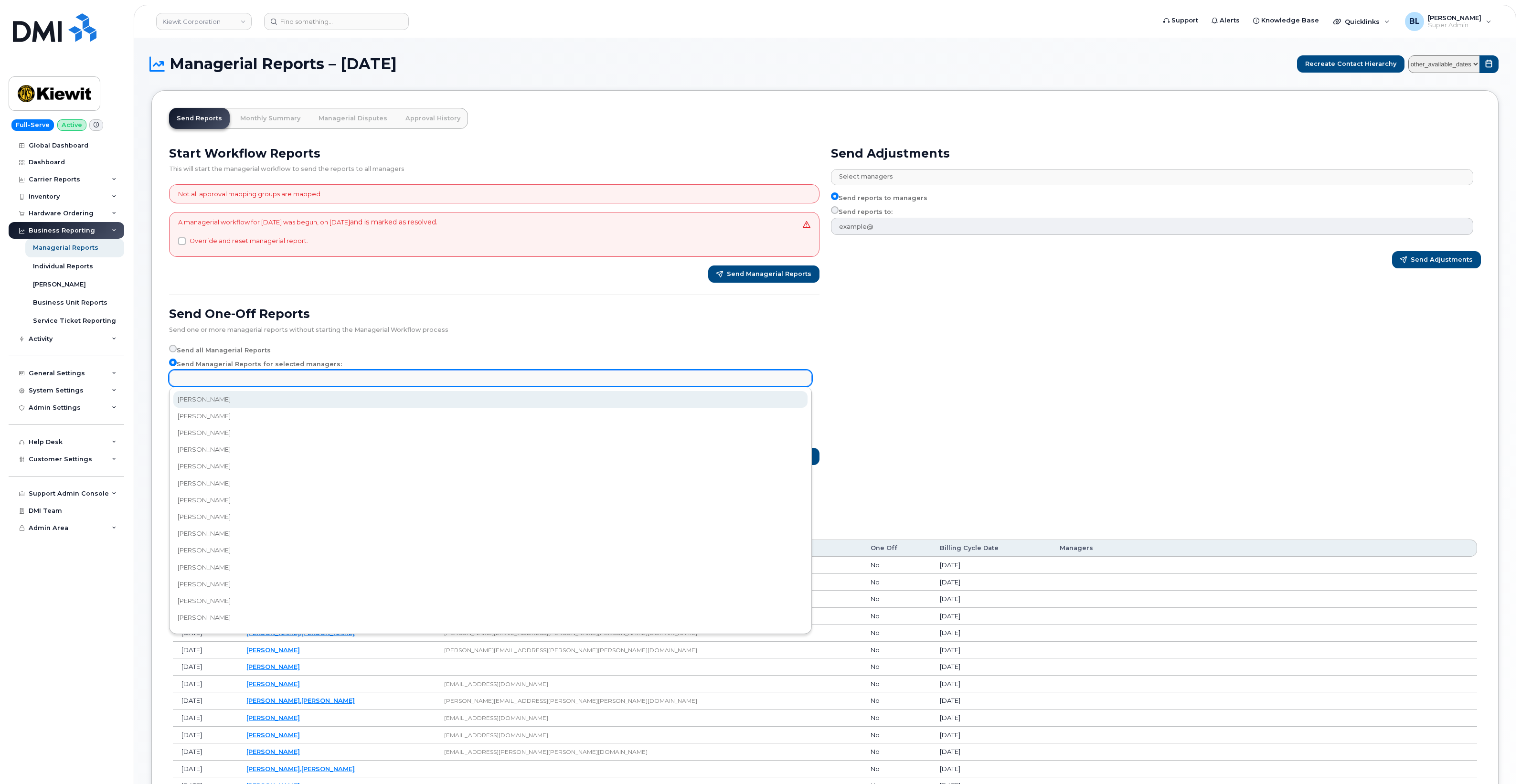
paste input "Benjamin Nichols"
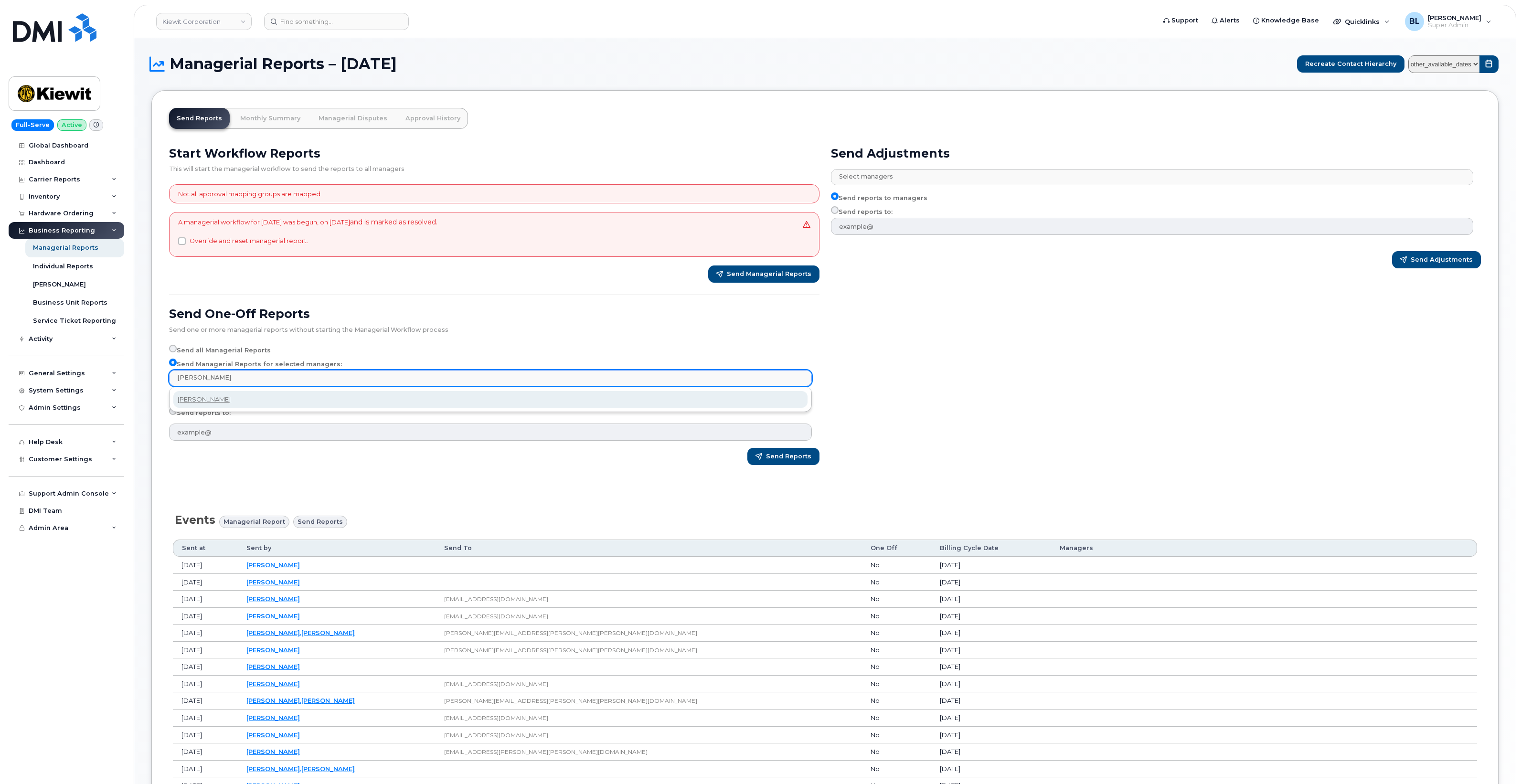
type input "Benjamin Nichols"
select select "e5b3e470-4f9b-4f90-a078-f3043839050e"
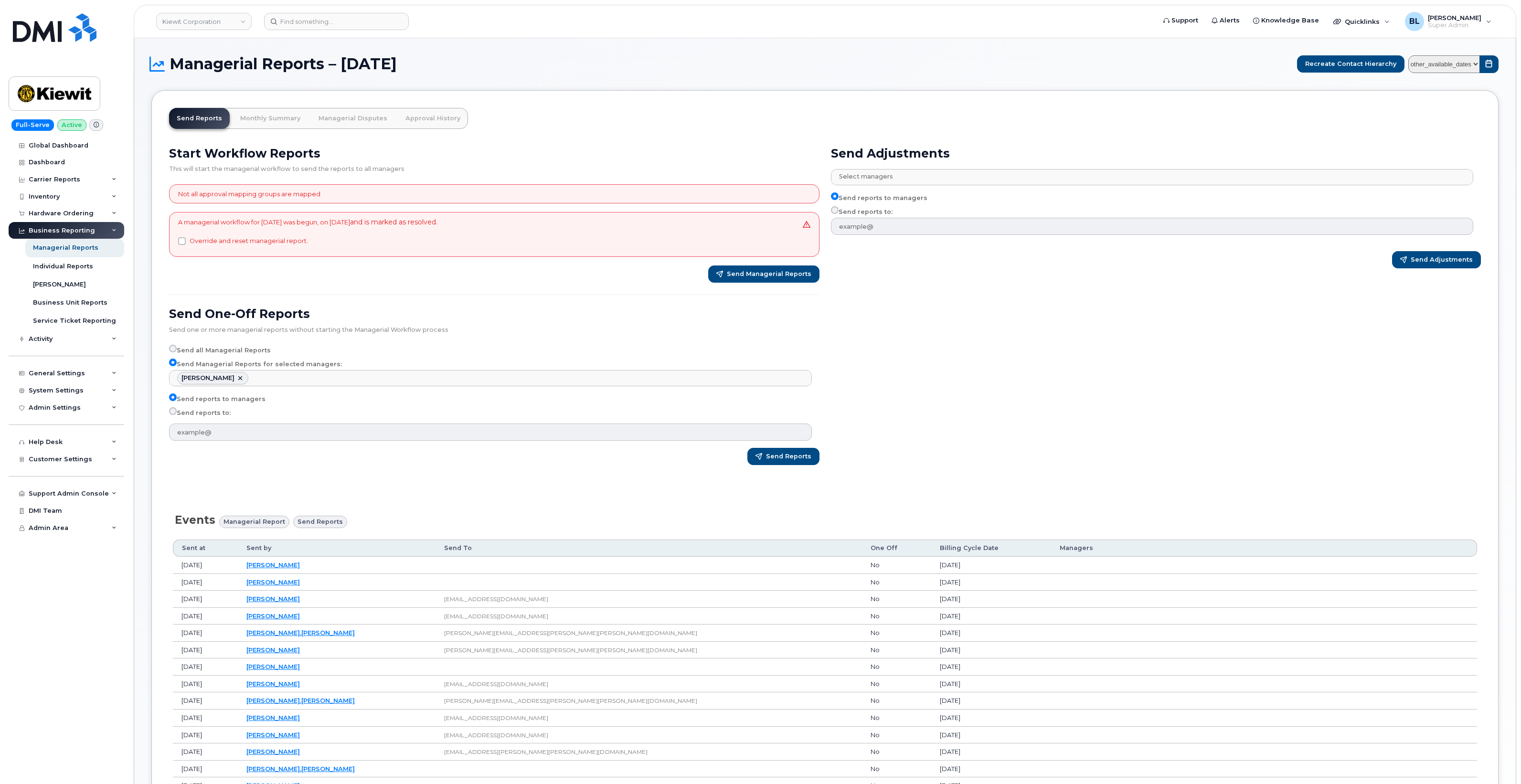
scroll to position [273, 0]
click at [211, 415] on label "Send reports to:" at bounding box center [199, 412] width 62 height 12
click at [177, 415] on input "Send reports to:" at bounding box center [173, 411] width 8 height 8
radio input "true"
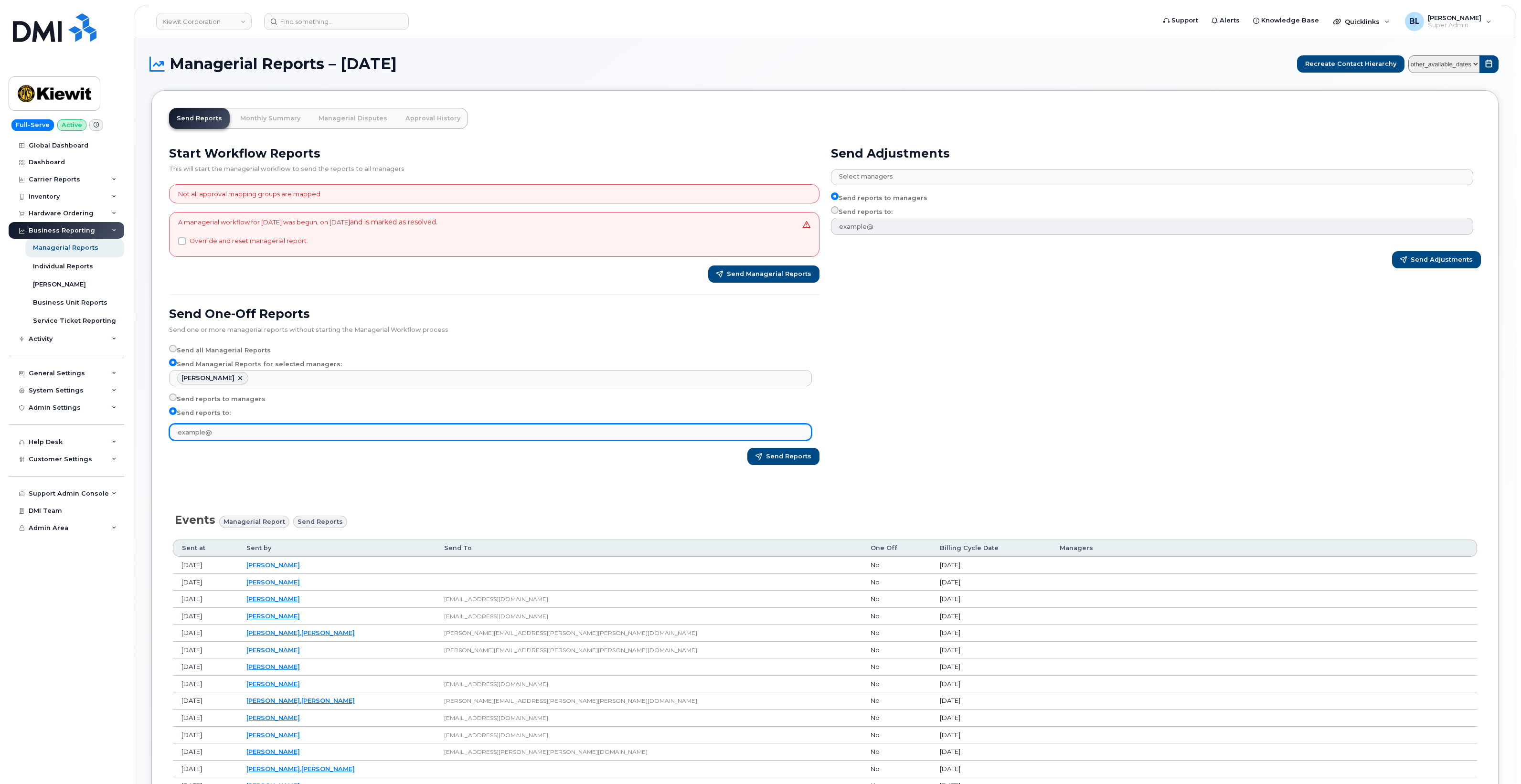
click at [320, 435] on input "text" at bounding box center [490, 432] width 643 height 17
paste input "BENJAMIN.NICHOLS@MASSELEC.COM"
type input "BENJAMIN.NICHOLS@MASSELEC.COM"
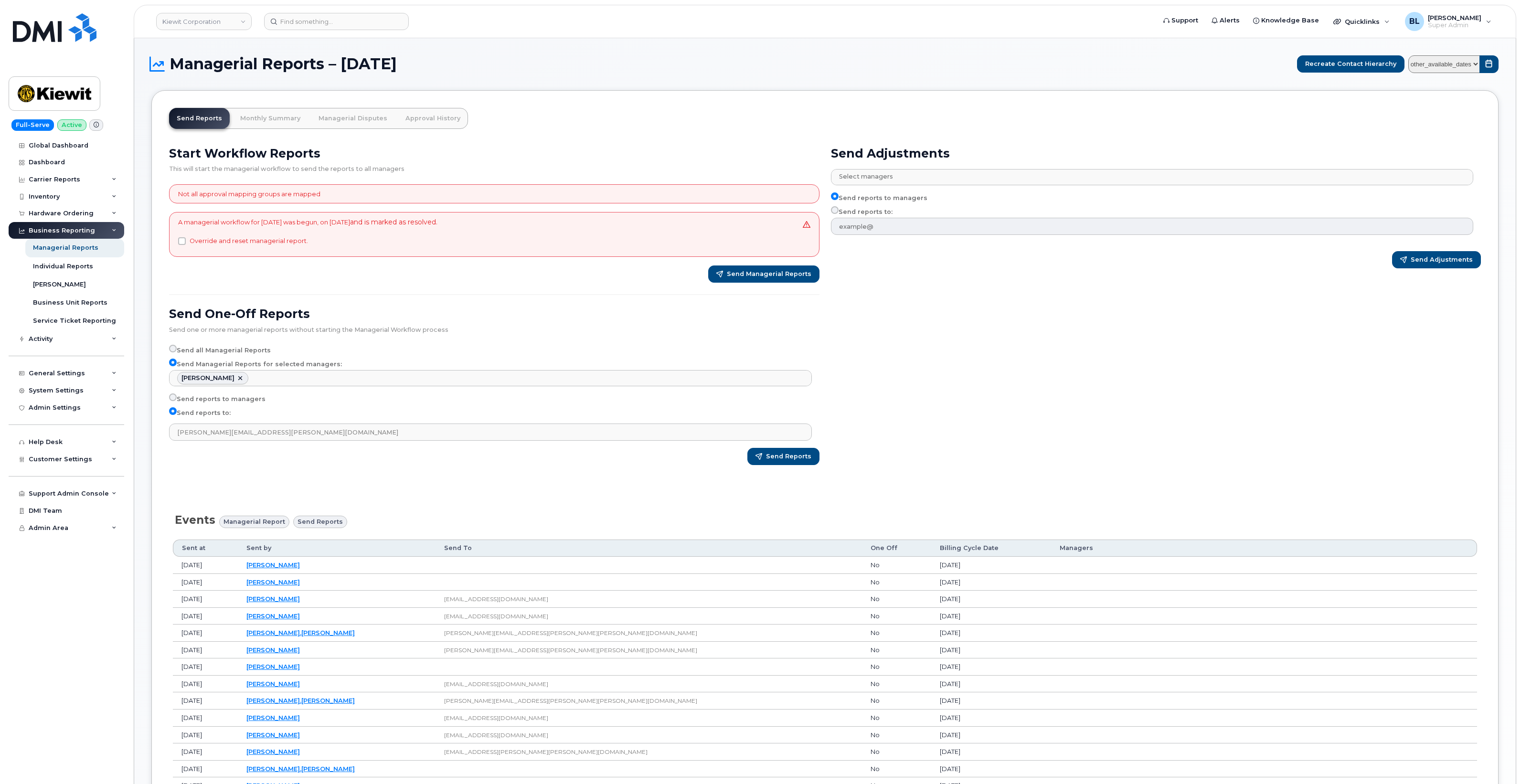
click at [1449, 61] on select "other_available_dates September August July June May April March February Janua…" at bounding box center [1444, 64] width 72 height 18
select select "/customer/0ac1e801-0962-49fa-816d-73c442061bd2/reports/b4e23bf2-7a0f-11f0-9a89-…"
click at [1409, 55] on select "other_available_dates September August July June May April March February Janua…" at bounding box center [1444, 64] width 72 height 18
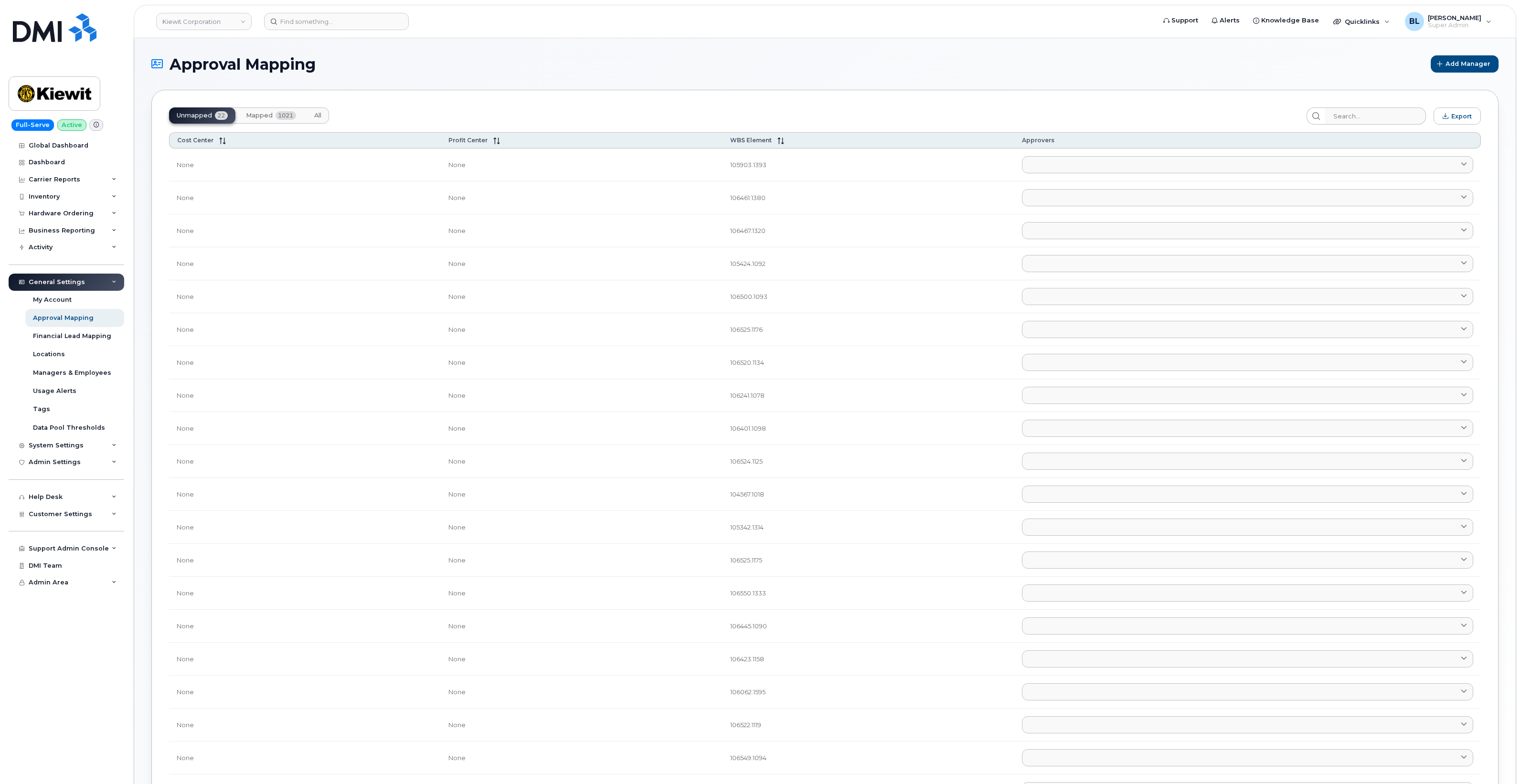
click at [257, 113] on span "Mapped" at bounding box center [259, 116] width 27 height 8
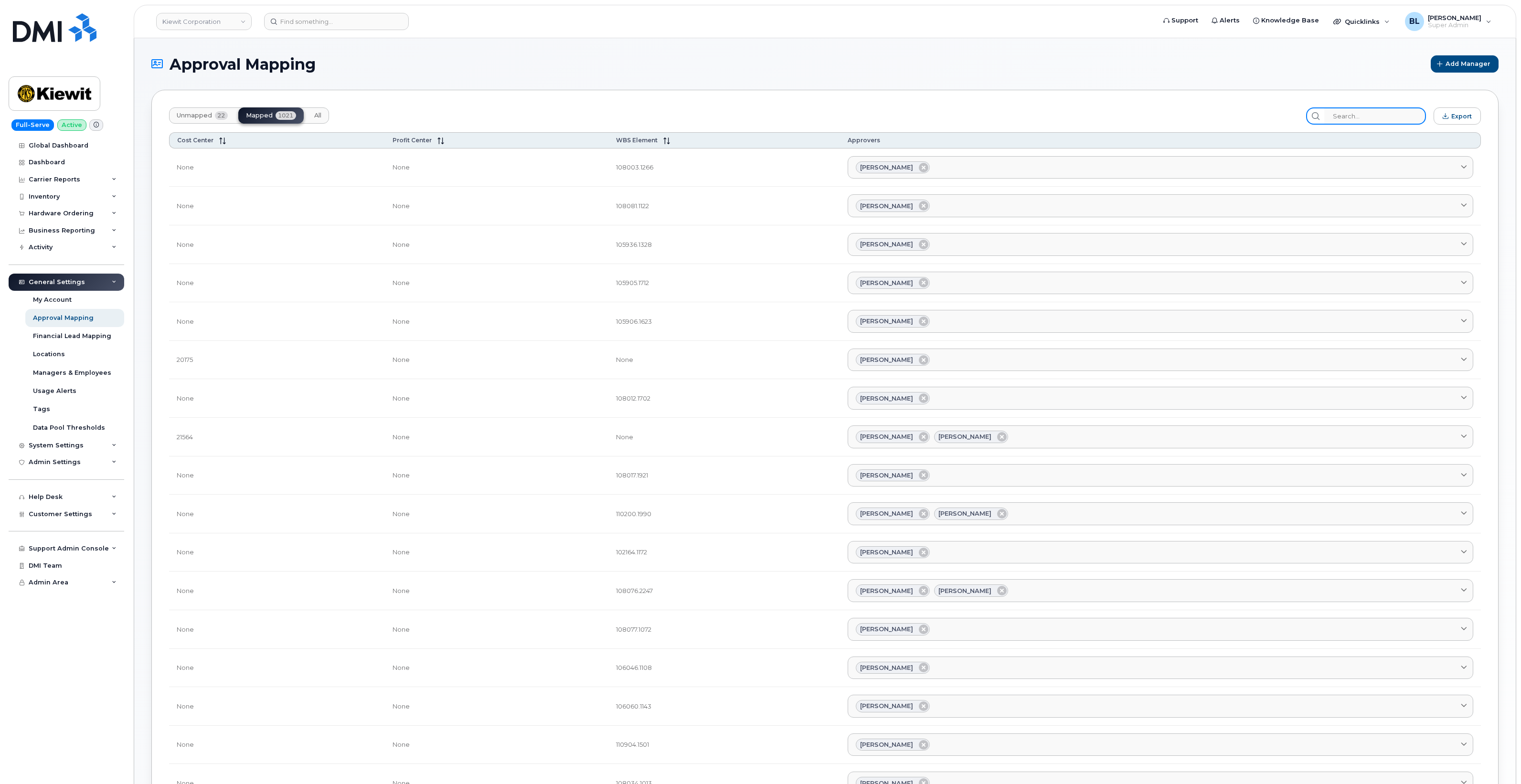
click at [1376, 115] on input "search" at bounding box center [1375, 116] width 102 height 17
paste input "[PERSON_NAME]"
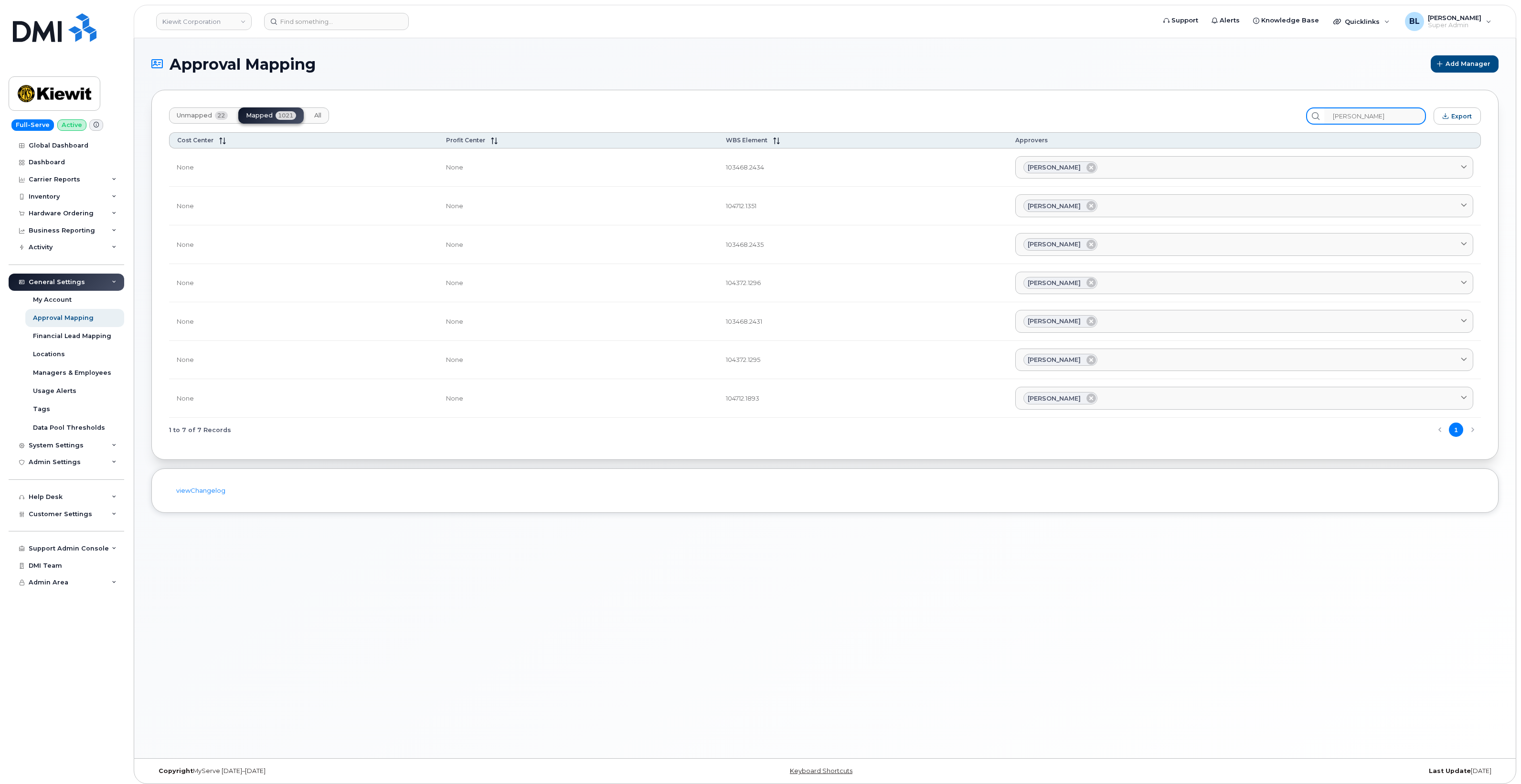
type input "[PERSON_NAME]"
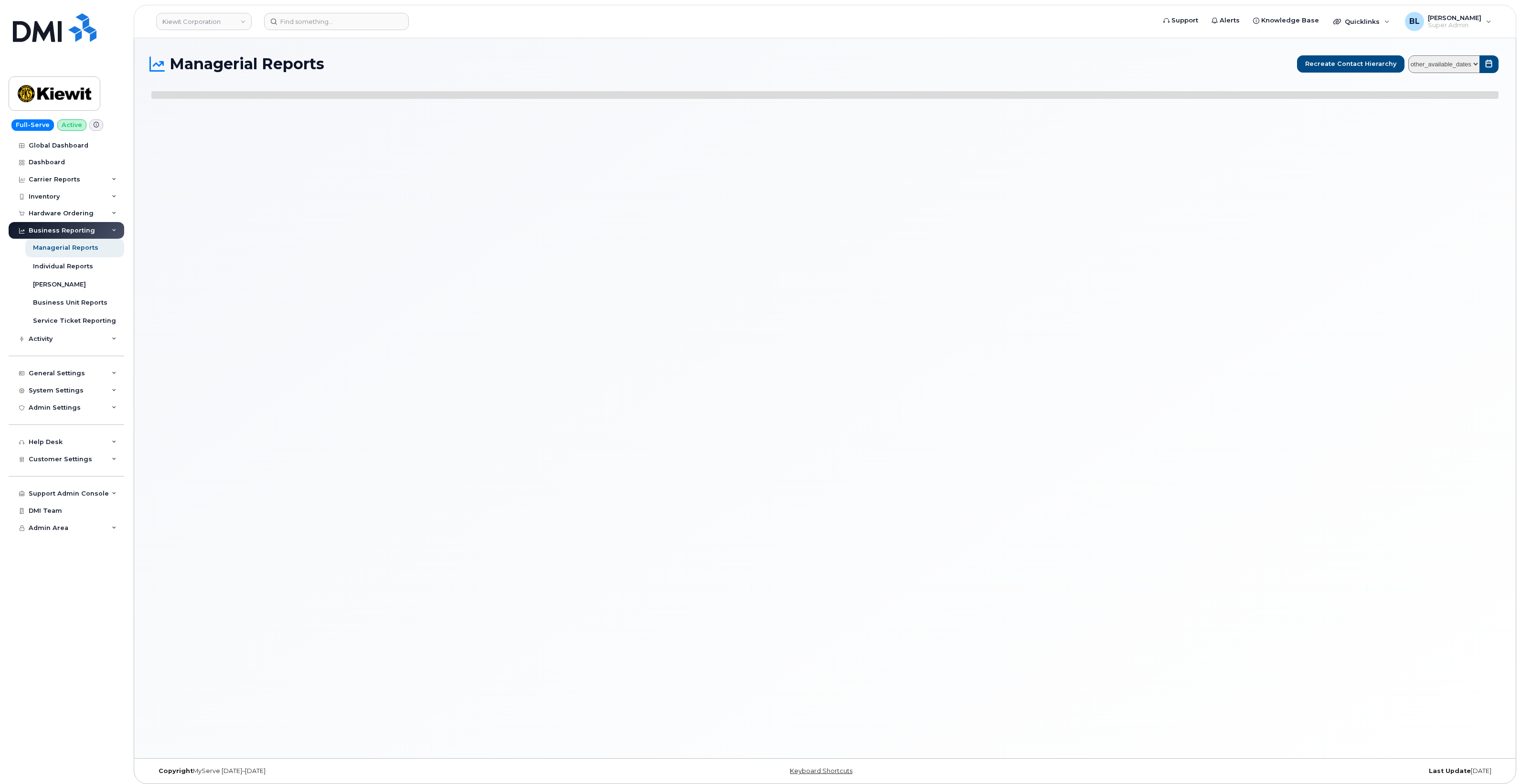
select select
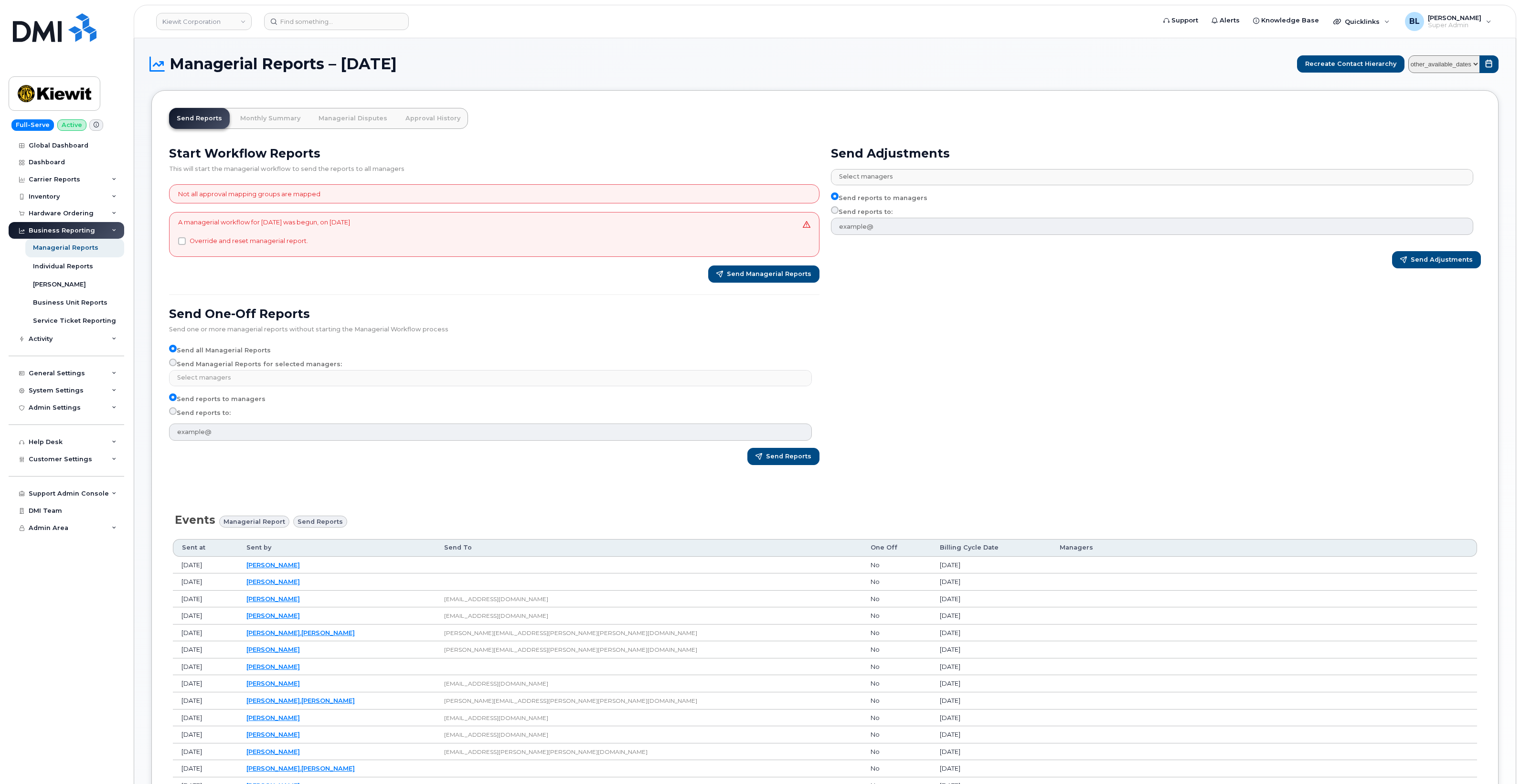
click at [259, 366] on label "Send Managerial Reports for selected managers:" at bounding box center [255, 364] width 173 height 12
click at [177, 366] on input "Send Managerial Reports for selected managers:" at bounding box center [173, 362] width 8 height 8
radio input "true"
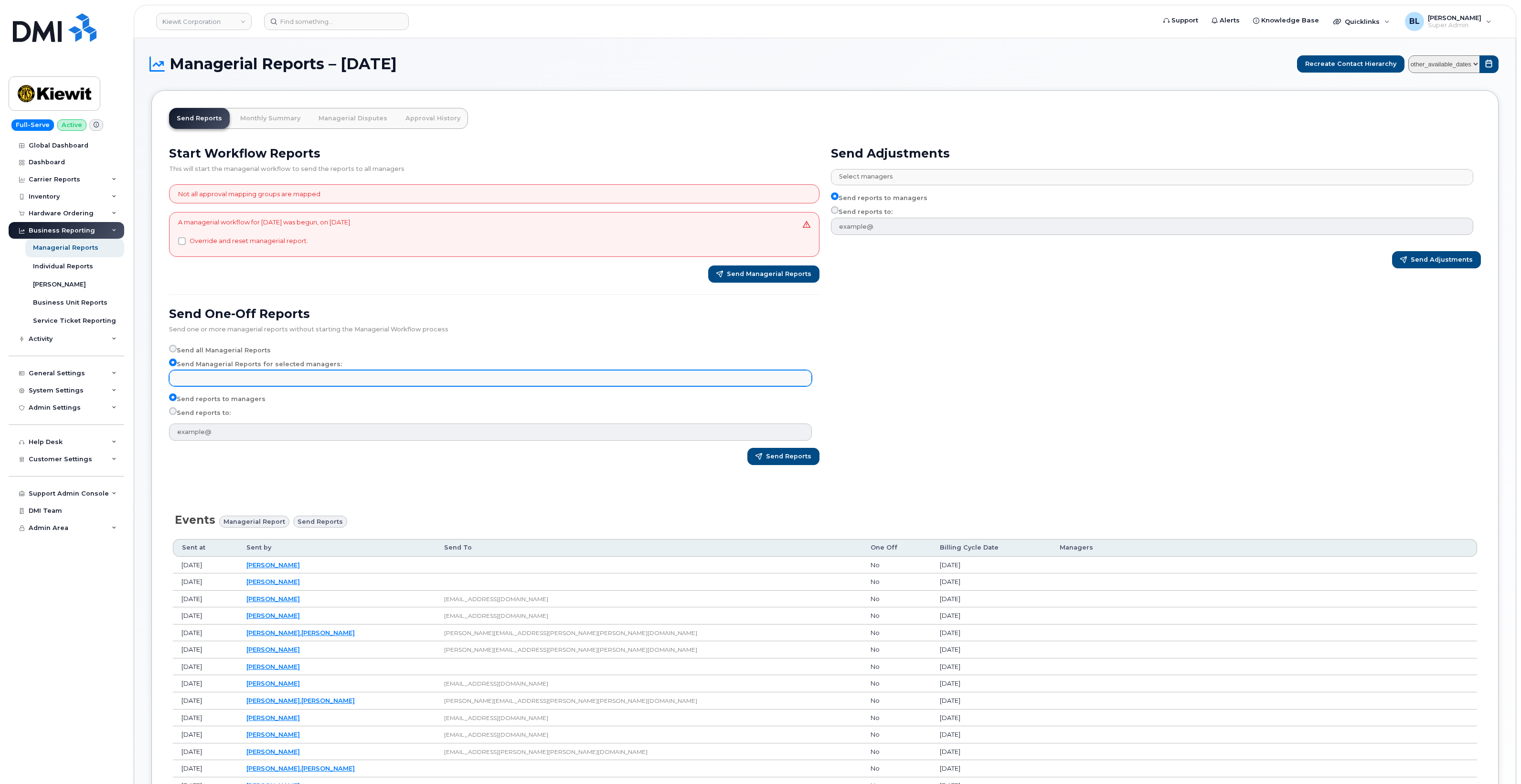
click at [252, 377] on input "text" at bounding box center [491, 377] width 634 height 13
type input "[PERSON_NAME]"
select select "e5b3e470-4f9b-4f90-a078-f3043839050e"
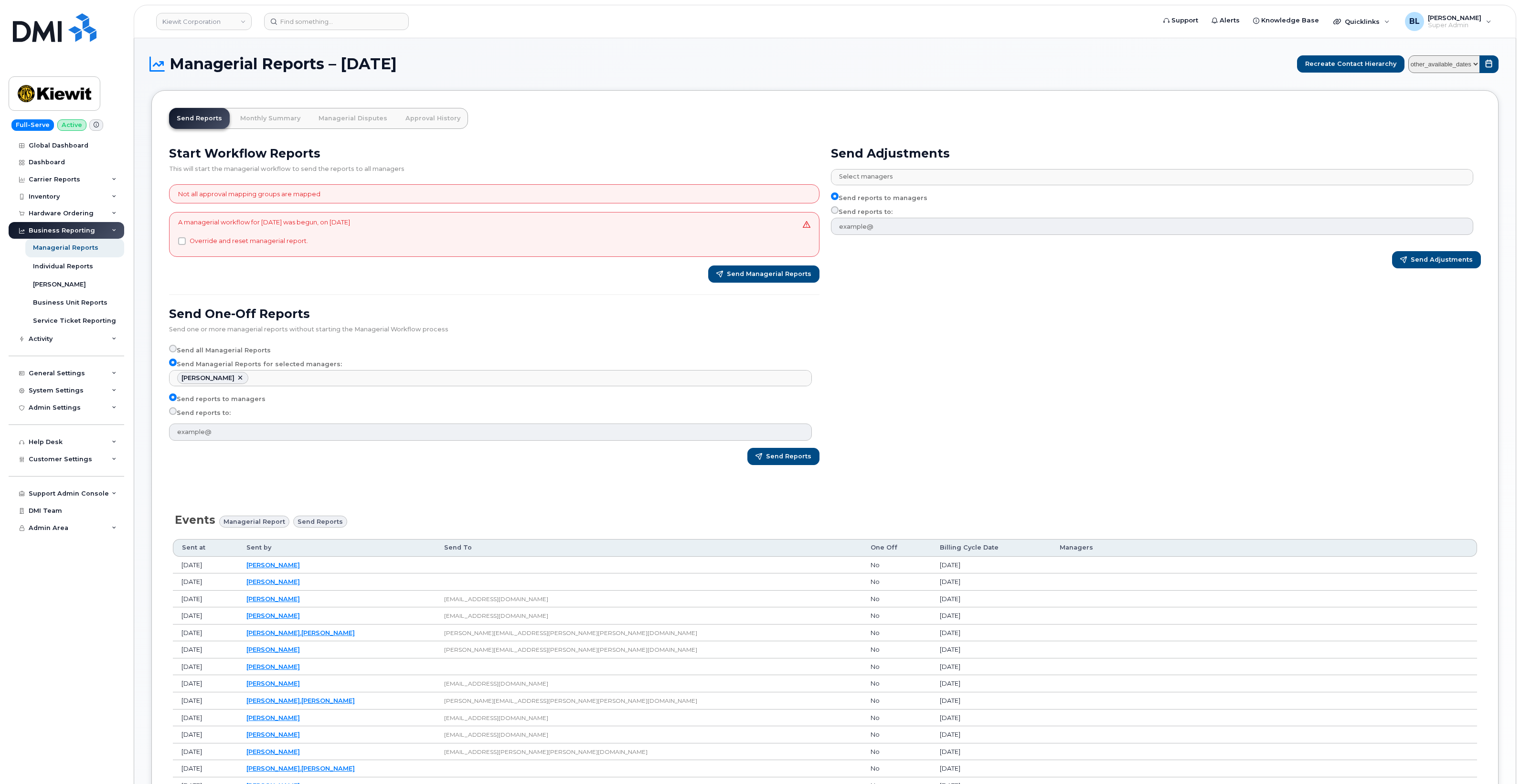
scroll to position [291, 0]
drag, startPoint x: 228, startPoint y: 420, endPoint x: 220, endPoint y: 415, distance: 9.4
click at [223, 417] on div "Send reports to managers Send reports to:" at bounding box center [494, 417] width 651 height 48
drag, startPoint x: 220, startPoint y: 415, endPoint x: 212, endPoint y: 411, distance: 8.9
click at [212, 411] on label "Send reports to:" at bounding box center [199, 412] width 62 height 12
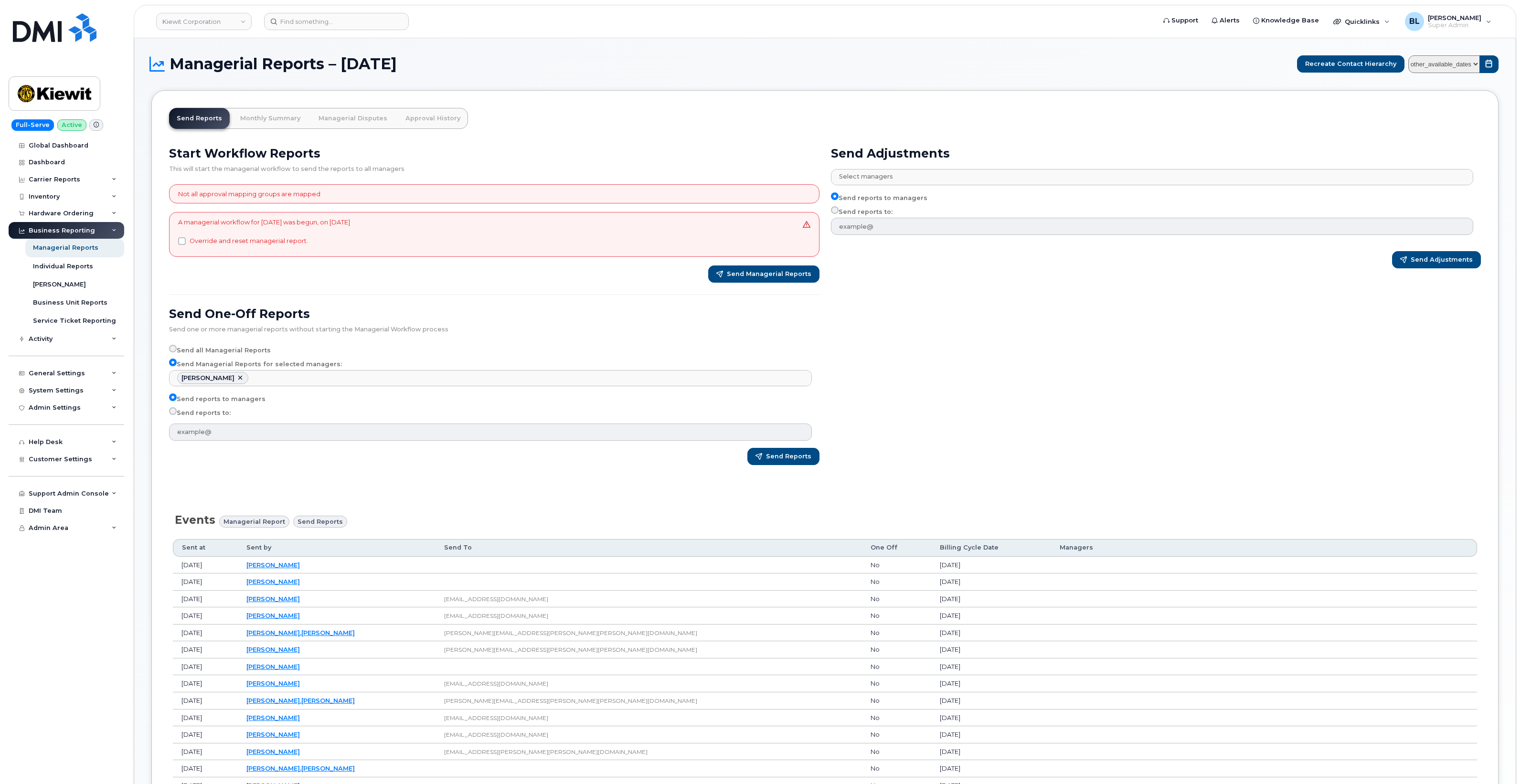
click at [177, 411] on input "Send reports to:" at bounding box center [173, 411] width 8 height 8
radio input "true"
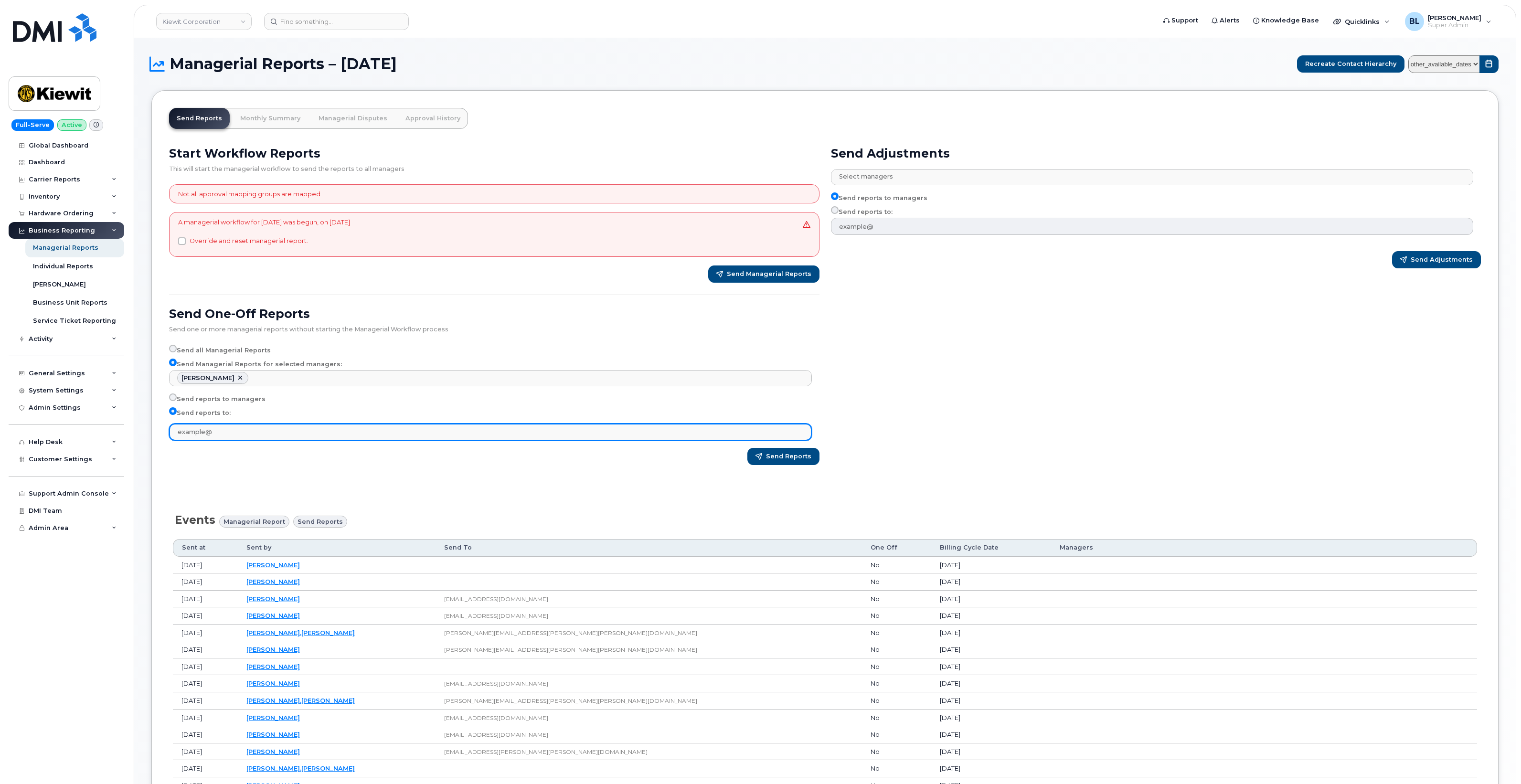
click at [225, 435] on input "text" at bounding box center [490, 432] width 643 height 17
paste input "BENJAMIN.NICHOLS@MASSELEC.COM"
type input "BENJAMIN.NICHOLS@MASSELEC.COM"
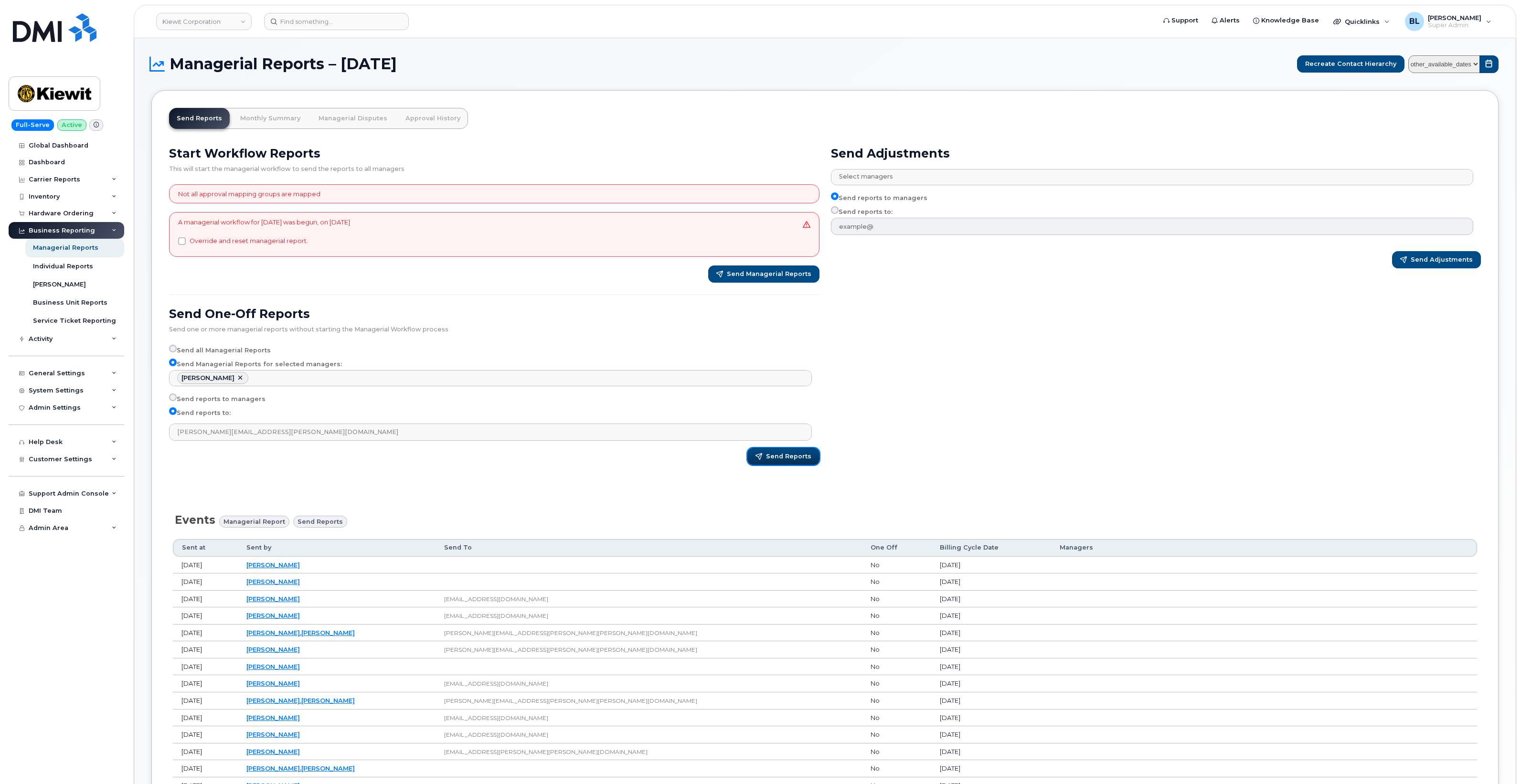
click at [780, 459] on span "Send Reports" at bounding box center [788, 456] width 45 height 9
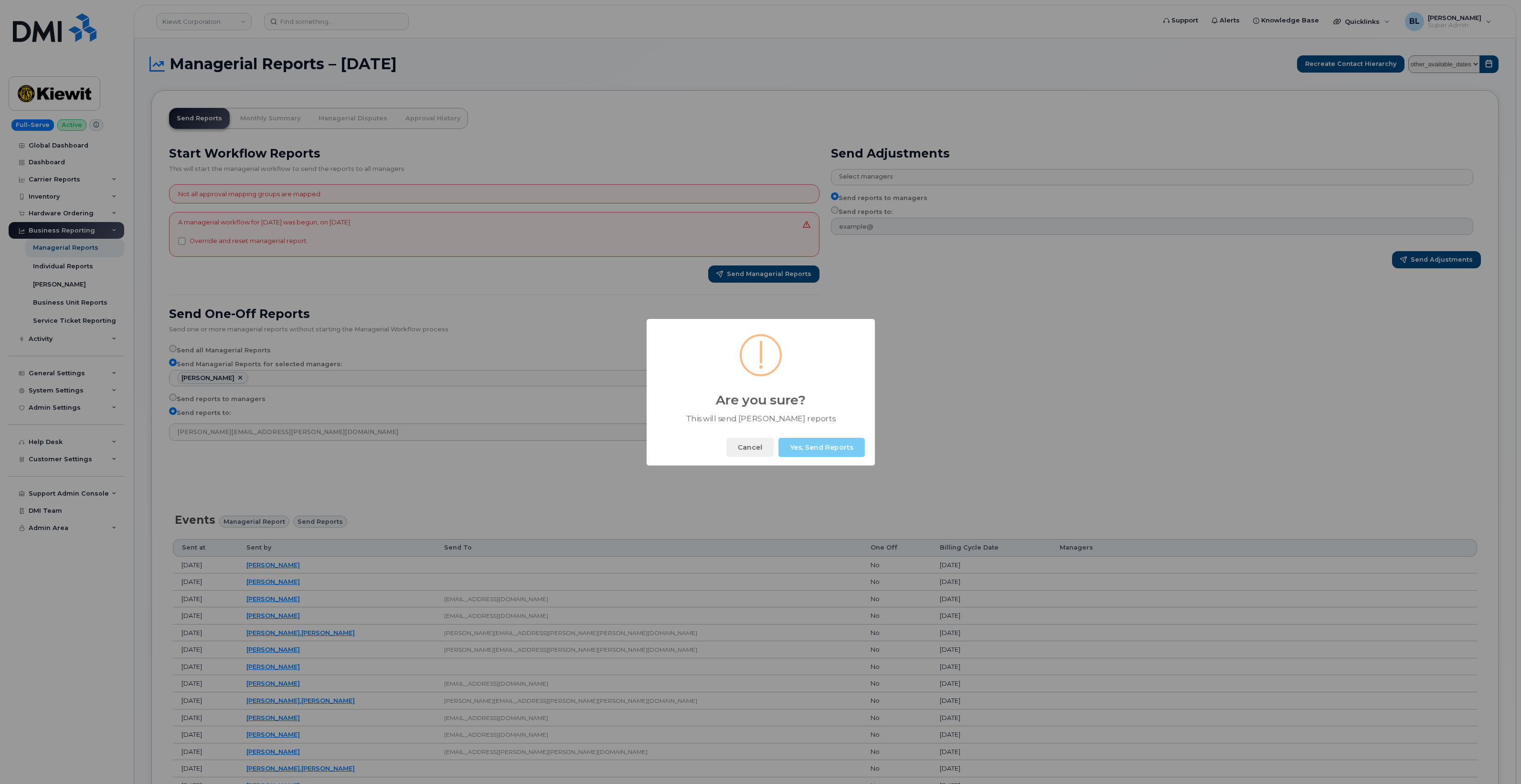
click at [823, 456] on button "Yes, Send Reports" at bounding box center [821, 447] width 87 height 19
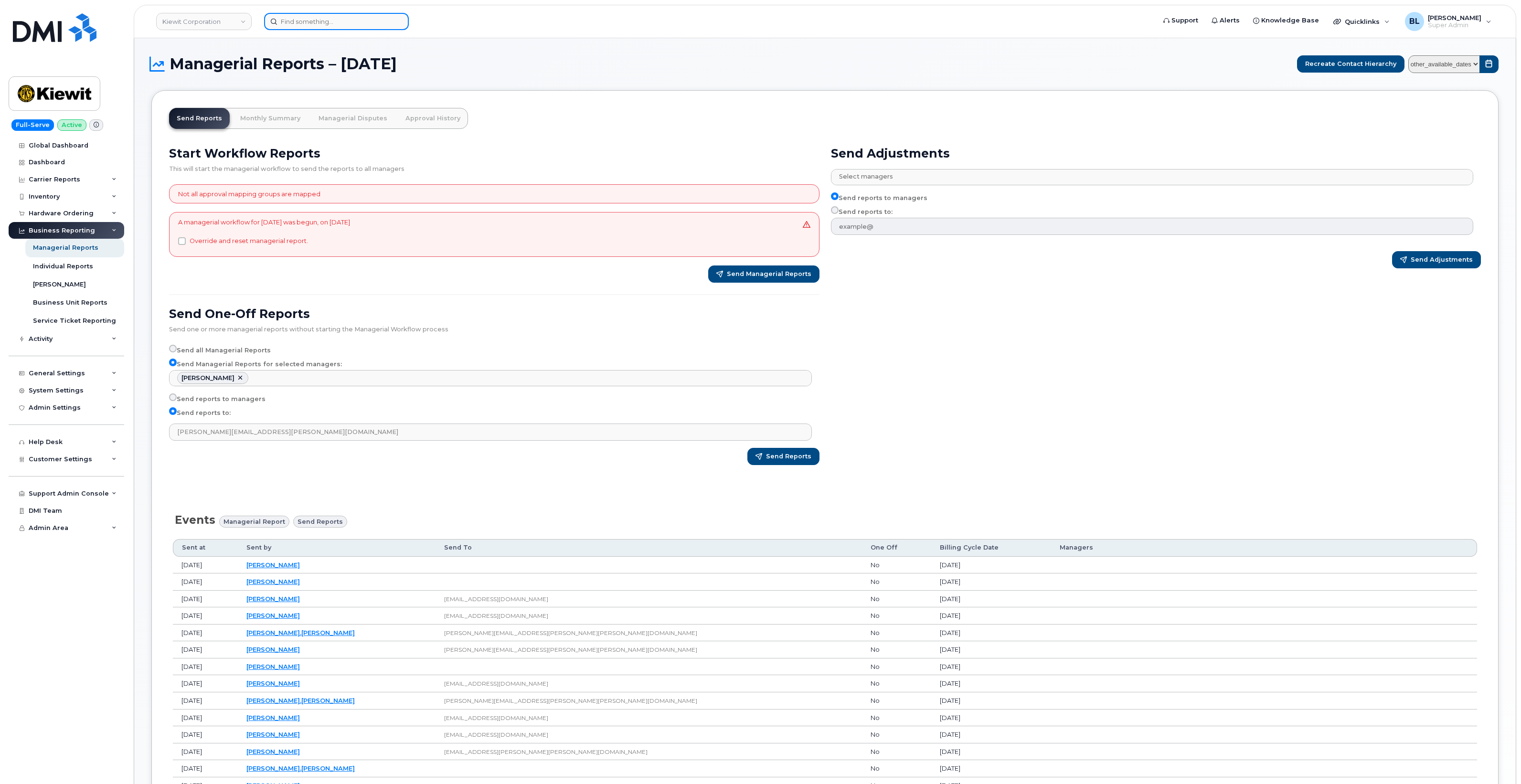
click at [361, 27] on input at bounding box center [336, 22] width 145 height 17
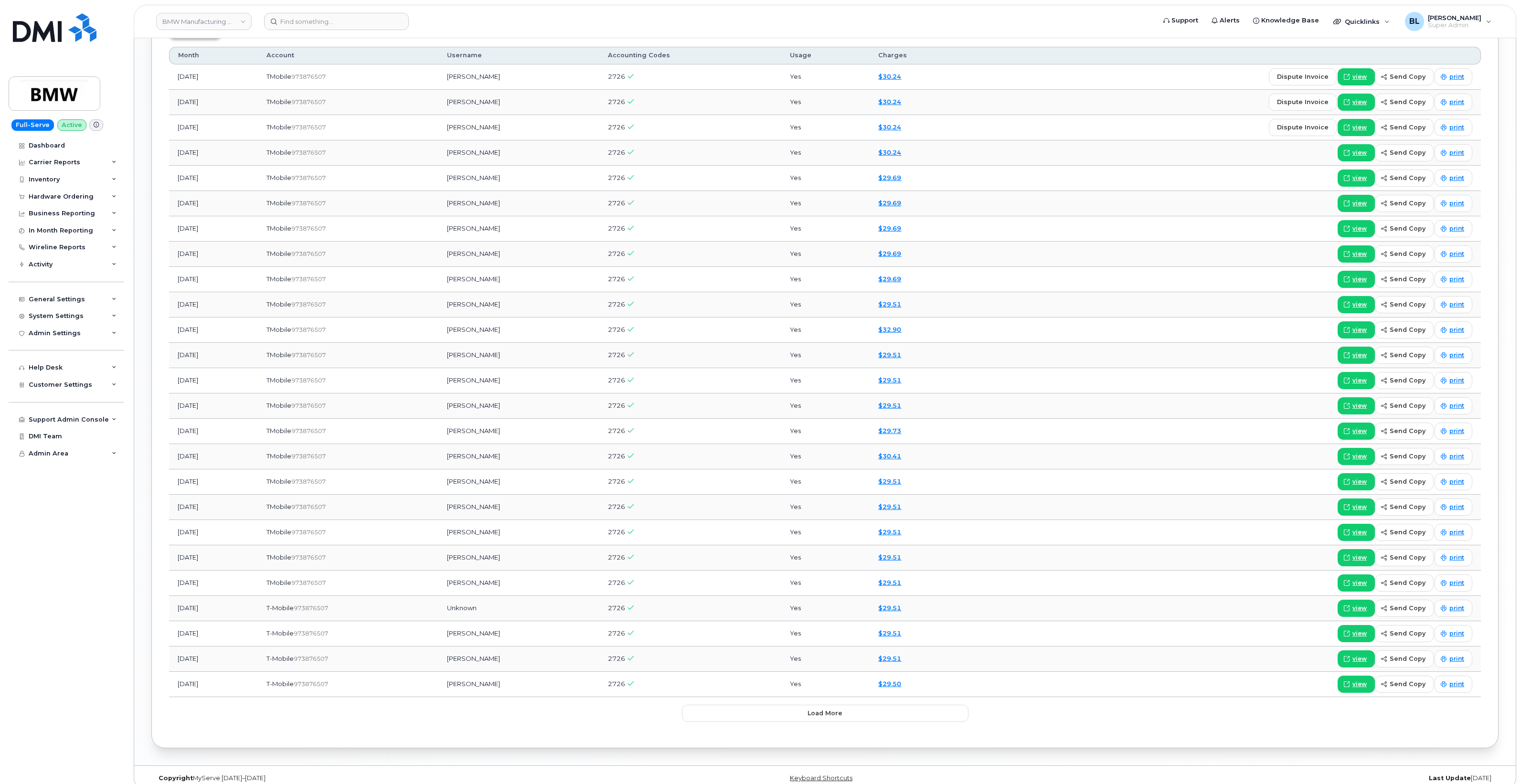
scroll to position [1217, 0]
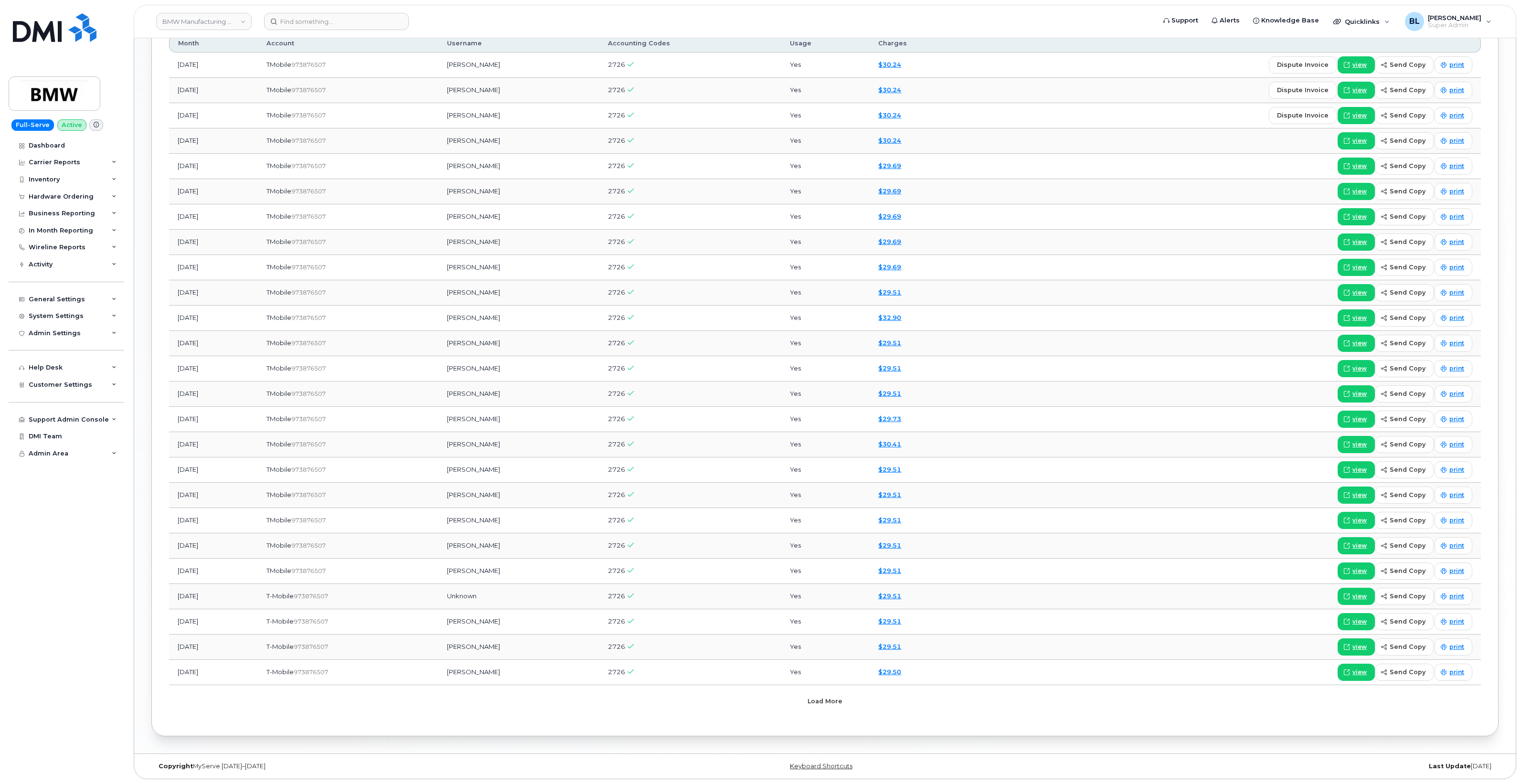
drag, startPoint x: 832, startPoint y: 704, endPoint x: 834, endPoint y: 697, distance: 7.3
click at [832, 703] on span "Load more" at bounding box center [825, 701] width 35 height 9
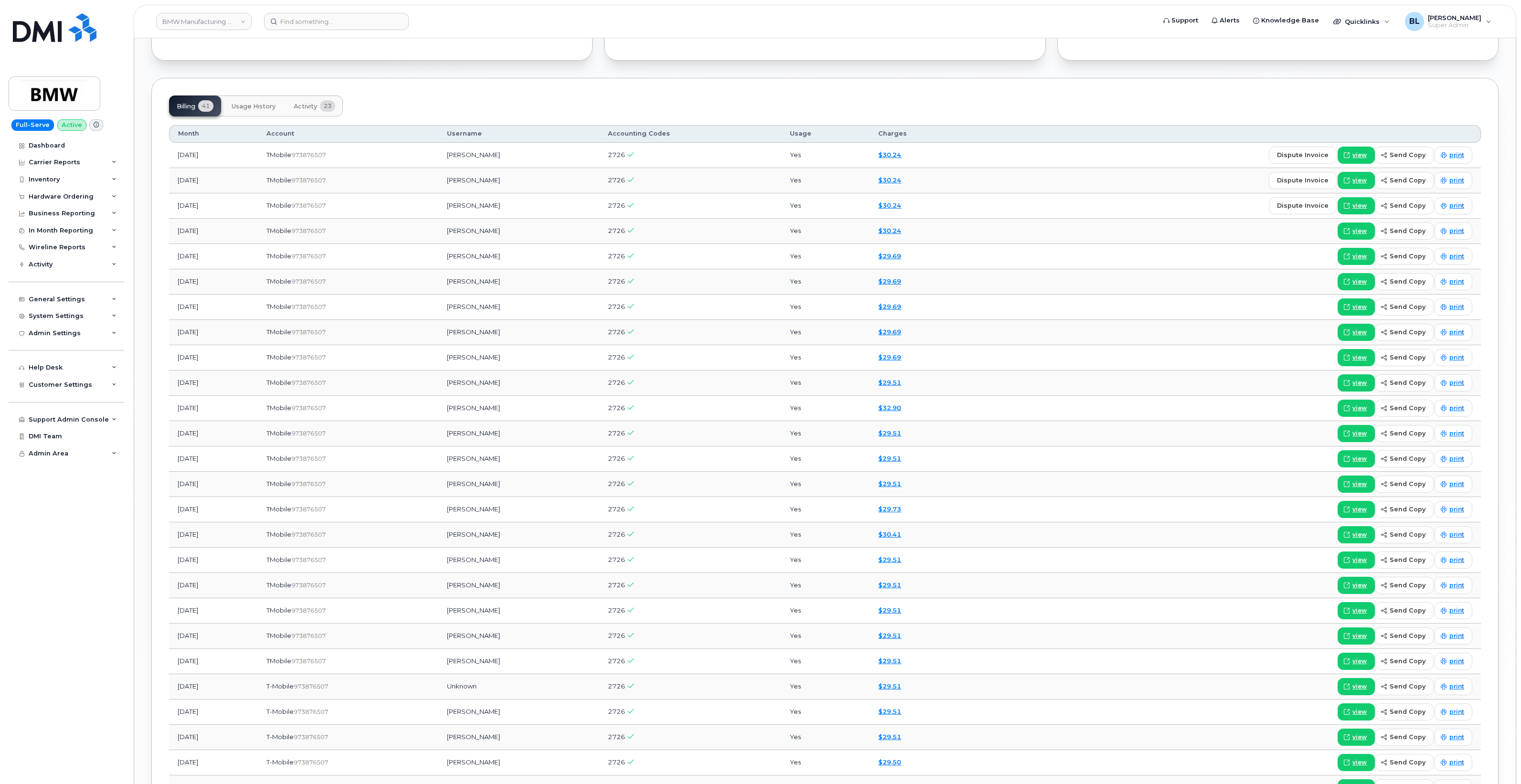
scroll to position [803, 0]
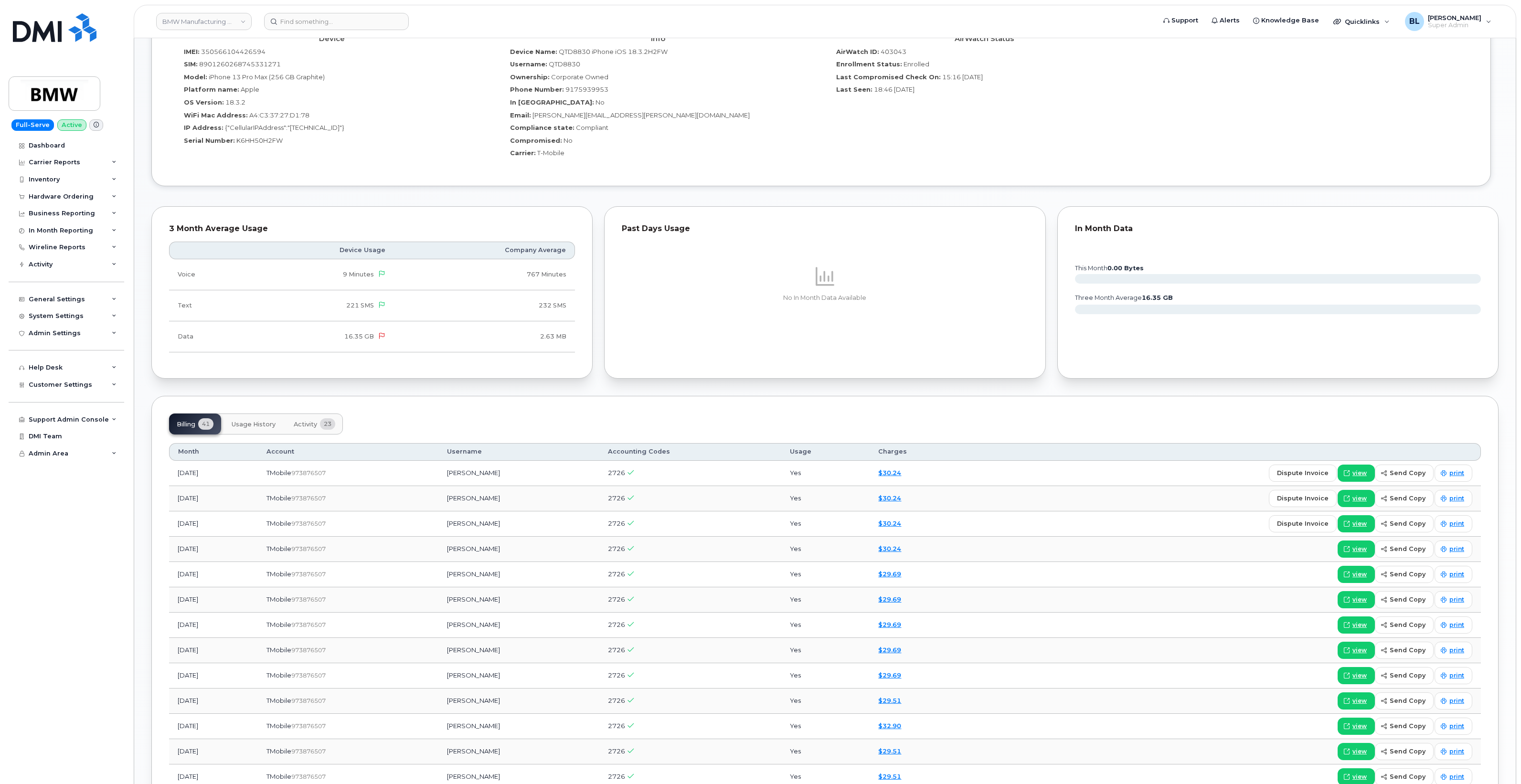
click at [309, 422] on button "Activity 23" at bounding box center [314, 423] width 57 height 21
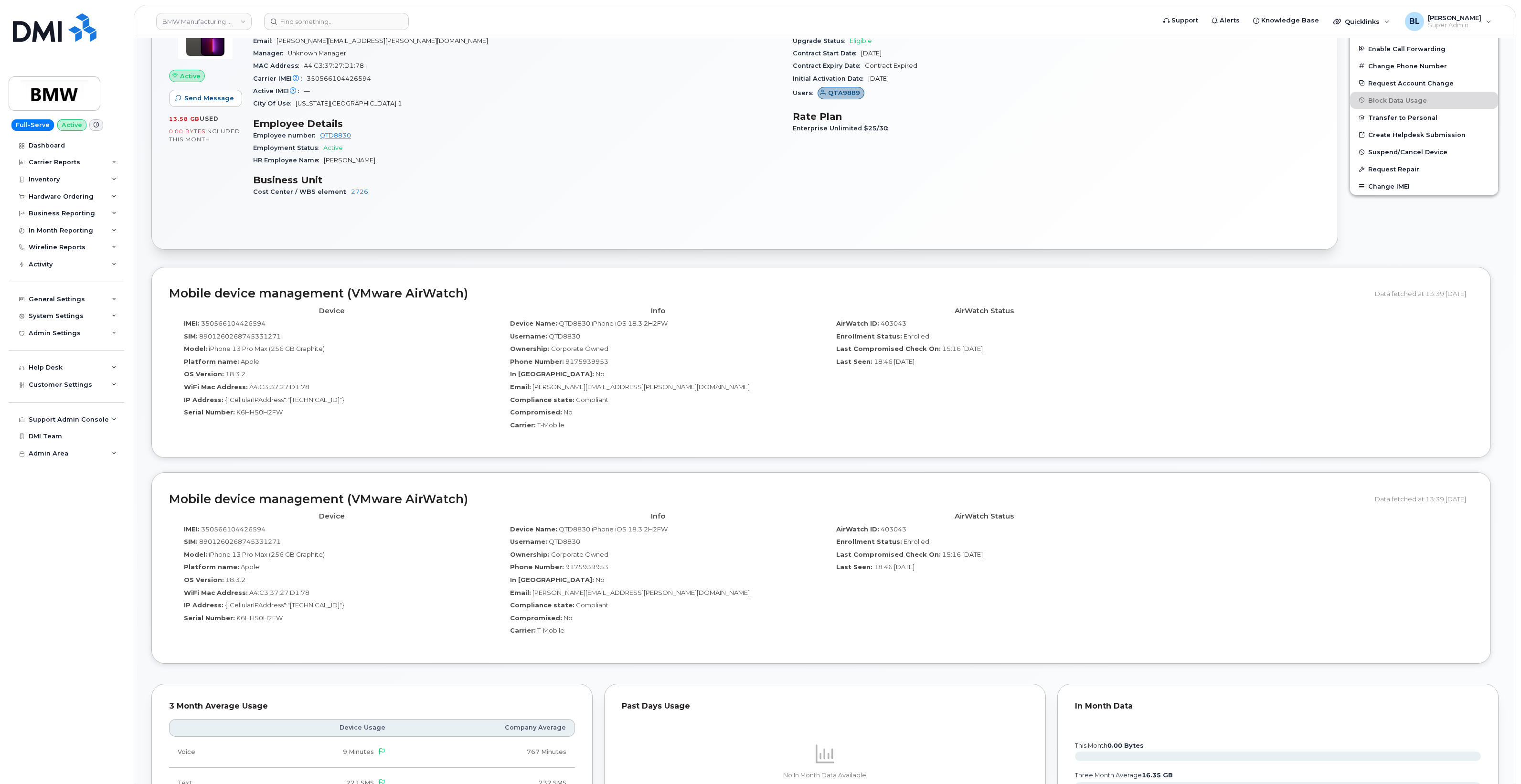
scroll to position [0, 0]
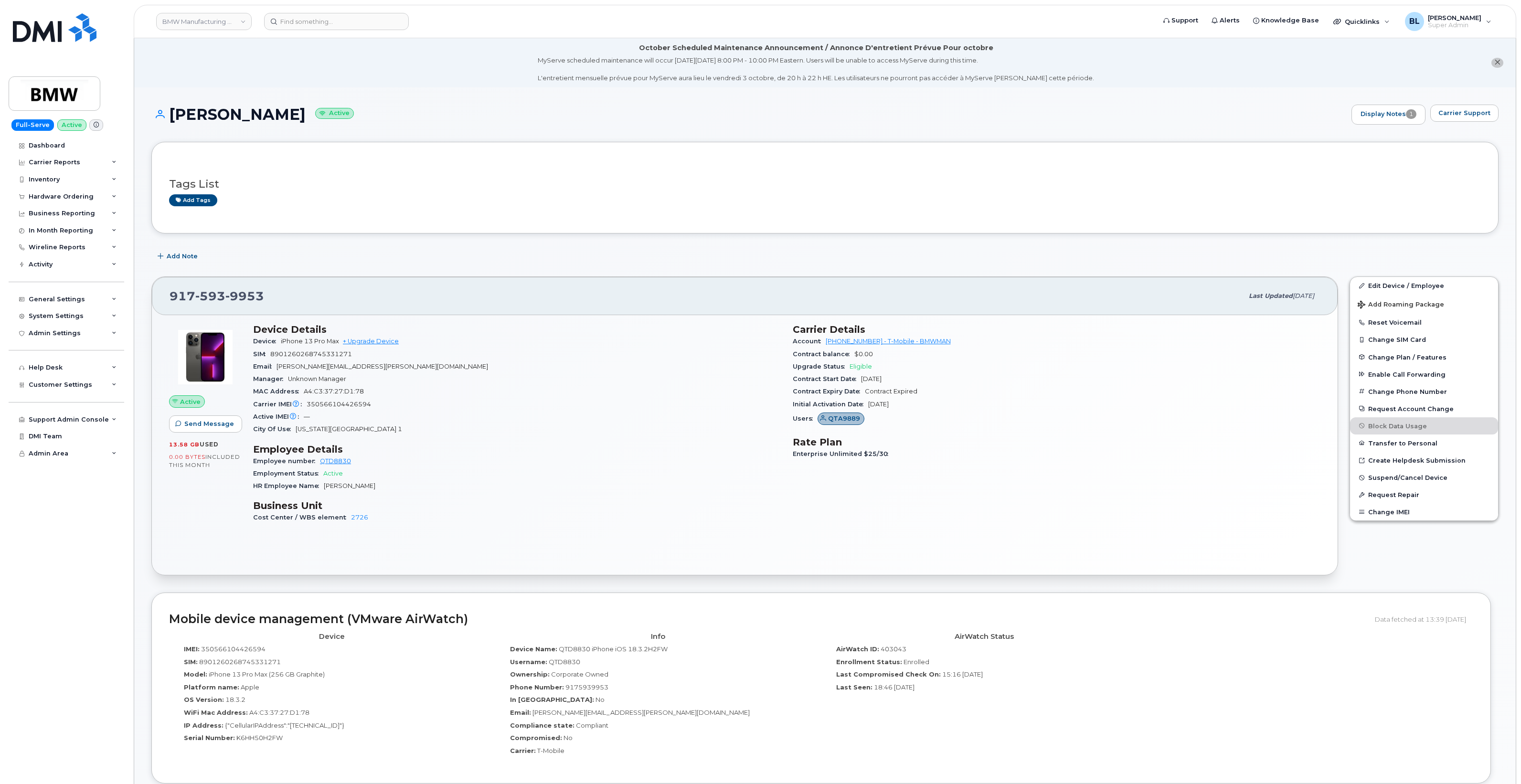
click at [223, 287] on div "[PHONE_NUMBER]" at bounding box center [706, 296] width 1073 height 20
click at [220, 297] on span "593" at bounding box center [210, 296] width 30 height 14
copy span "[PHONE_NUMBER]"
click at [77, 201] on div "Hardware Ordering" at bounding box center [61, 197] width 65 height 8
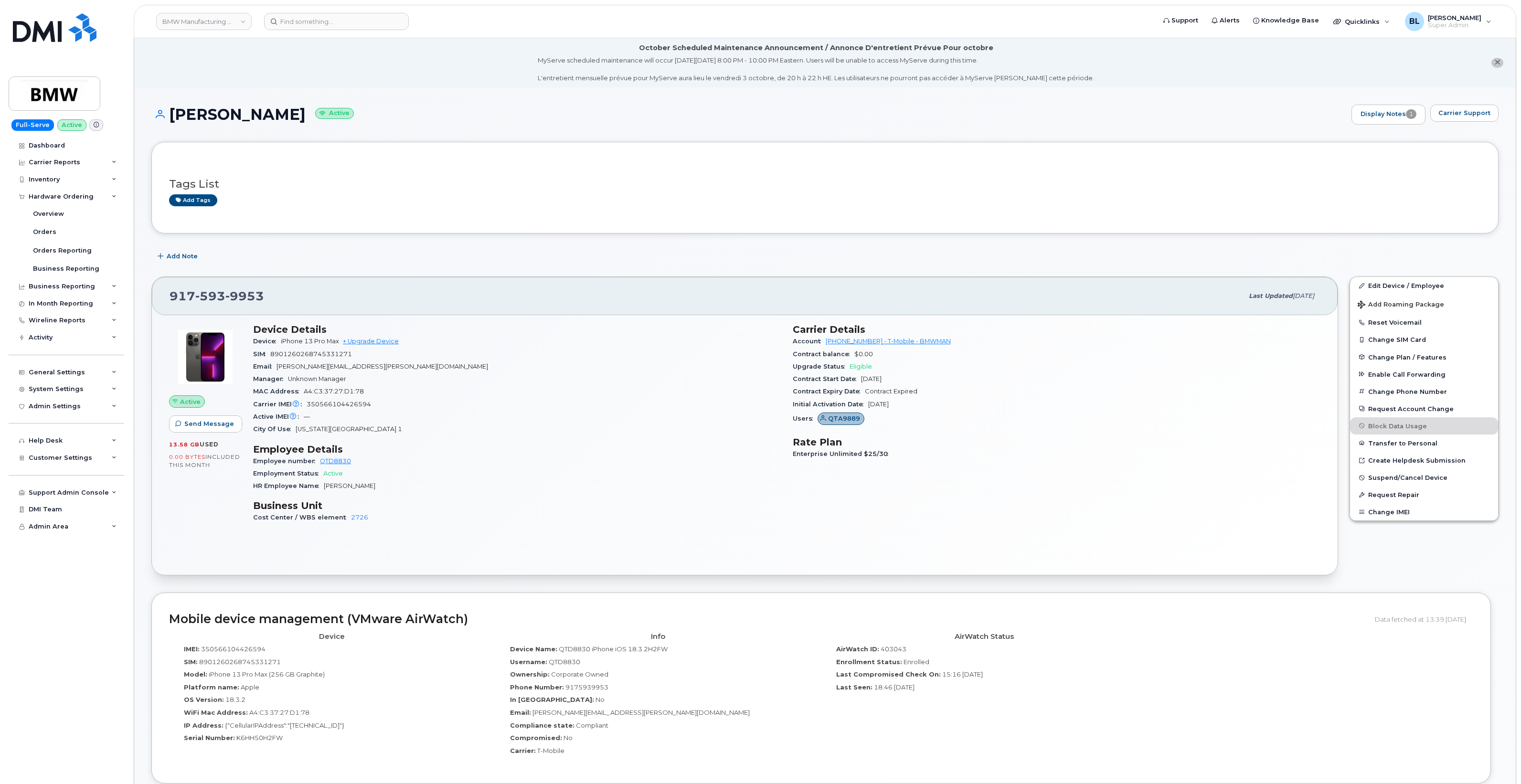
click at [200, 291] on span "593" at bounding box center [210, 296] width 30 height 14
copy span "917 593 9953"
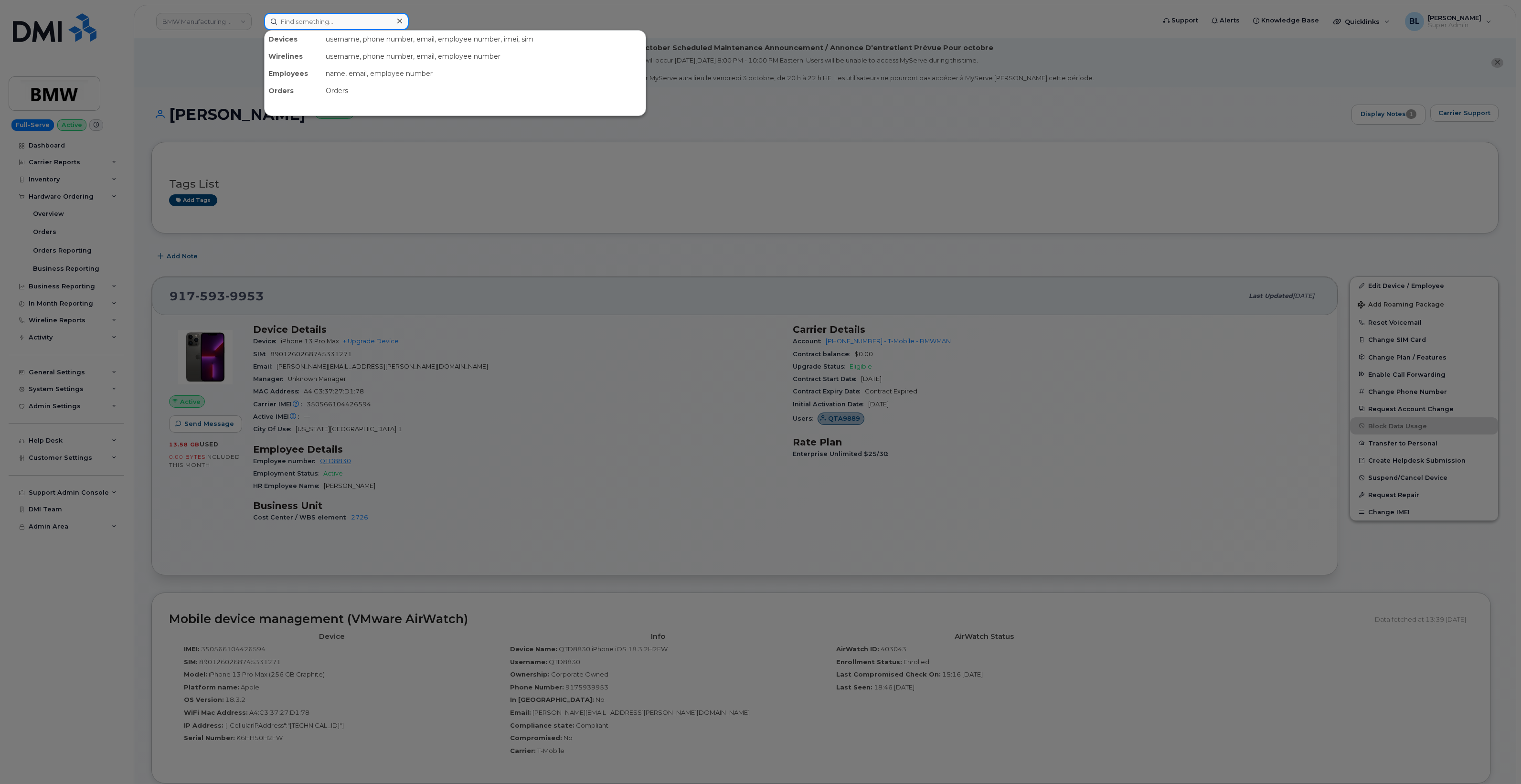
click at [391, 23] on input at bounding box center [336, 22] width 145 height 17
paste input "8644989809"
type input "8644989809"
click at [673, 308] on div at bounding box center [760, 392] width 1521 height 784
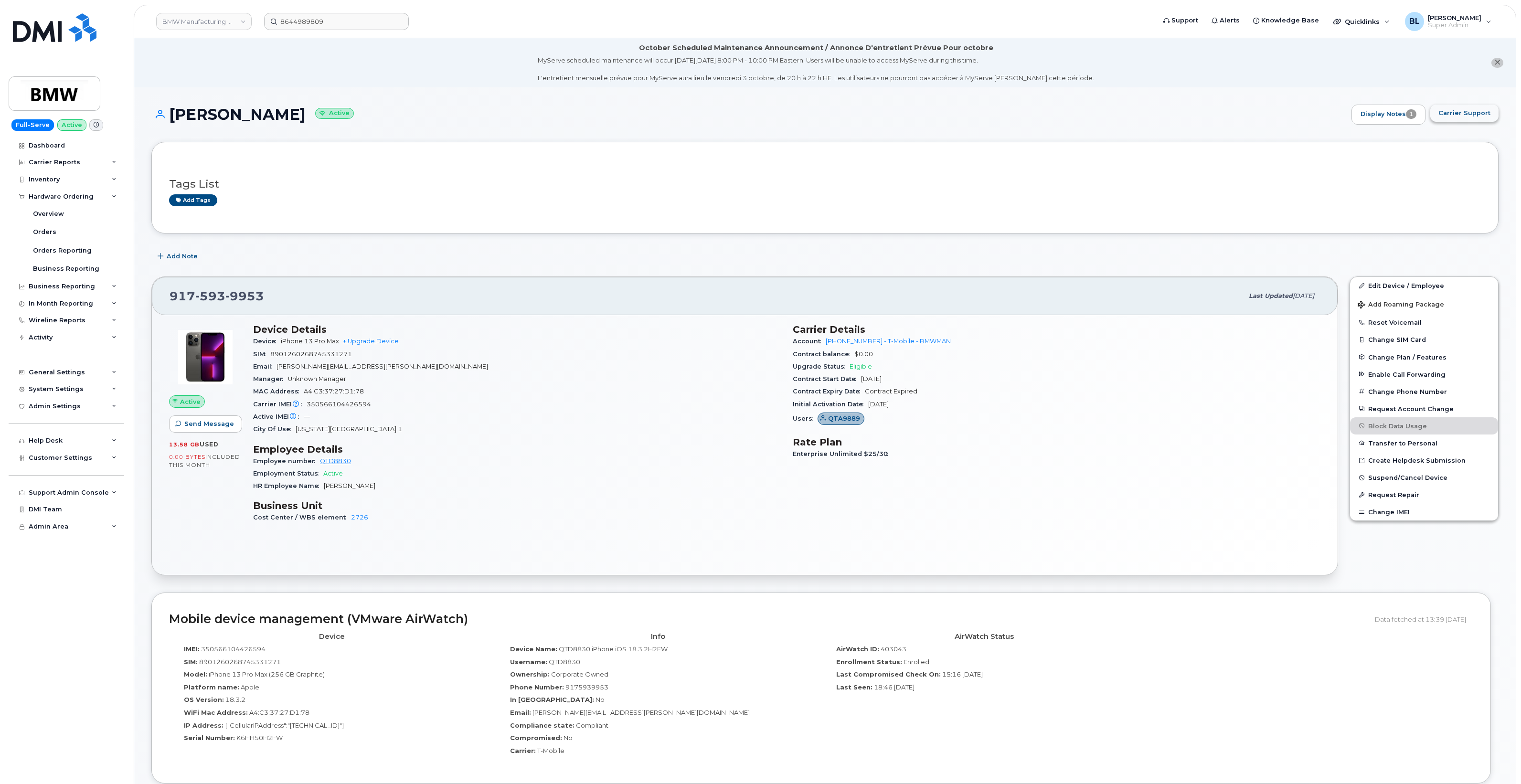
click at [1494, 120] on button "Carrier Support" at bounding box center [1464, 113] width 68 height 17
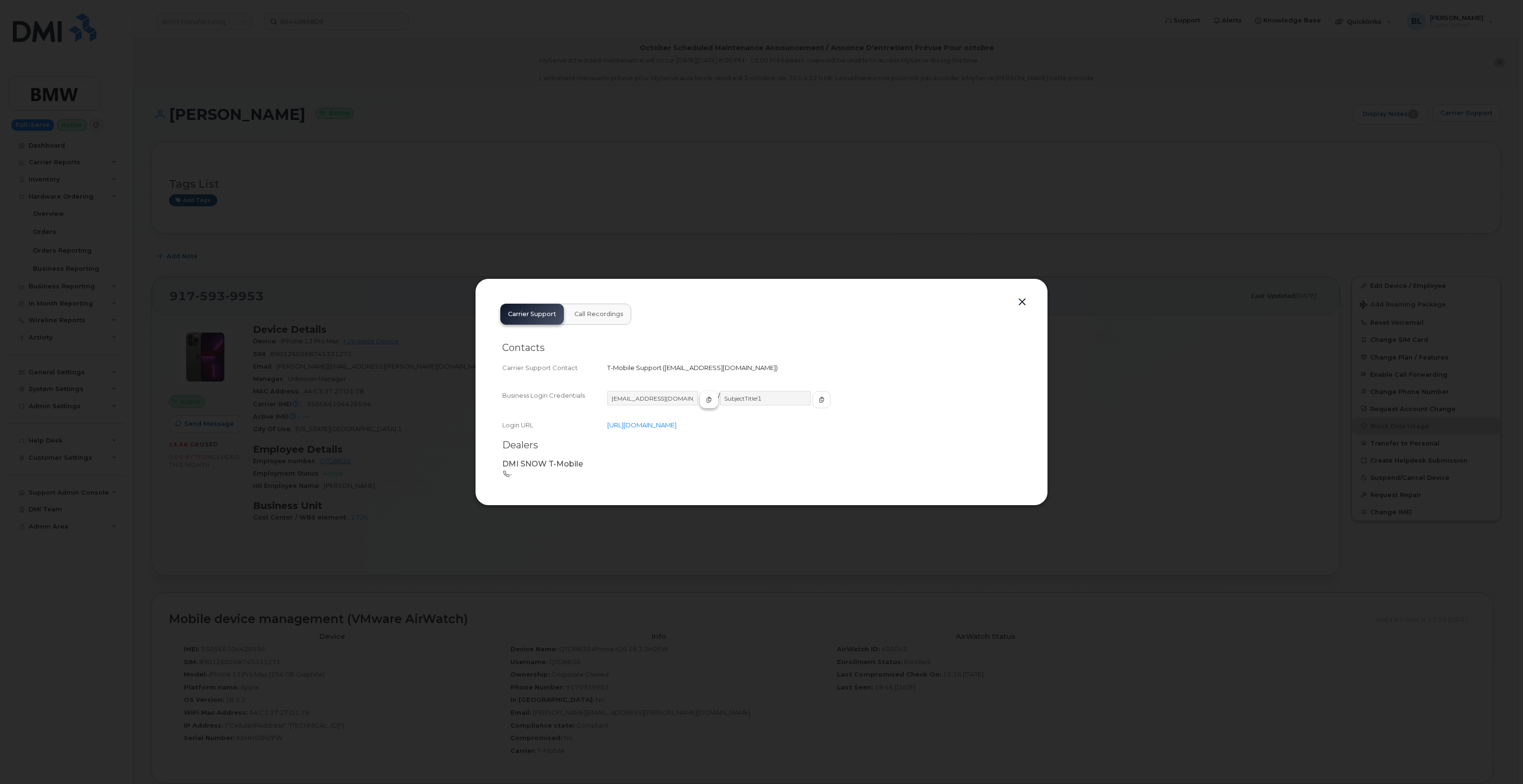
drag, startPoint x: 697, startPoint y: 400, endPoint x: 686, endPoint y: 404, distance: 11.7
click at [706, 400] on icon "button" at bounding box center [708, 399] width 5 height 5
drag, startPoint x: 773, startPoint y: 400, endPoint x: 406, endPoint y: 373, distance: 368.0
click at [563, 384] on div "Business Login Credentials MS-BMW@dminc.com / SubjectTitle!1 Login URL https://…" at bounding box center [762, 410] width 519 height 58
click at [1016, 298] on button "button" at bounding box center [1022, 301] width 14 height 13
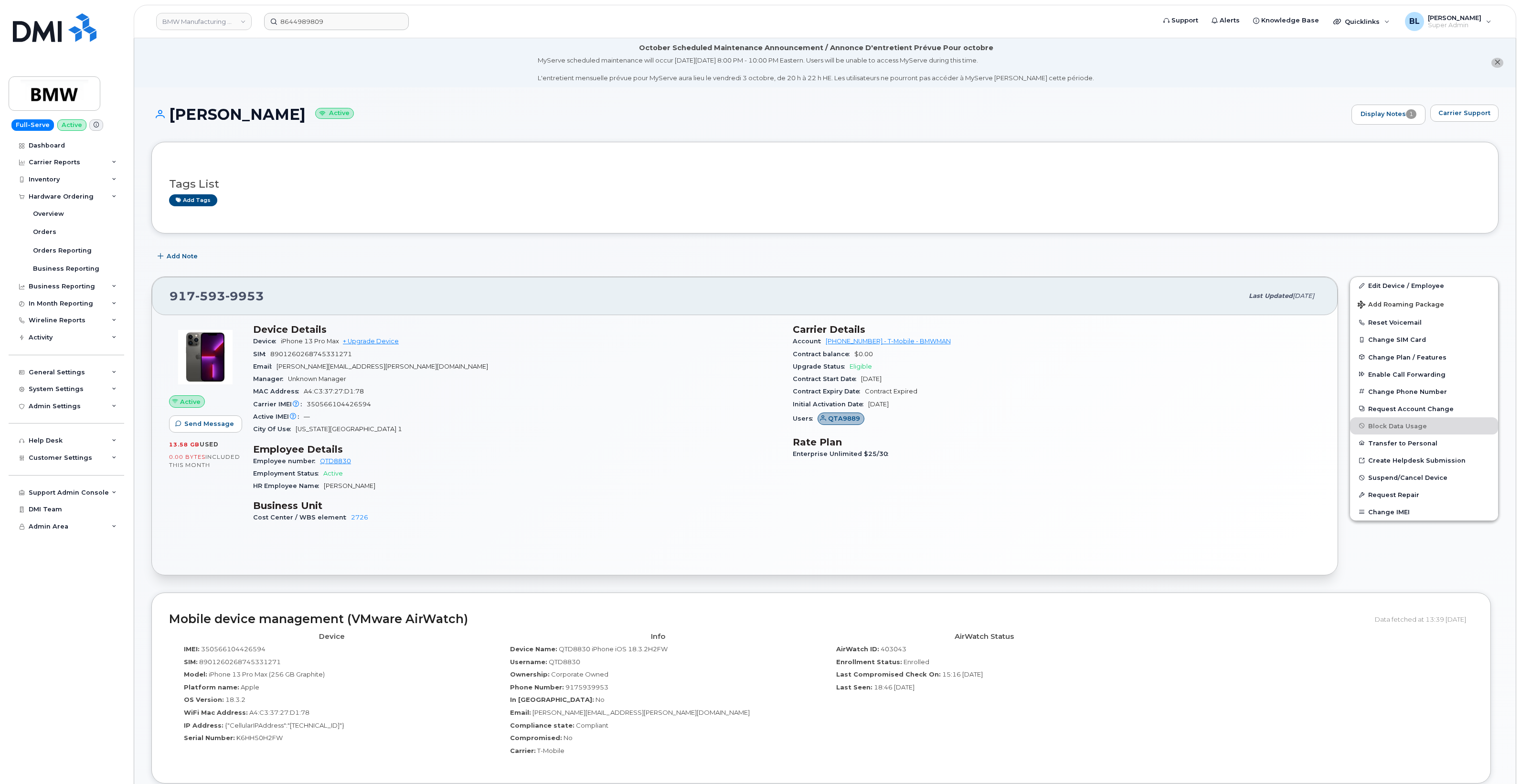
click at [210, 301] on span "593" at bounding box center [210, 296] width 30 height 14
copy span "917 593 9953"
click at [644, 288] on div "917 593 9953" at bounding box center [706, 296] width 1073 height 20
click at [696, 121] on h1 "Chris Little Active" at bounding box center [749, 114] width 1195 height 16
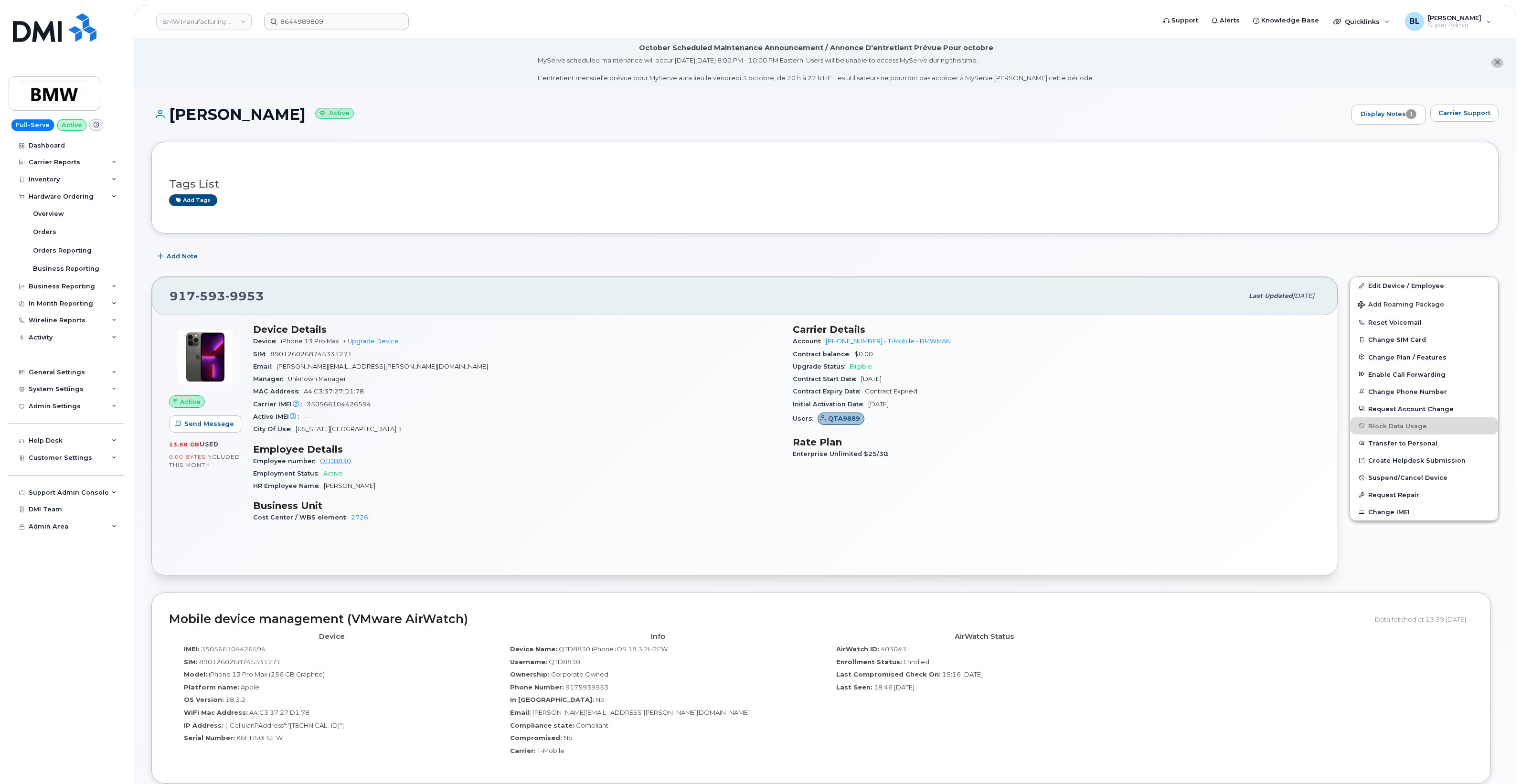
click at [221, 287] on div "917 593 9953" at bounding box center [706, 296] width 1073 height 20
copy span "917 593 9953"
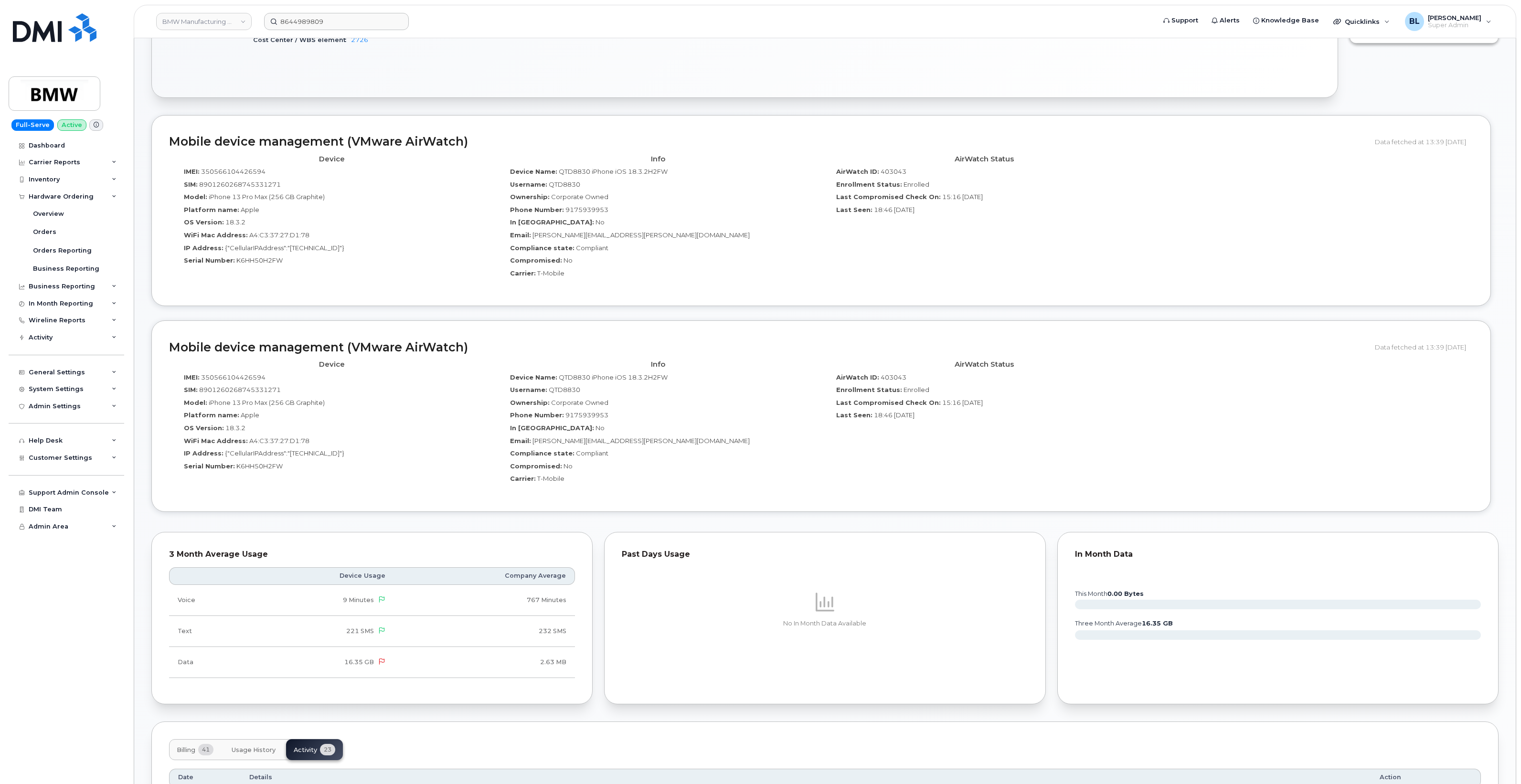
scroll to position [159, 0]
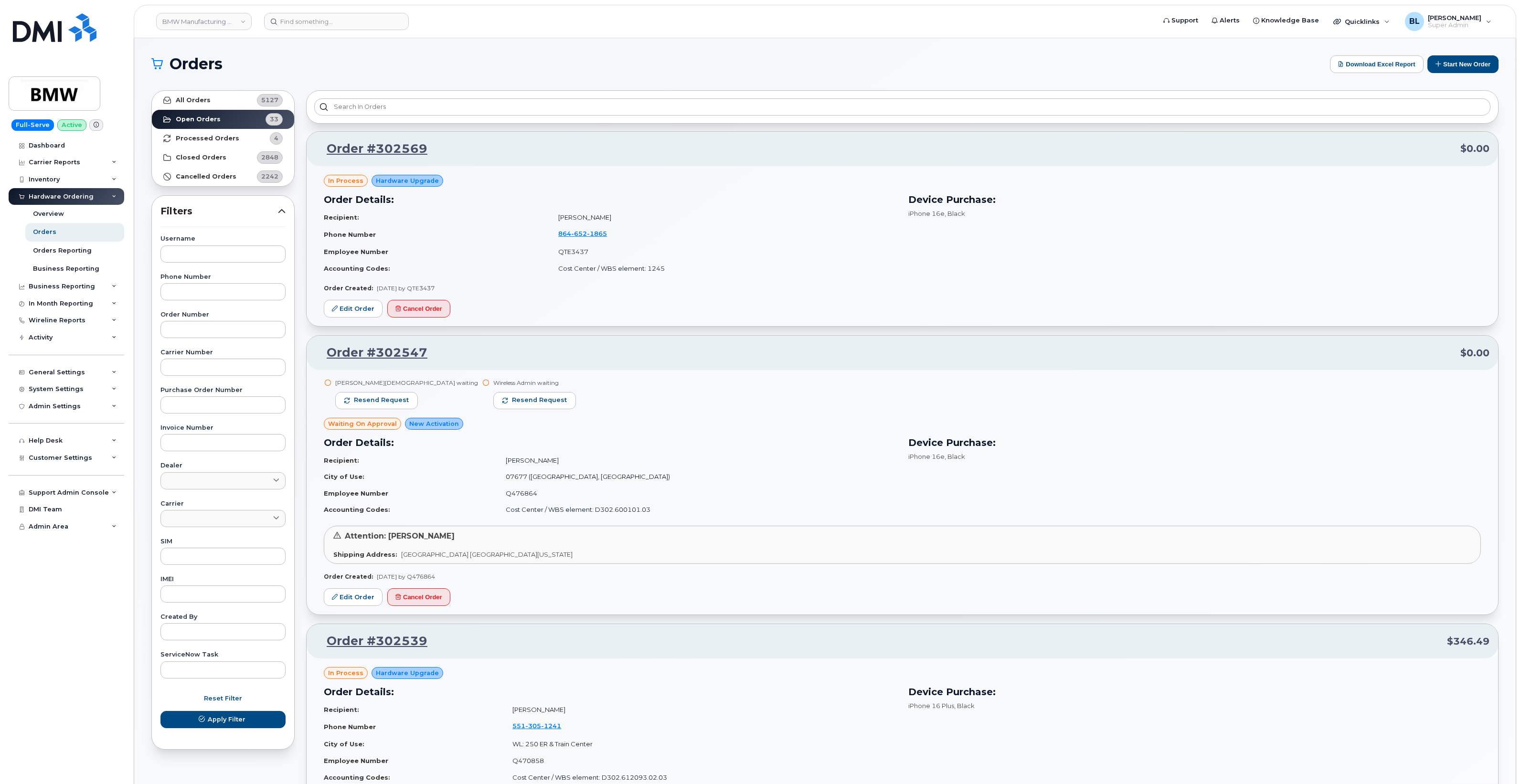
click at [1219, 474] on div "Device Purchase: iPhone 16e , Black" at bounding box center [1194, 476] width 584 height 94
click at [229, 105] on link "All Orders 5127" at bounding box center [223, 100] width 142 height 19
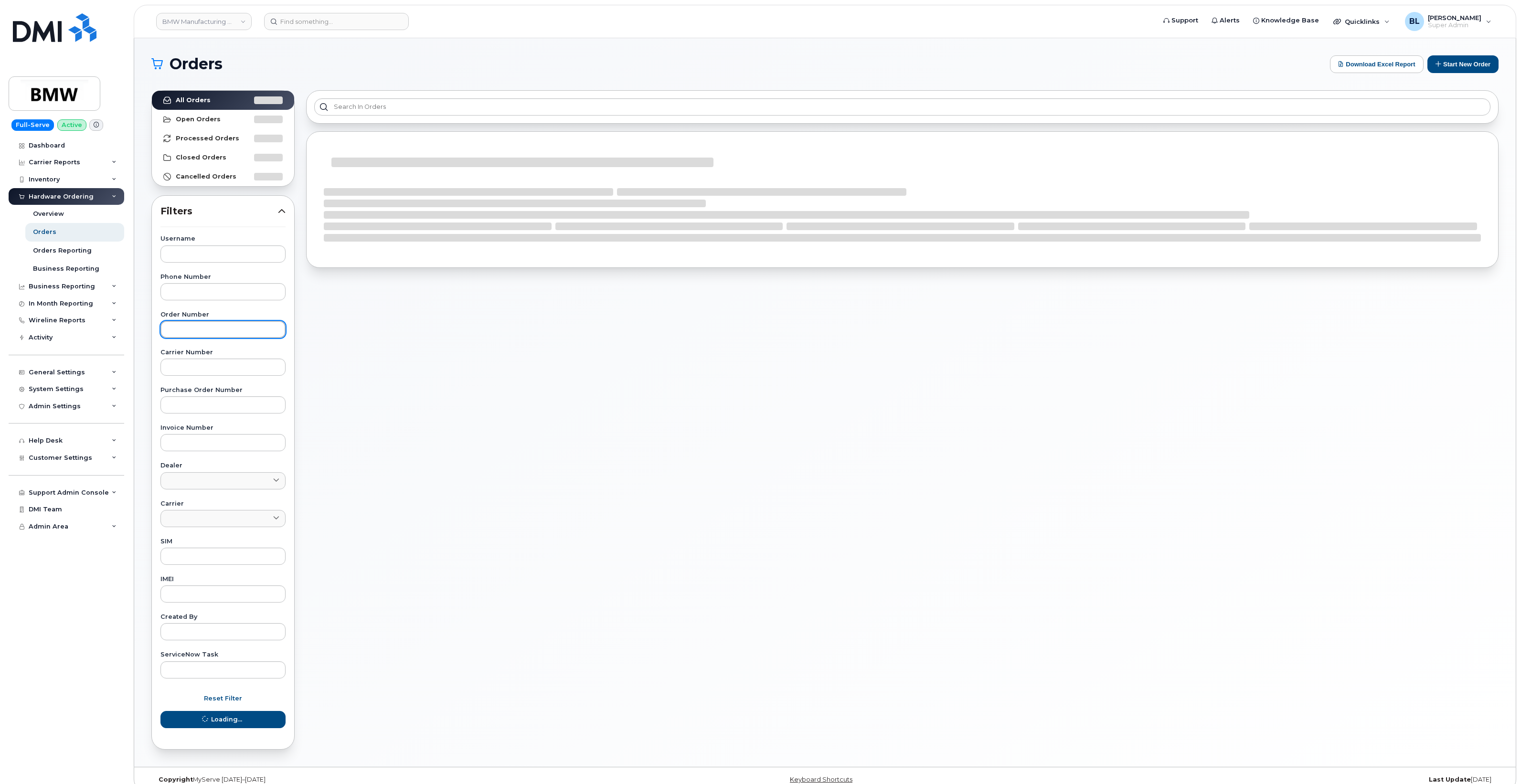
click at [211, 323] on input "text" at bounding box center [223, 330] width 125 height 17
paste input "9175939953"
type input "9175939953"
drag, startPoint x: 278, startPoint y: 323, endPoint x: -85, endPoint y: 283, distance: 365.2
click at [0, 283] on html "BMW Manufacturing Co LLC Support Alerts Knowledge Base Quicklinks Suspend / Can…" at bounding box center [760, 398] width 1521 height 797
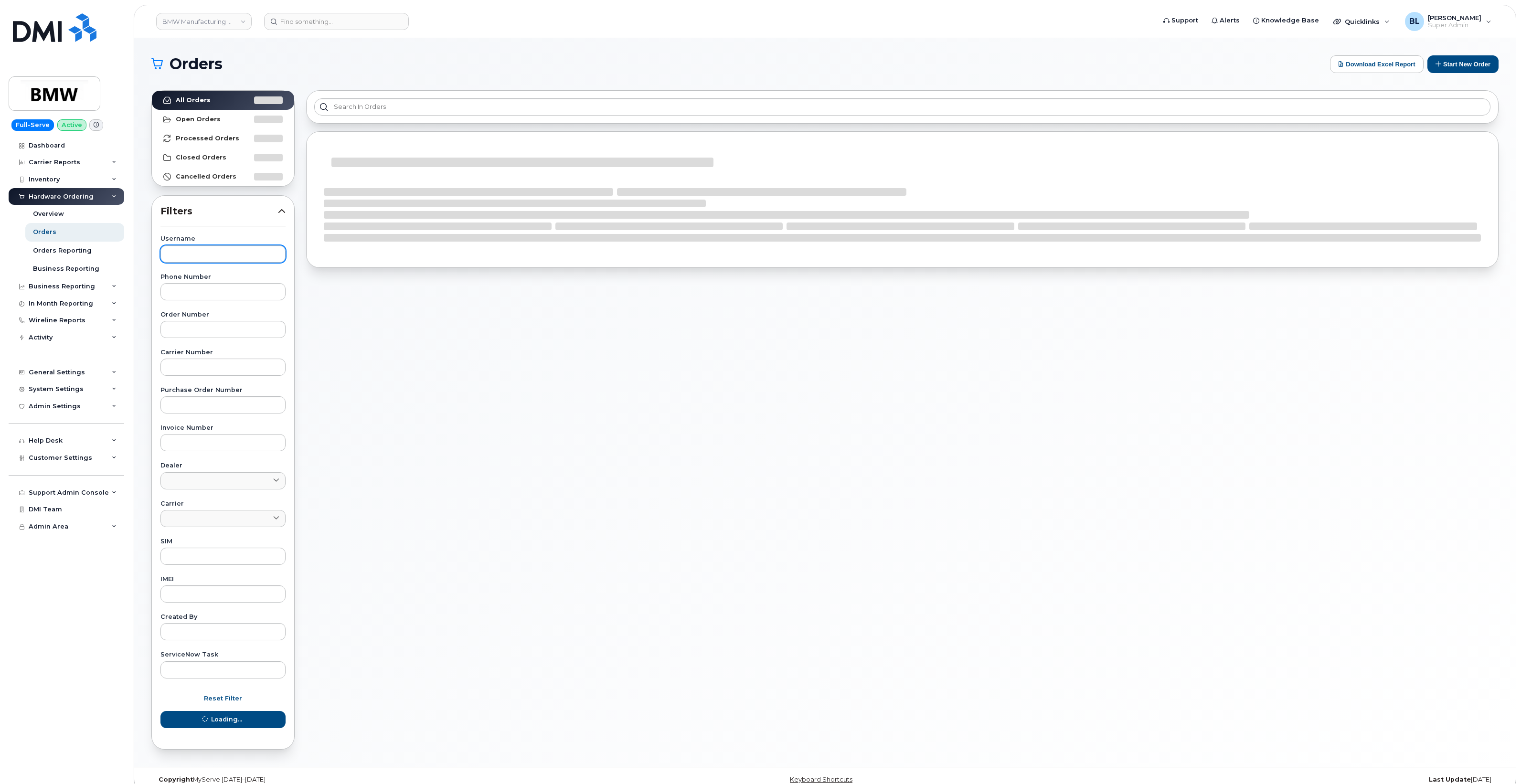
click at [235, 262] on div "Username Phone Number Order Number Carrier Number Purchase Order Number Invoice…" at bounding box center [223, 457] width 148 height 442
click at [228, 292] on input "text" at bounding box center [223, 291] width 125 height 17
paste input "9175939953"
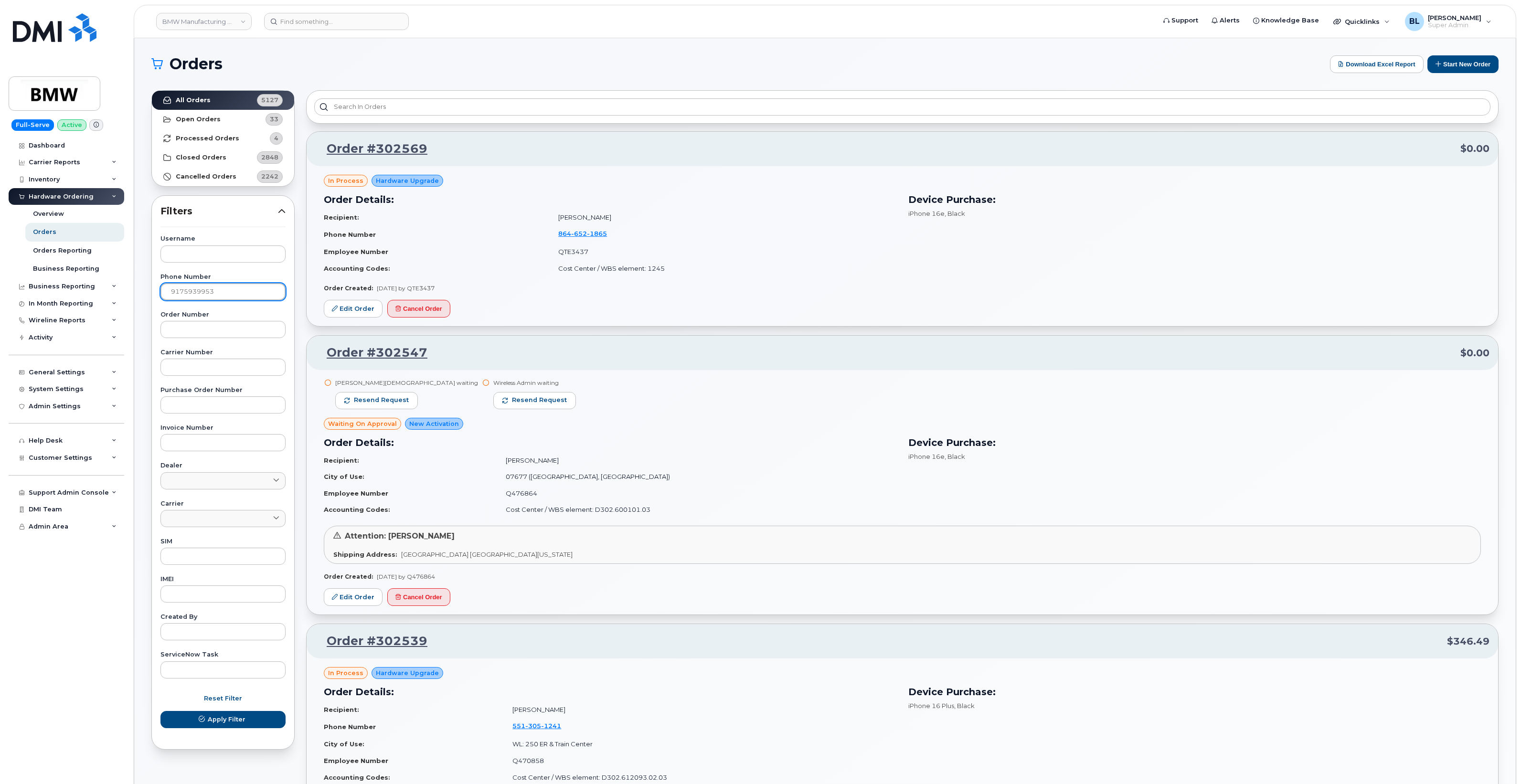
type input "9175939953"
click at [160, 711] on button "Apply Filter" at bounding box center [223, 719] width 125 height 17
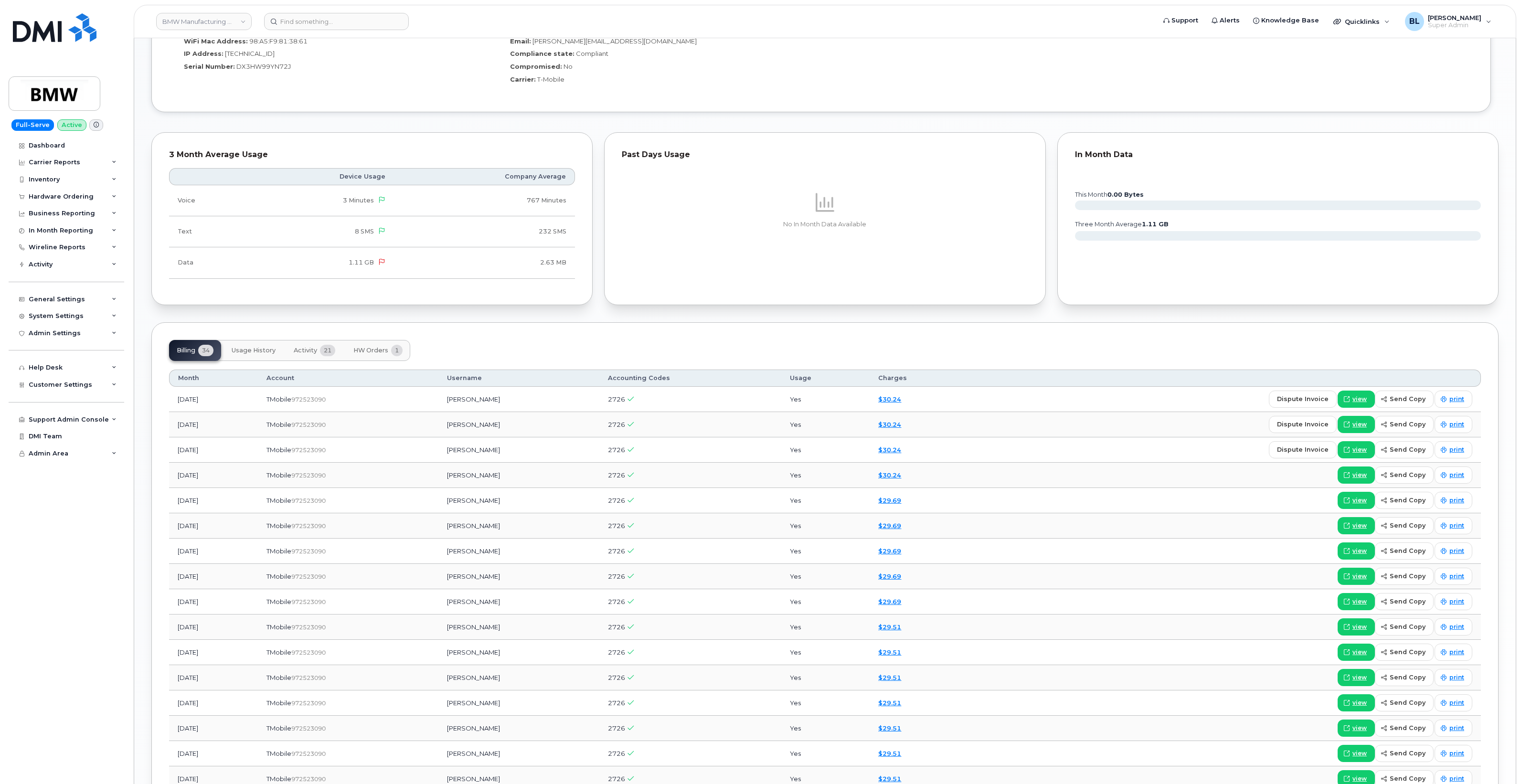
scroll to position [1311, 0]
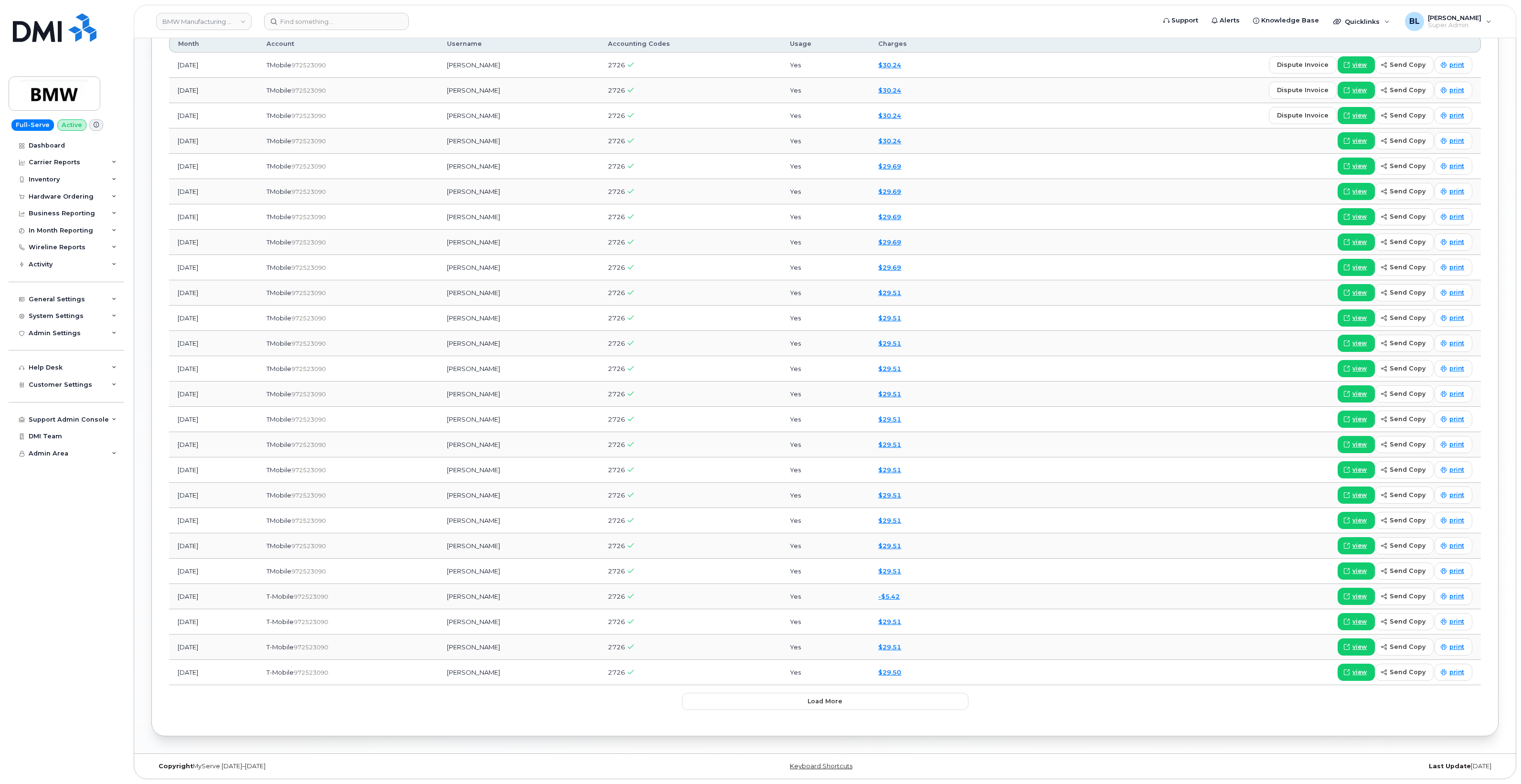
click at [869, 717] on div "Month Account Username Accounting Codes Usage Charges [DATE] TMobile  972523090…" at bounding box center [824, 372] width 1312 height 692
click at [869, 711] on div "Month Account Username Accounting Codes Usage Charges [DATE] TMobile  972523090…" at bounding box center [824, 372] width 1312 height 692
click at [846, 707] on button "Load more" at bounding box center [825, 701] width 287 height 17
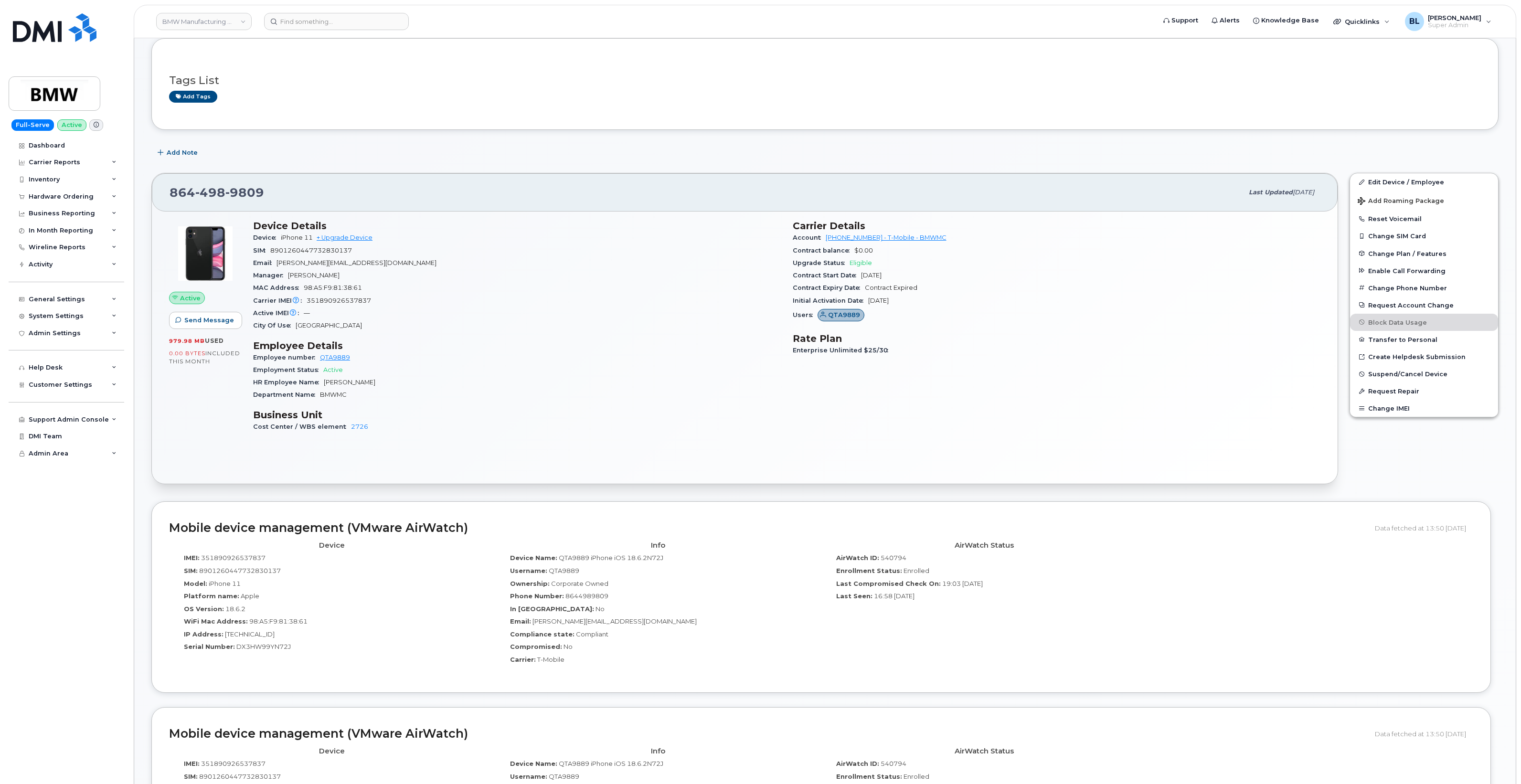
scroll to position [0, 0]
